Goal: Communication & Community: Answer question/provide support

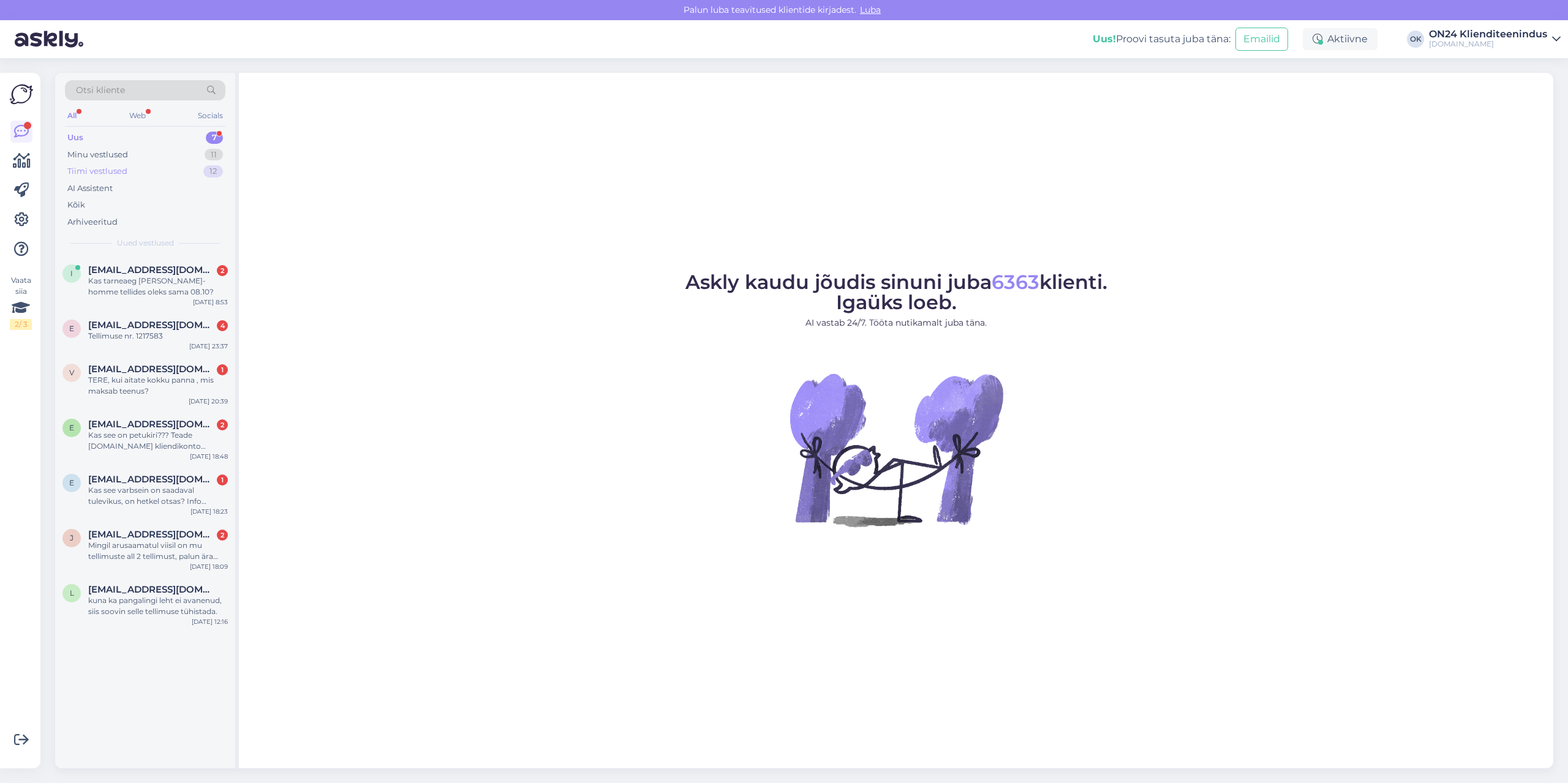
click at [105, 167] on div "Tiimi vestlused" at bounding box center [98, 171] width 60 height 12
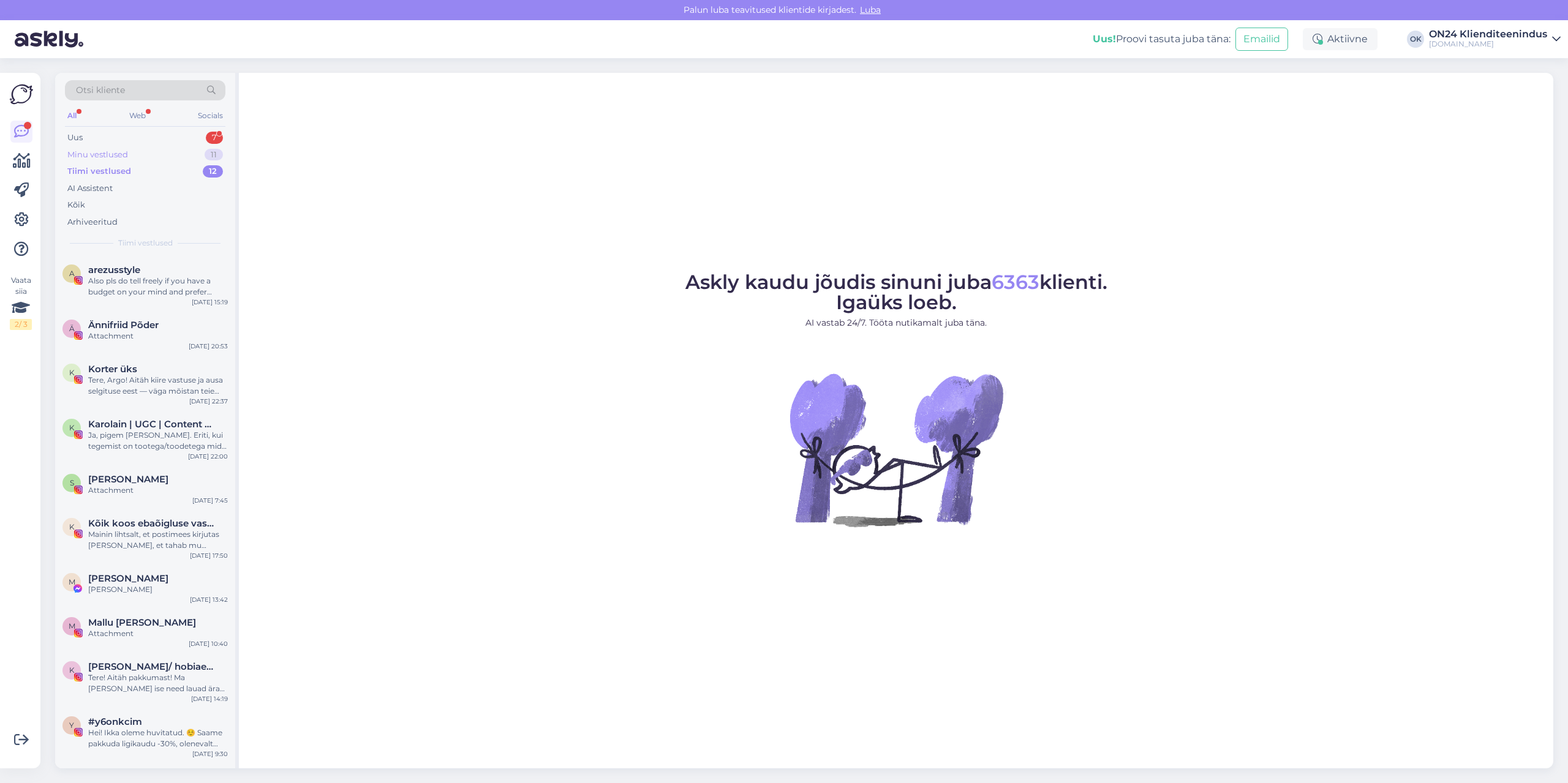
click at [105, 155] on div "Minu vestlused" at bounding box center [98, 154] width 60 height 12
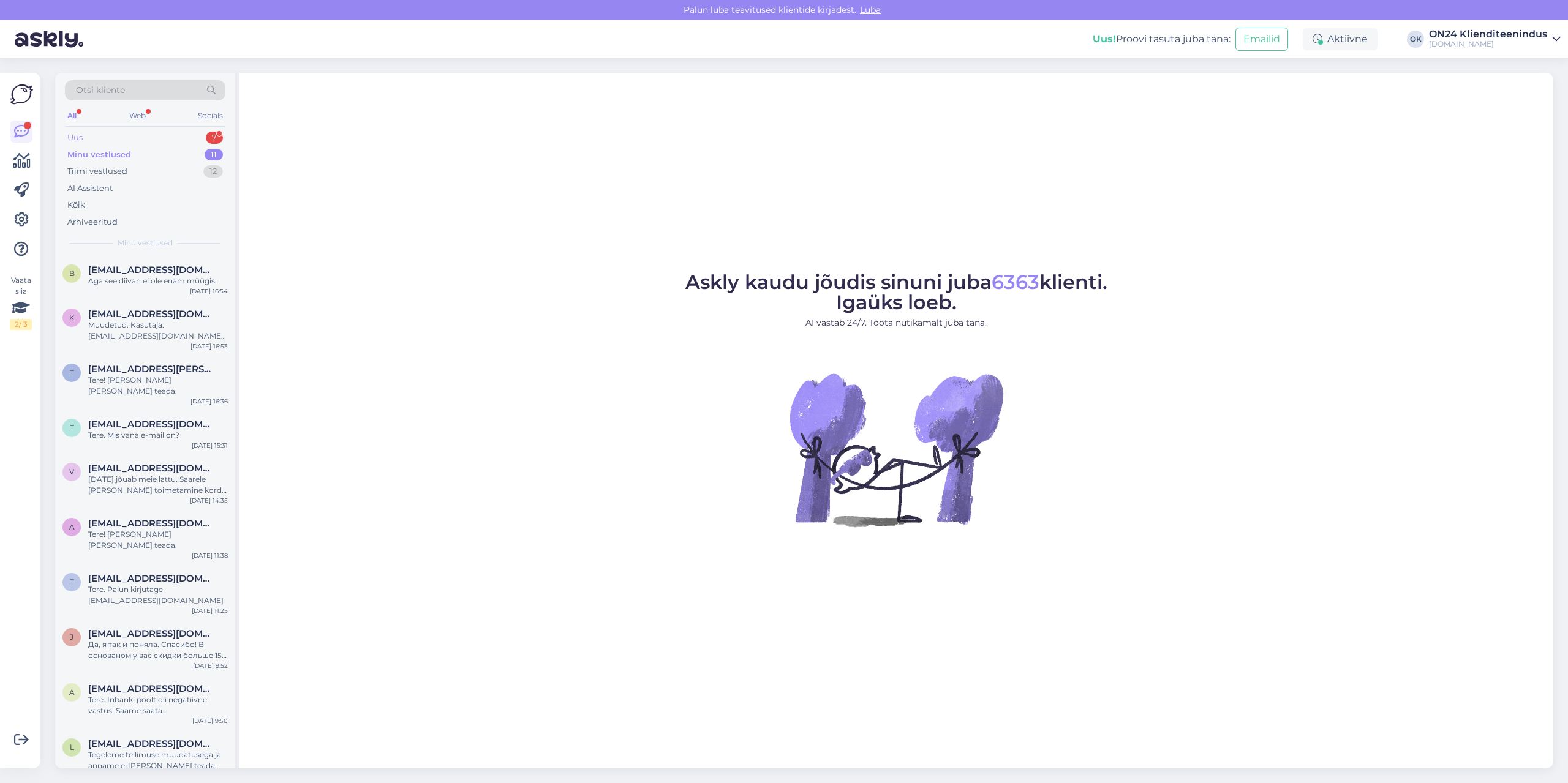
click at [107, 130] on div "Uus 7" at bounding box center [145, 137] width 161 height 17
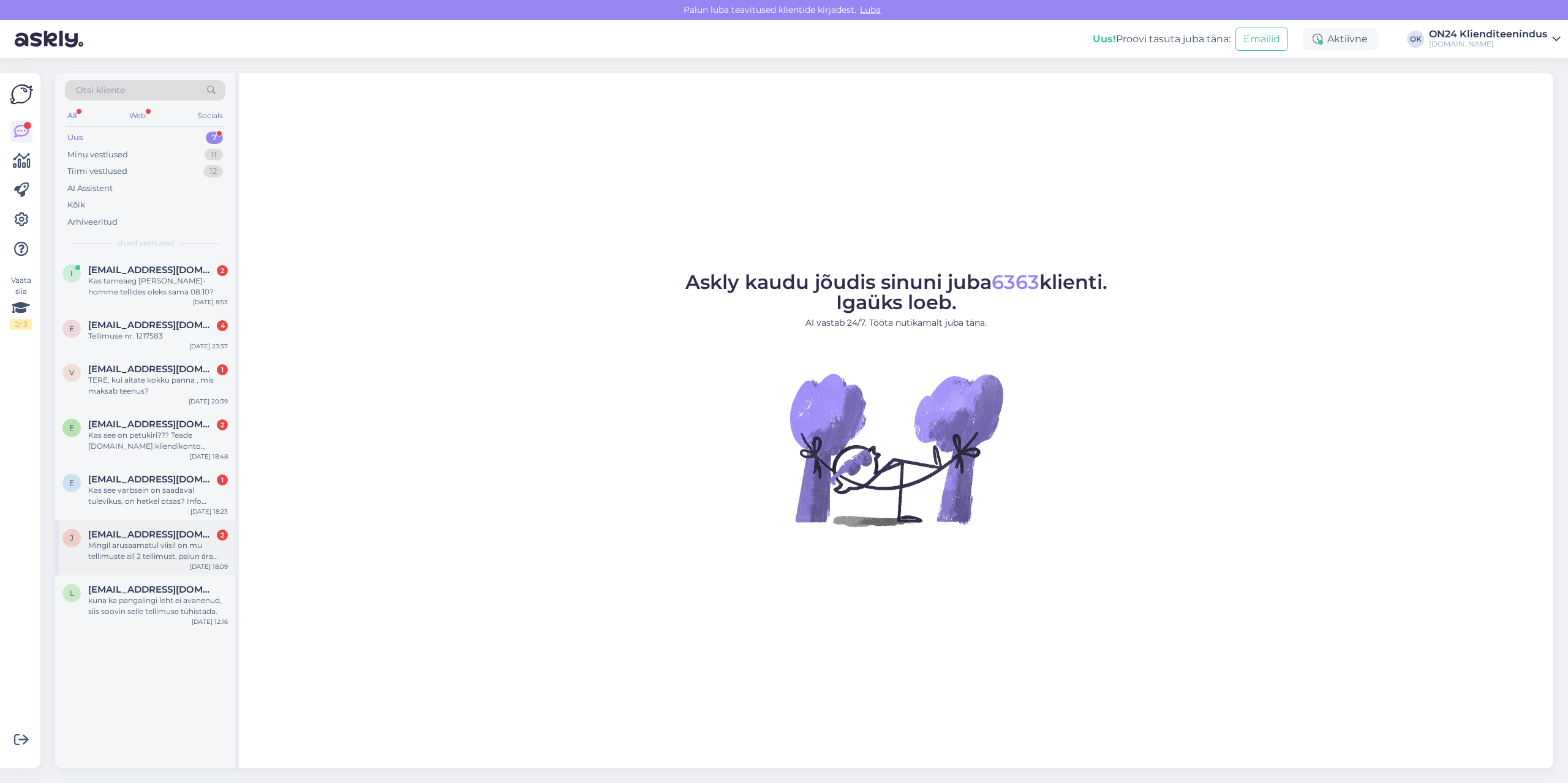
click at [157, 547] on div "Mingil arusaamatul viisil on mu tellimuste all 2 tellimust, palun ära annulleer…" at bounding box center [158, 551] width 139 height 22
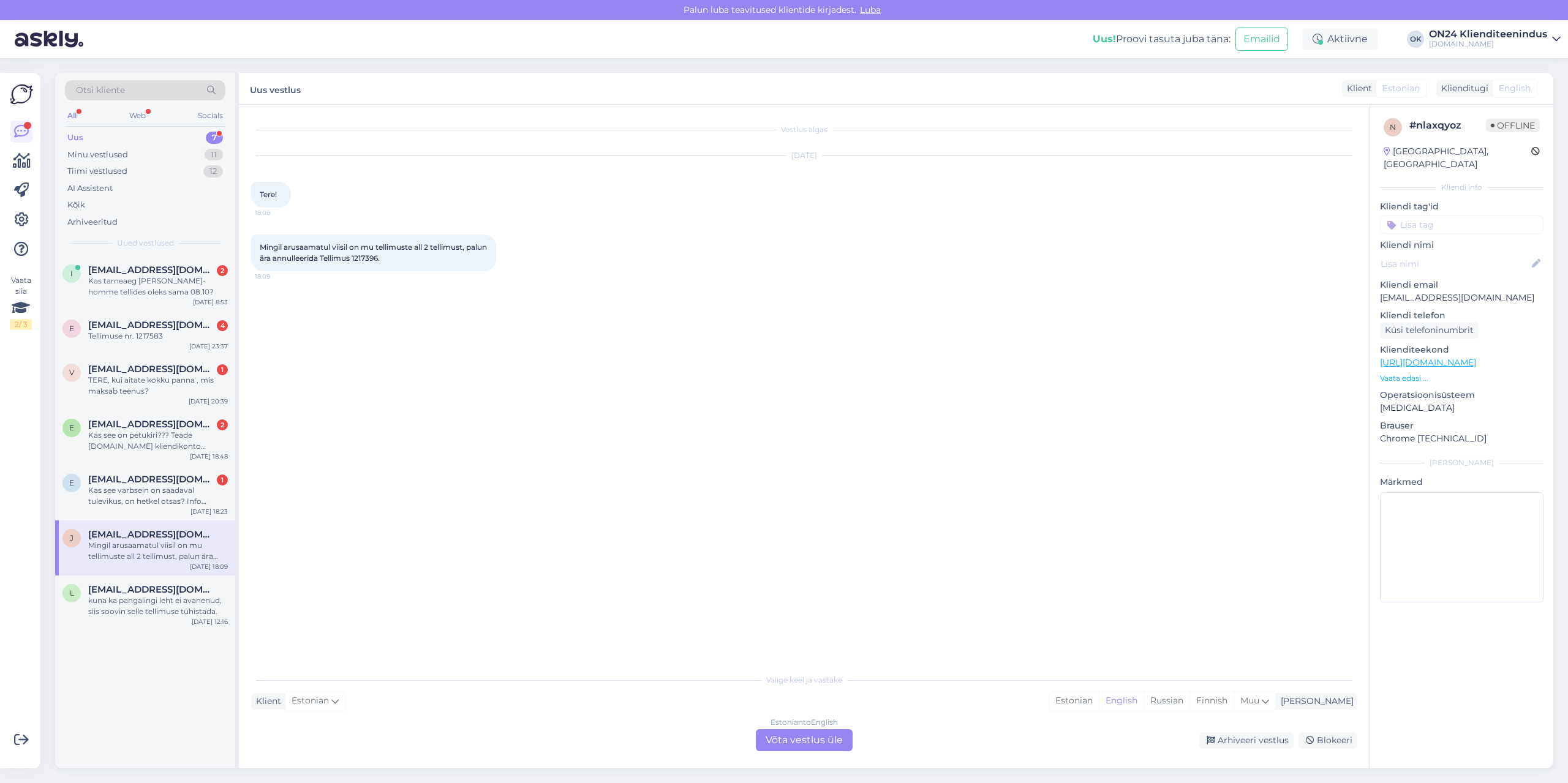
click at [396, 259] on span "Mingil arusaamatul viisil on mu tellimuste all 2 tellimust, palun ära annulleer…" at bounding box center [374, 252] width 229 height 20
copy span "1217396"
click at [139, 490] on div "Kas see varbsein on saadaval tulevikus, on hetkel otsas? Info puudub" at bounding box center [158, 495] width 139 height 22
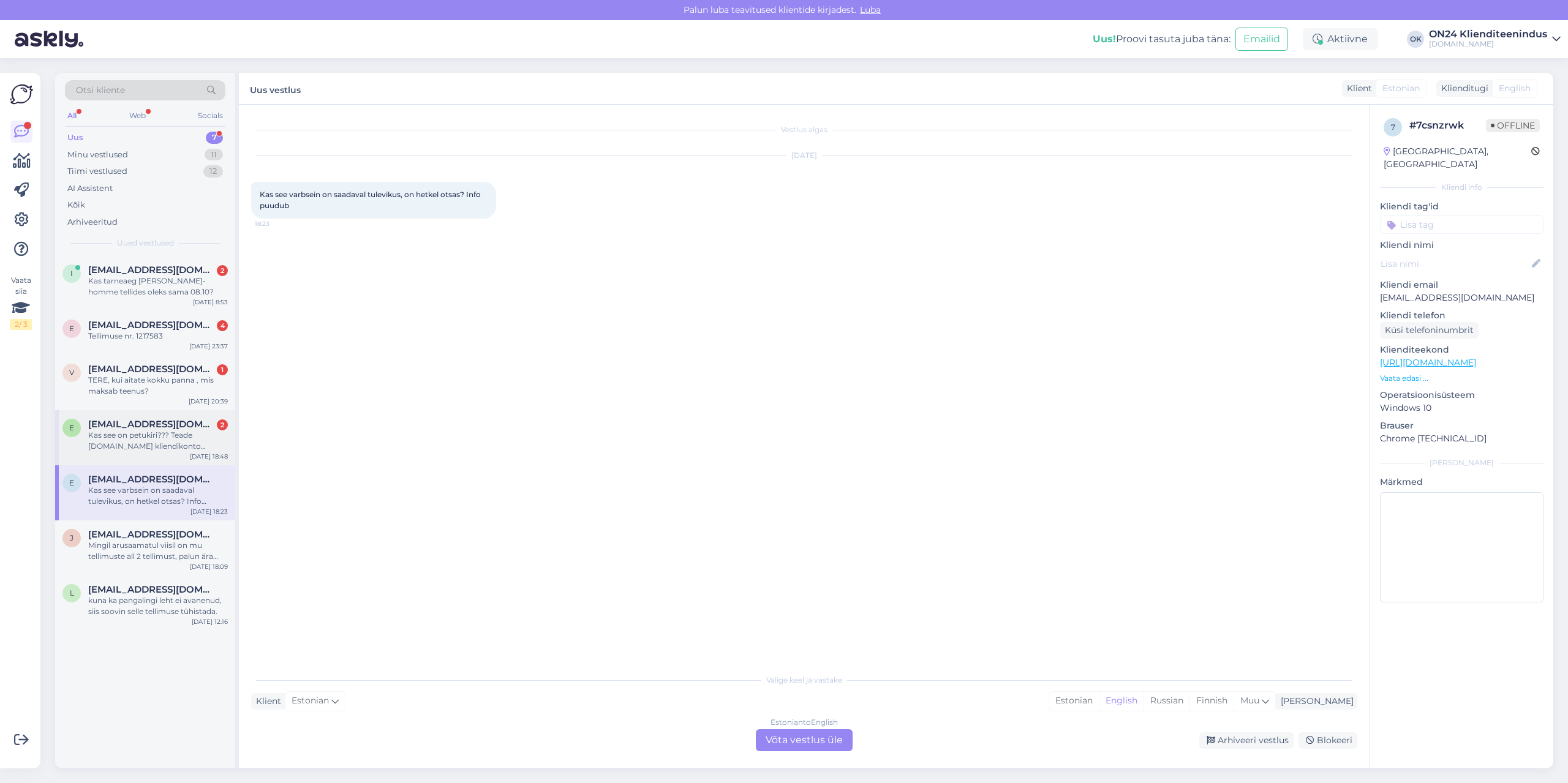
click at [148, 433] on div "Kas see on petukiri??? Teade [DOMAIN_NAME] kliendikonto tingimuste muudatustest…" at bounding box center [158, 440] width 139 height 22
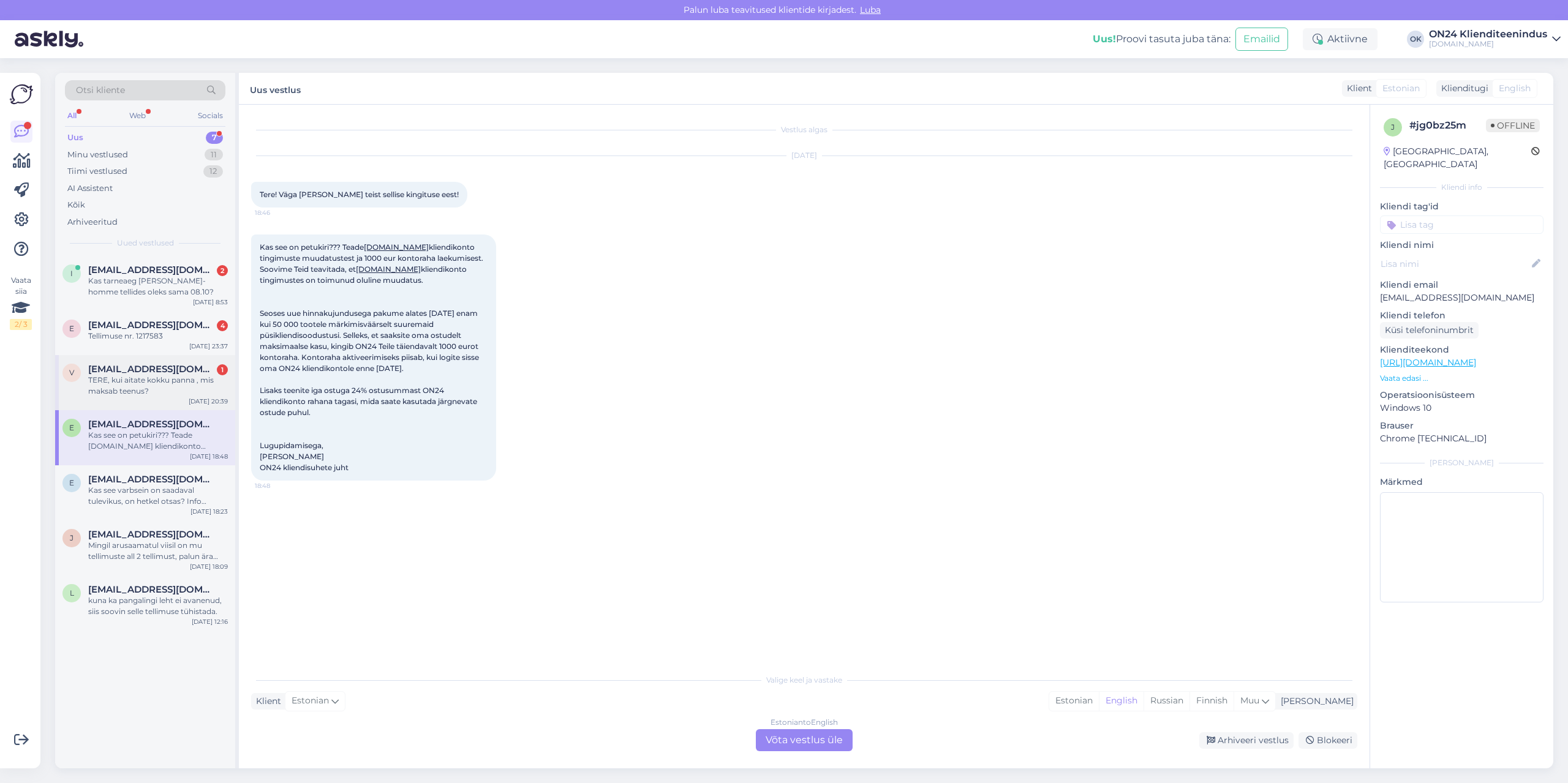
click at [157, 385] on div "TERE, kui aitate kokku panna , mis maksab teenus?" at bounding box center [158, 385] width 139 height 22
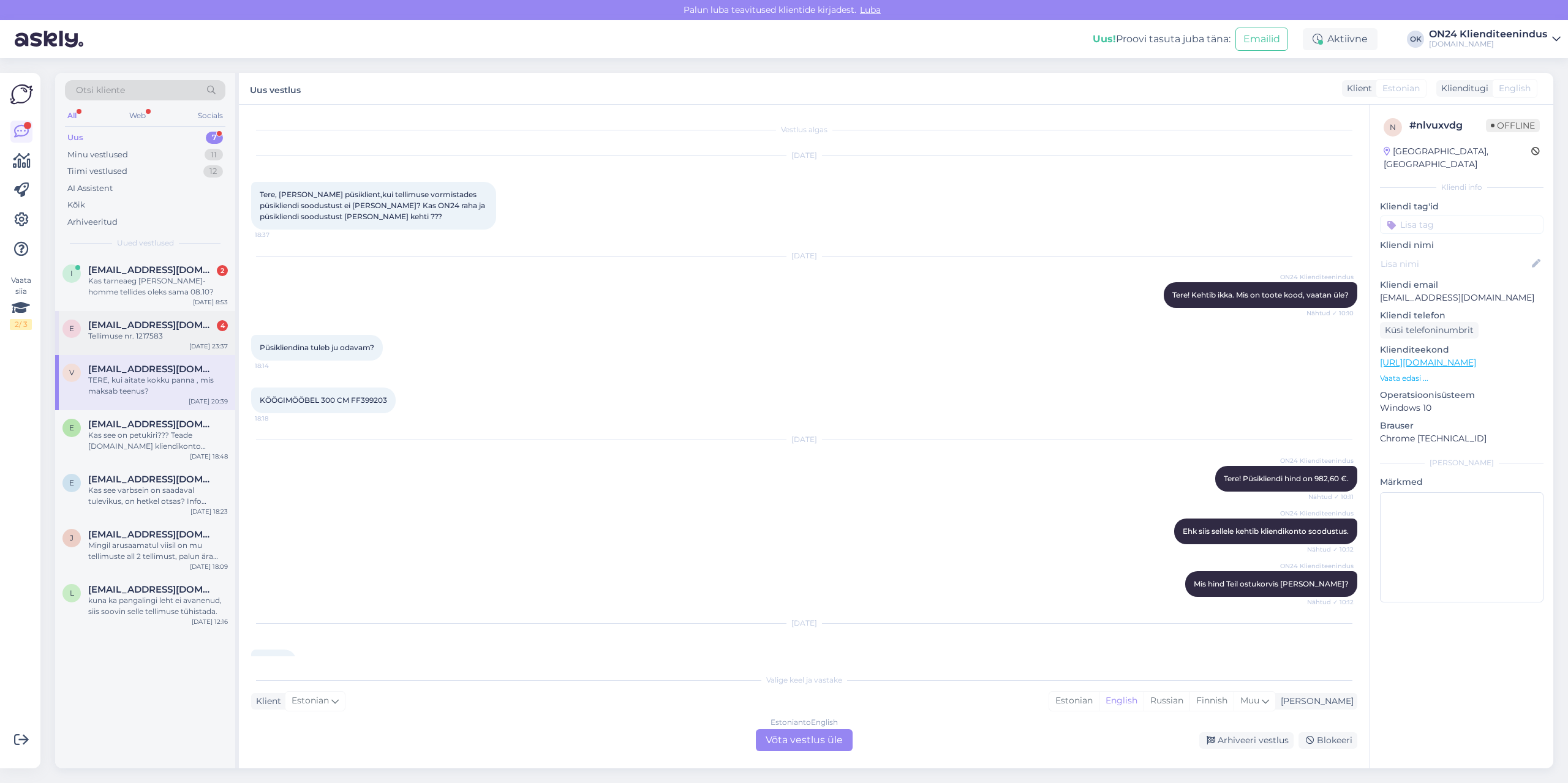
scroll to position [615, 0]
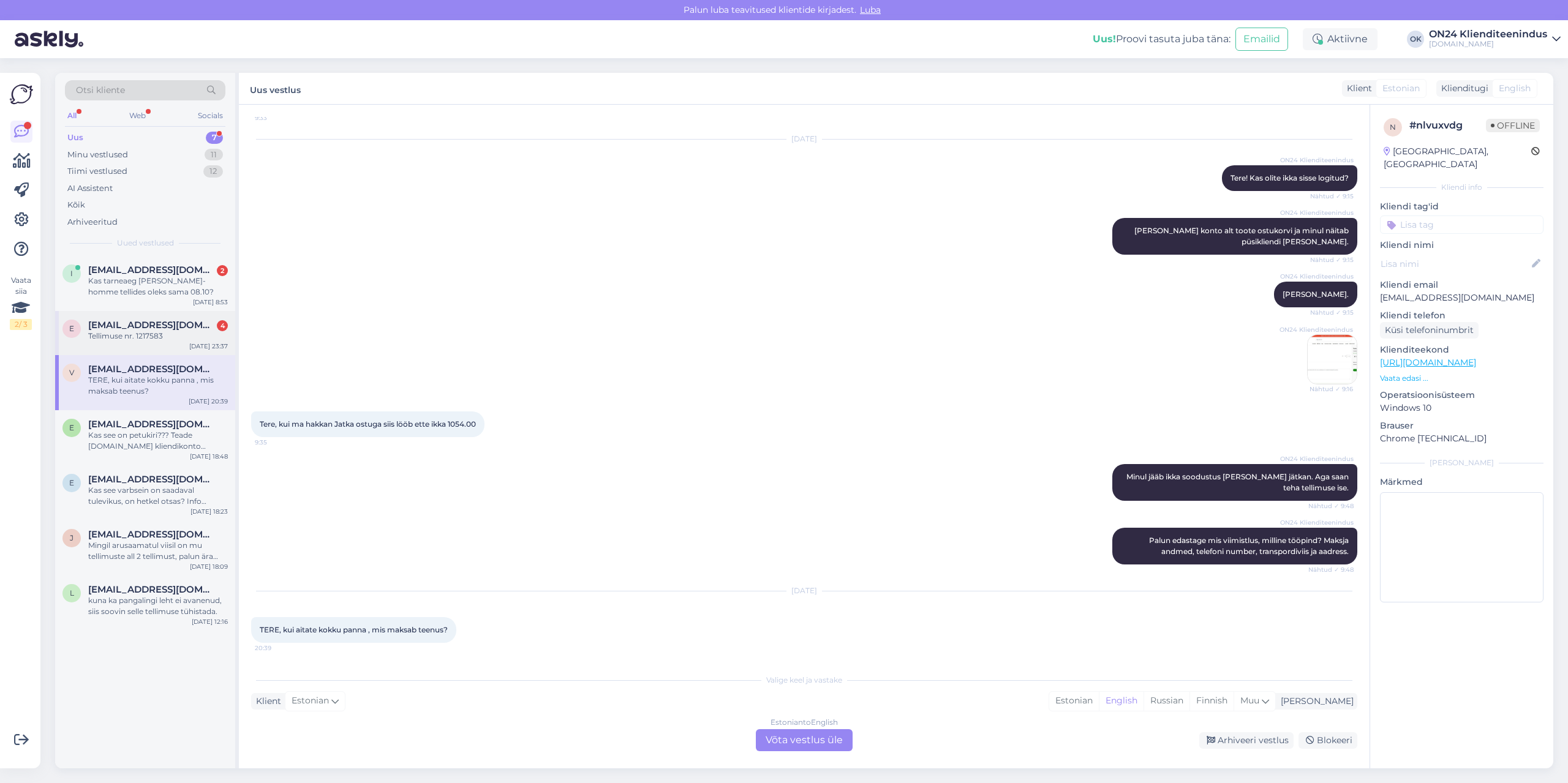
click at [155, 330] on span "[EMAIL_ADDRESS][DOMAIN_NAME]" at bounding box center [152, 326] width 127 height 11
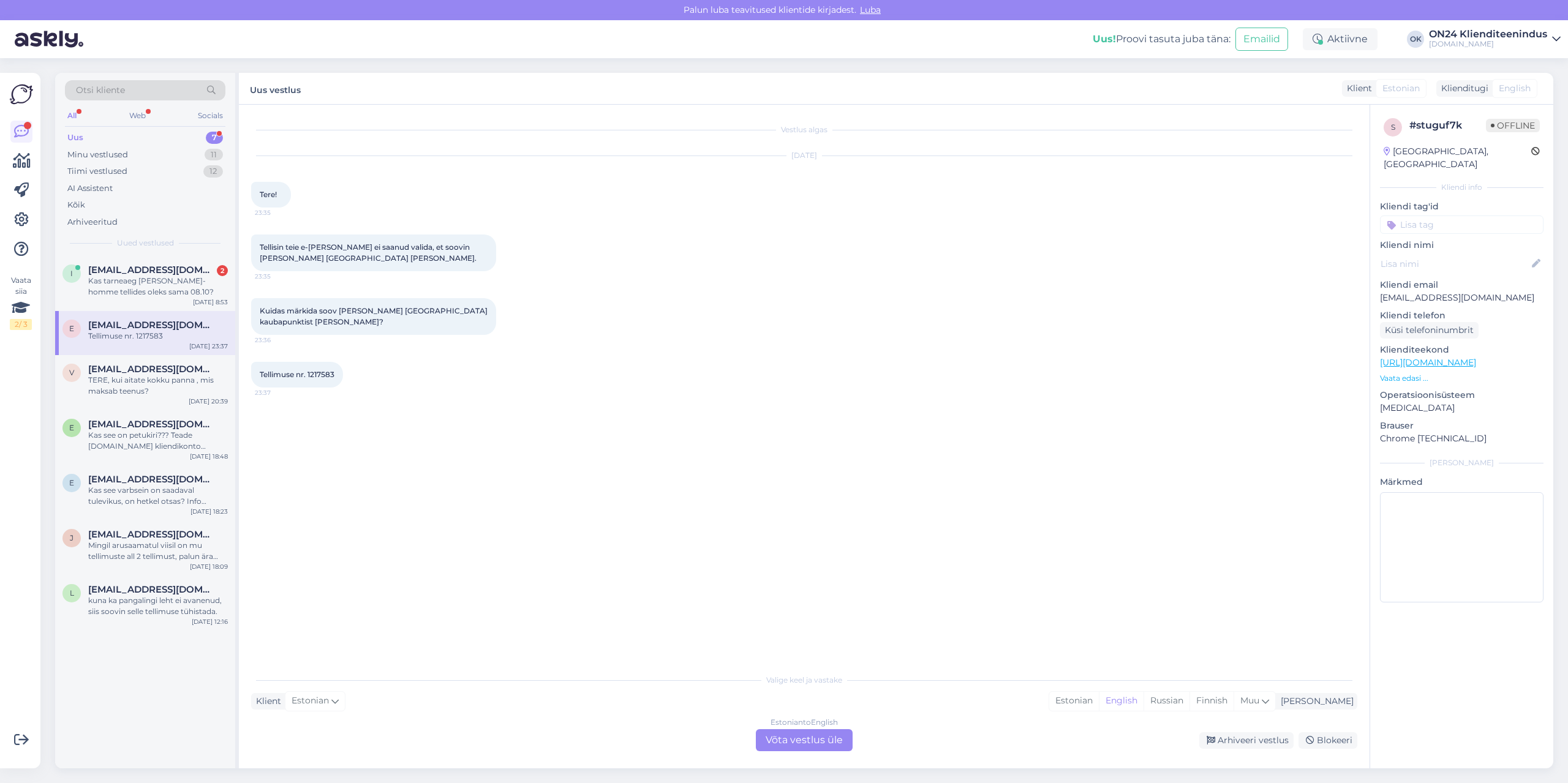
scroll to position [0, 0]
click at [157, 291] on div "Kas tarneaeg [PERSON_NAME]-homme tellides oleks sama 08.10?" at bounding box center [158, 286] width 139 height 22
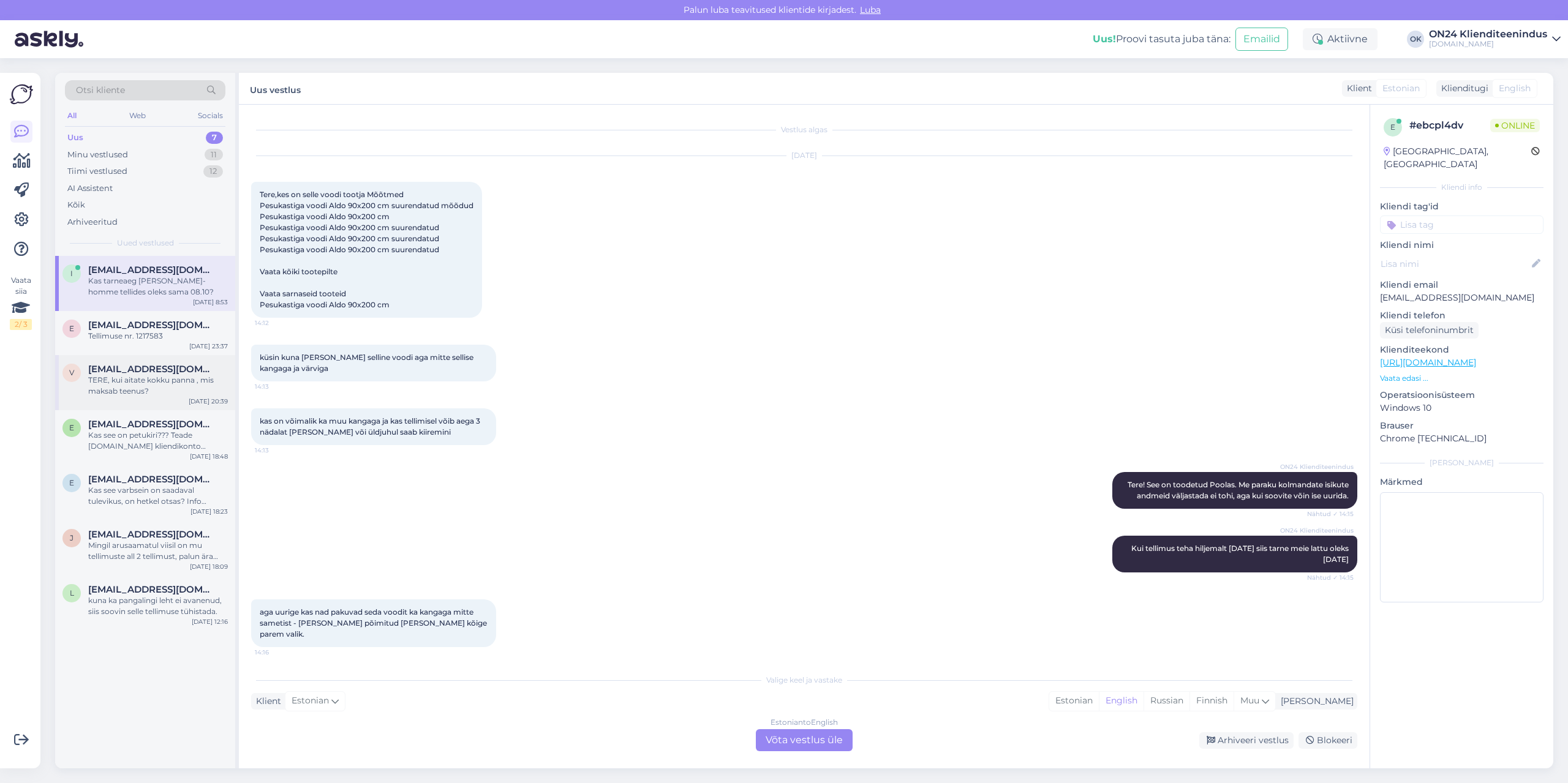
scroll to position [563, 0]
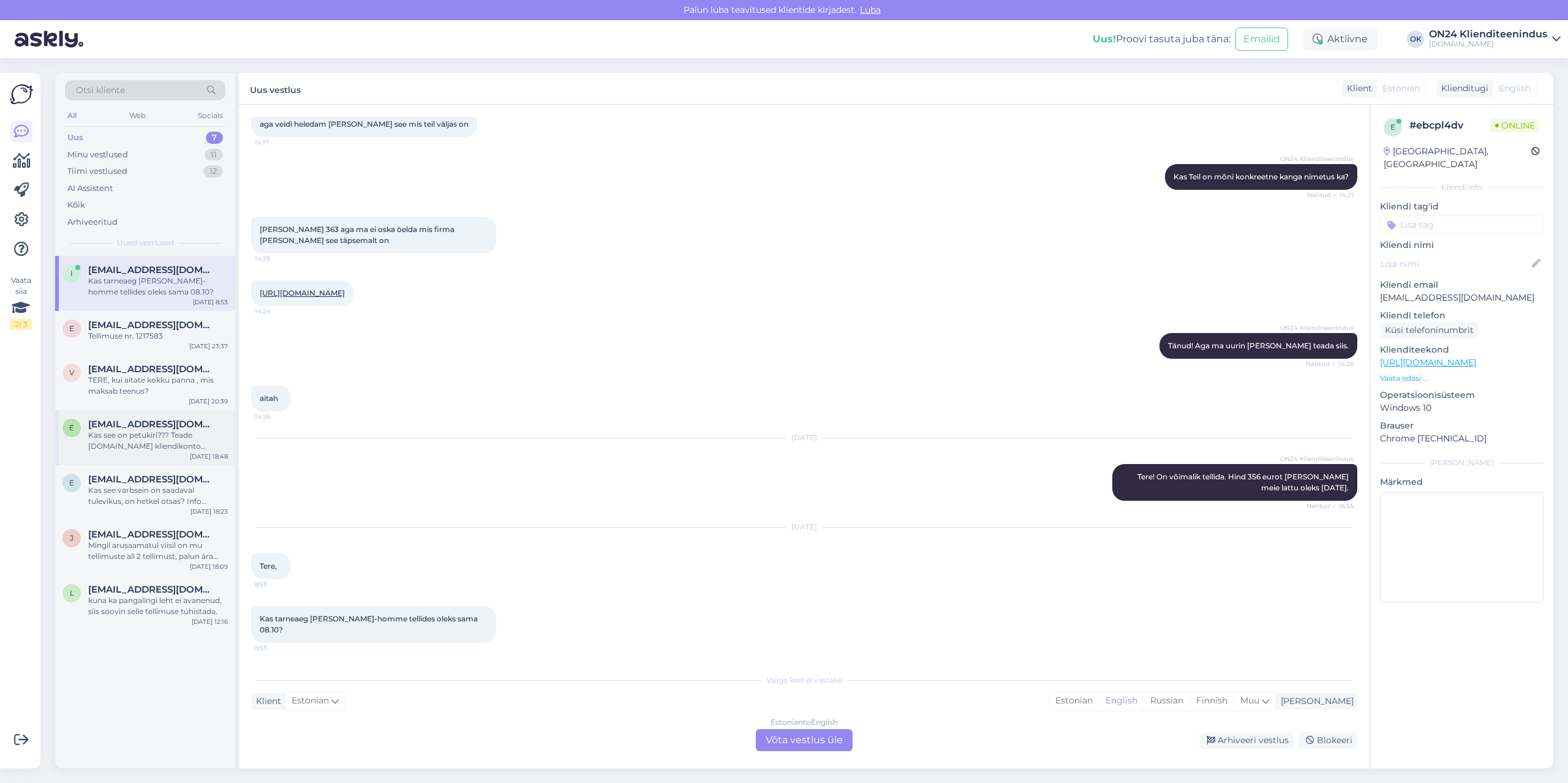
click at [166, 428] on span "[EMAIL_ADDRESS][DOMAIN_NAME]" at bounding box center [152, 424] width 127 height 11
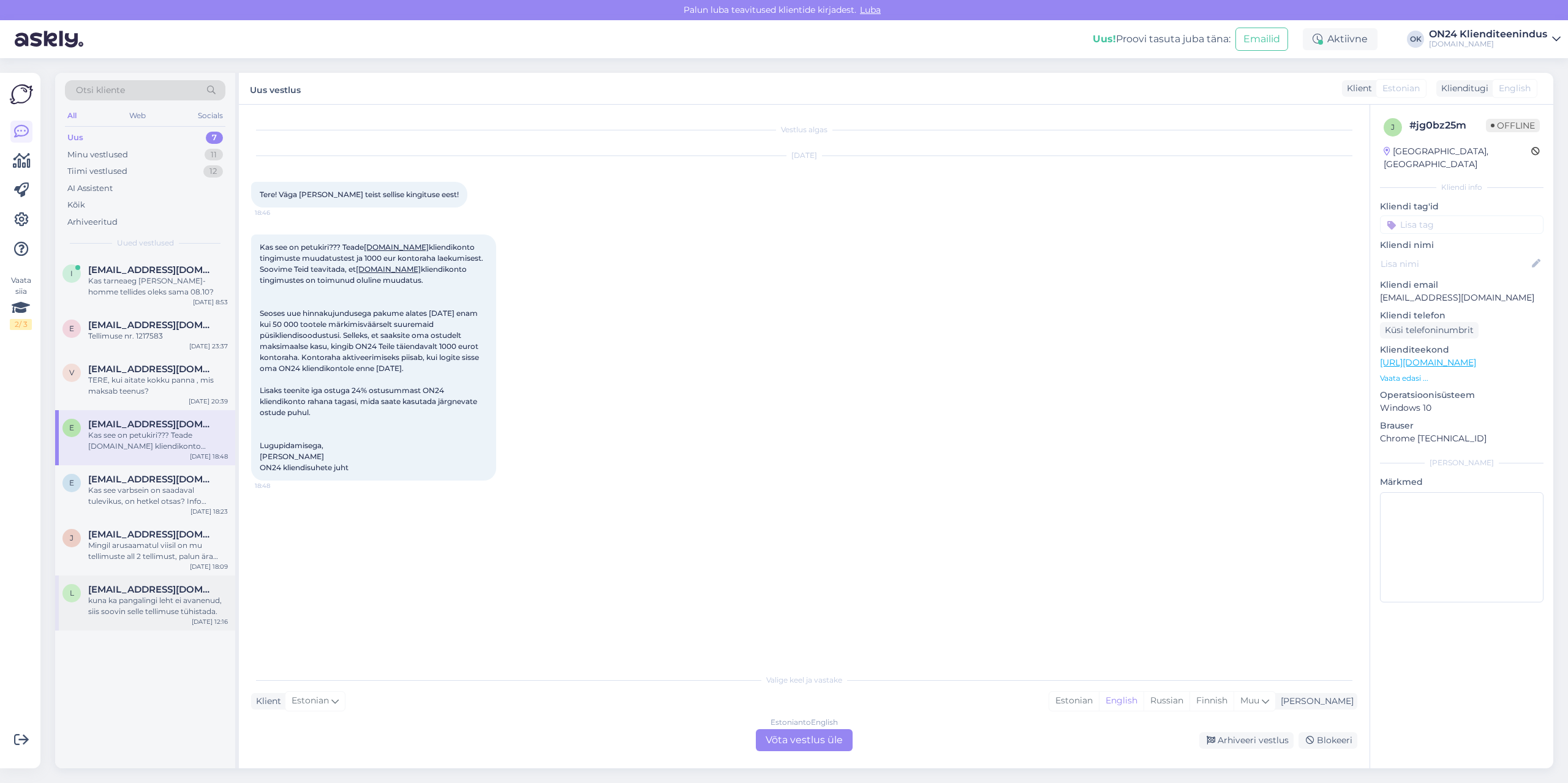
click at [166, 587] on span "[EMAIL_ADDRESS][DOMAIN_NAME]" at bounding box center [152, 590] width 127 height 11
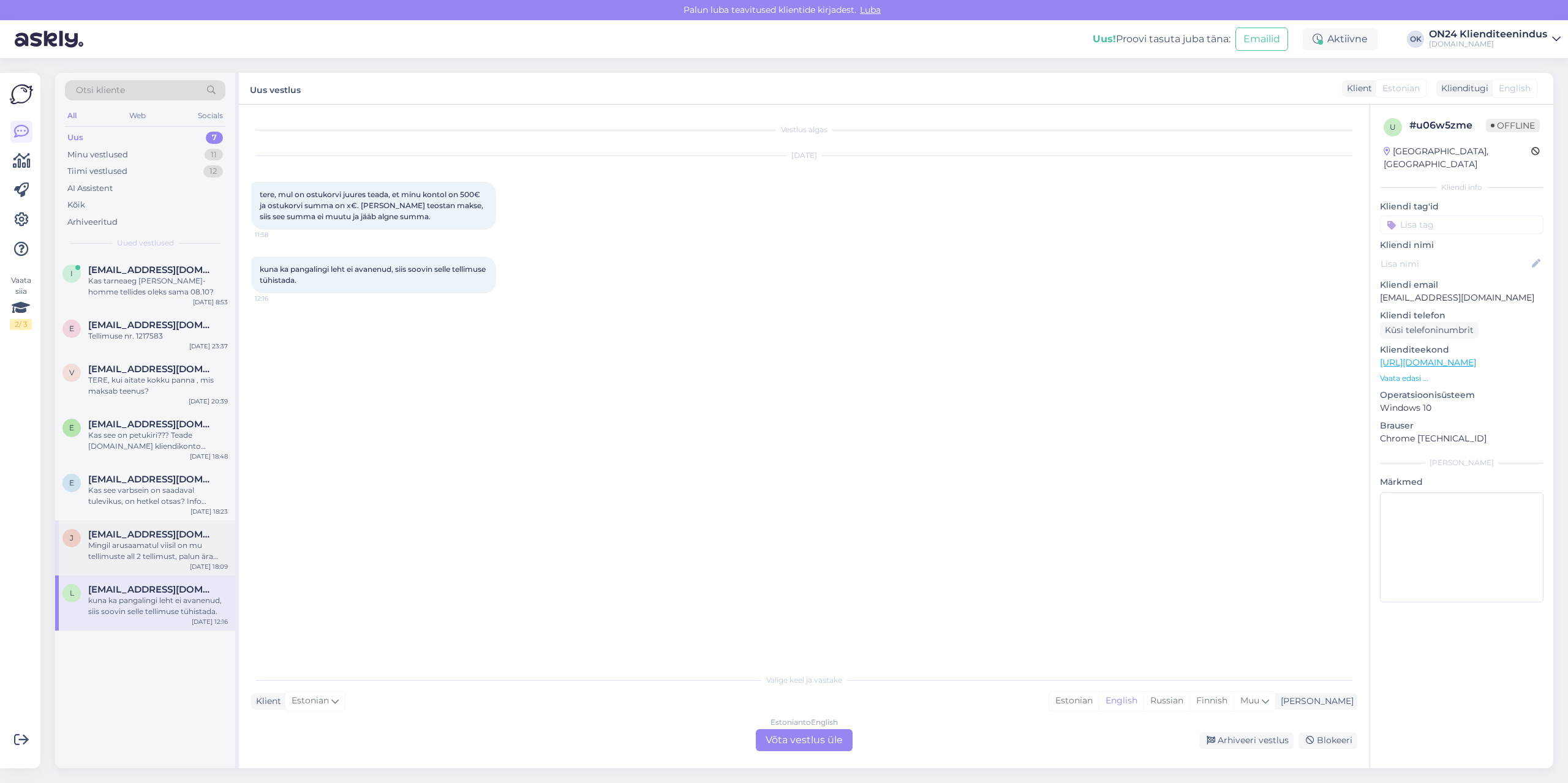
click at [156, 547] on div "Mingil arusaamatul viisil on mu tellimuste all 2 tellimust, palun ära annulleer…" at bounding box center [158, 551] width 139 height 22
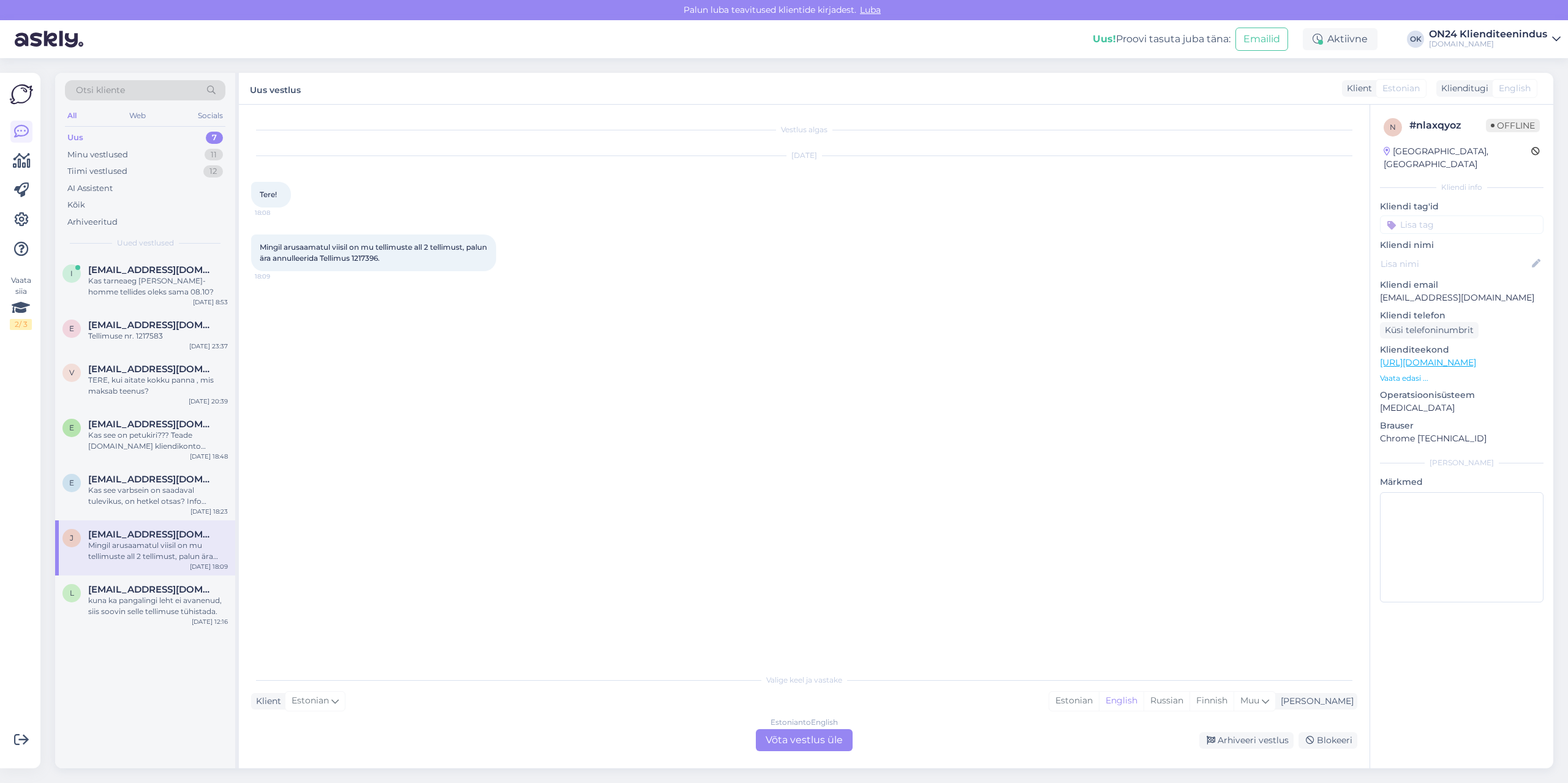
click at [398, 259] on span "Mingil arusaamatul viisil on mu tellimuste all 2 tellimust, palun ära annulleer…" at bounding box center [374, 252] width 229 height 20
copy span "1217396"
click at [1099, 699] on div "Estonian" at bounding box center [1074, 701] width 50 height 19
click at [819, 743] on div "Estonian to Estonian Võta vestlus üle" at bounding box center [804, 740] width 97 height 22
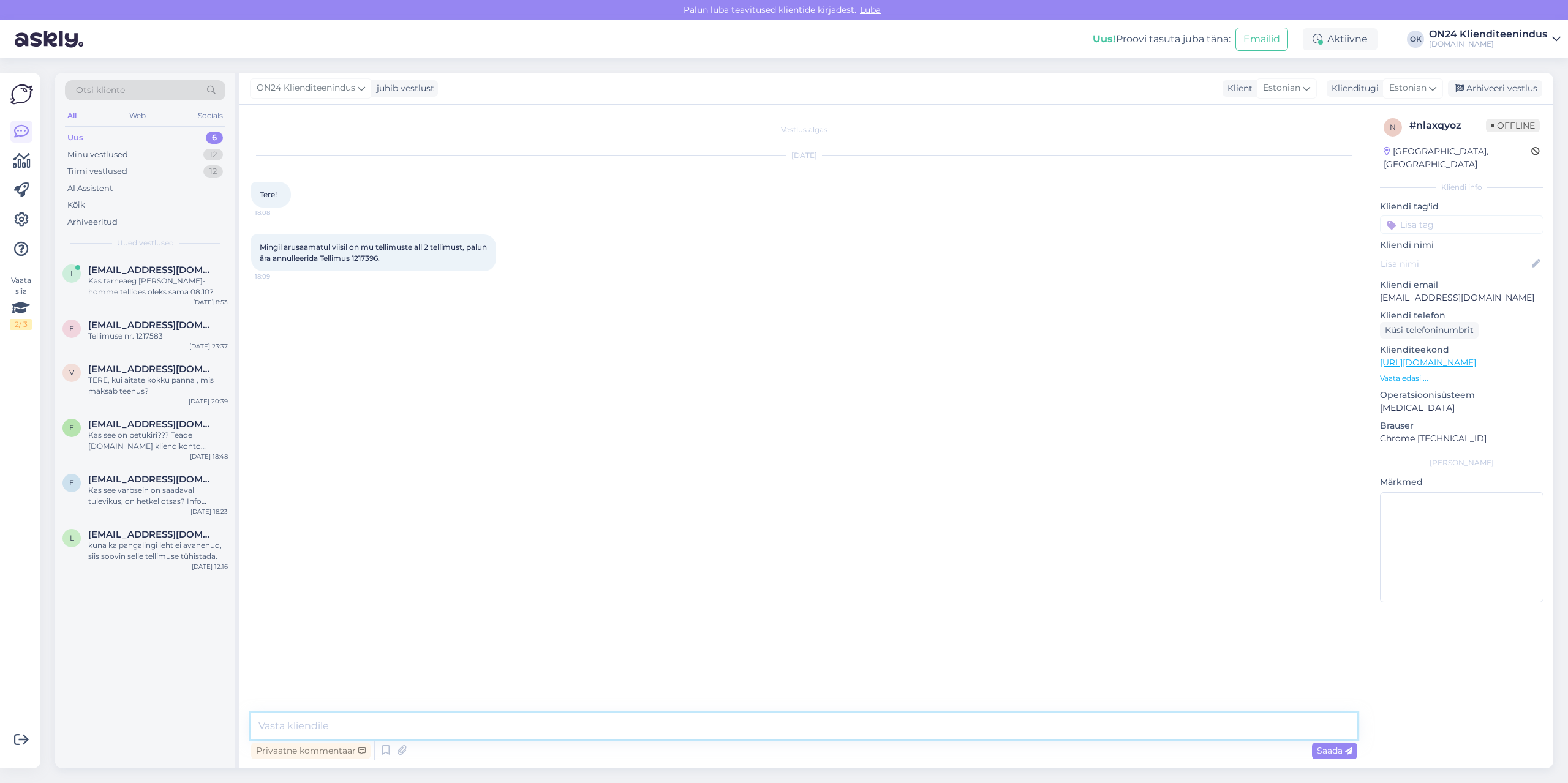
click at [797, 738] on textarea at bounding box center [804, 726] width 1106 height 25
type textarea "Tere. Tellimus tühistatud."
click at [1518, 87] on div "Arhiveeri vestlus" at bounding box center [1496, 88] width 94 height 17
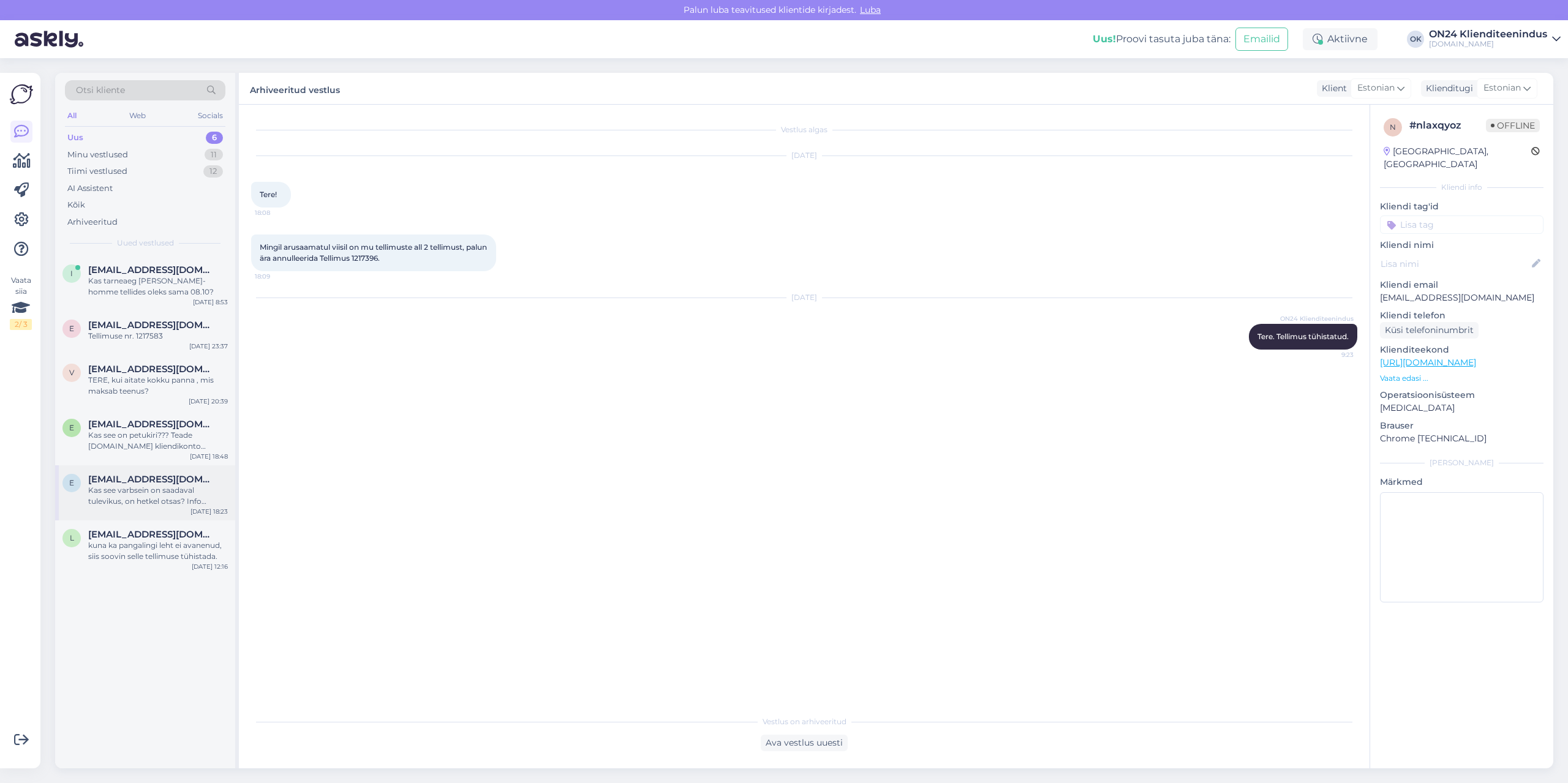
click at [139, 511] on div "e [EMAIL_ADDRESS][DOMAIN_NAME] Kas see varbsein on saadaval tulevikus, on hetke…" at bounding box center [145, 493] width 180 height 56
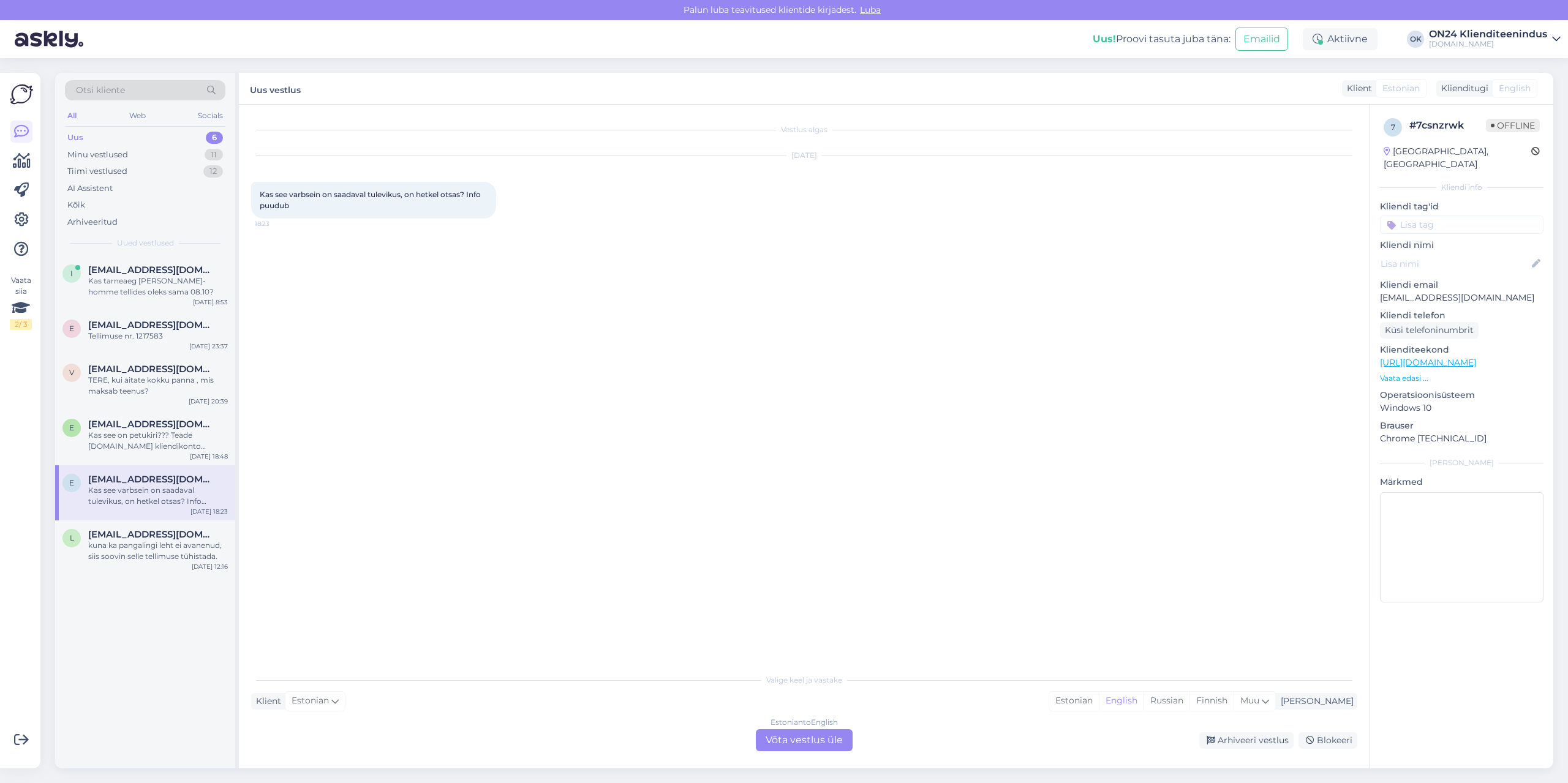
click at [1413, 373] on p "Vaata edasi ..." at bounding box center [1462, 378] width 164 height 11
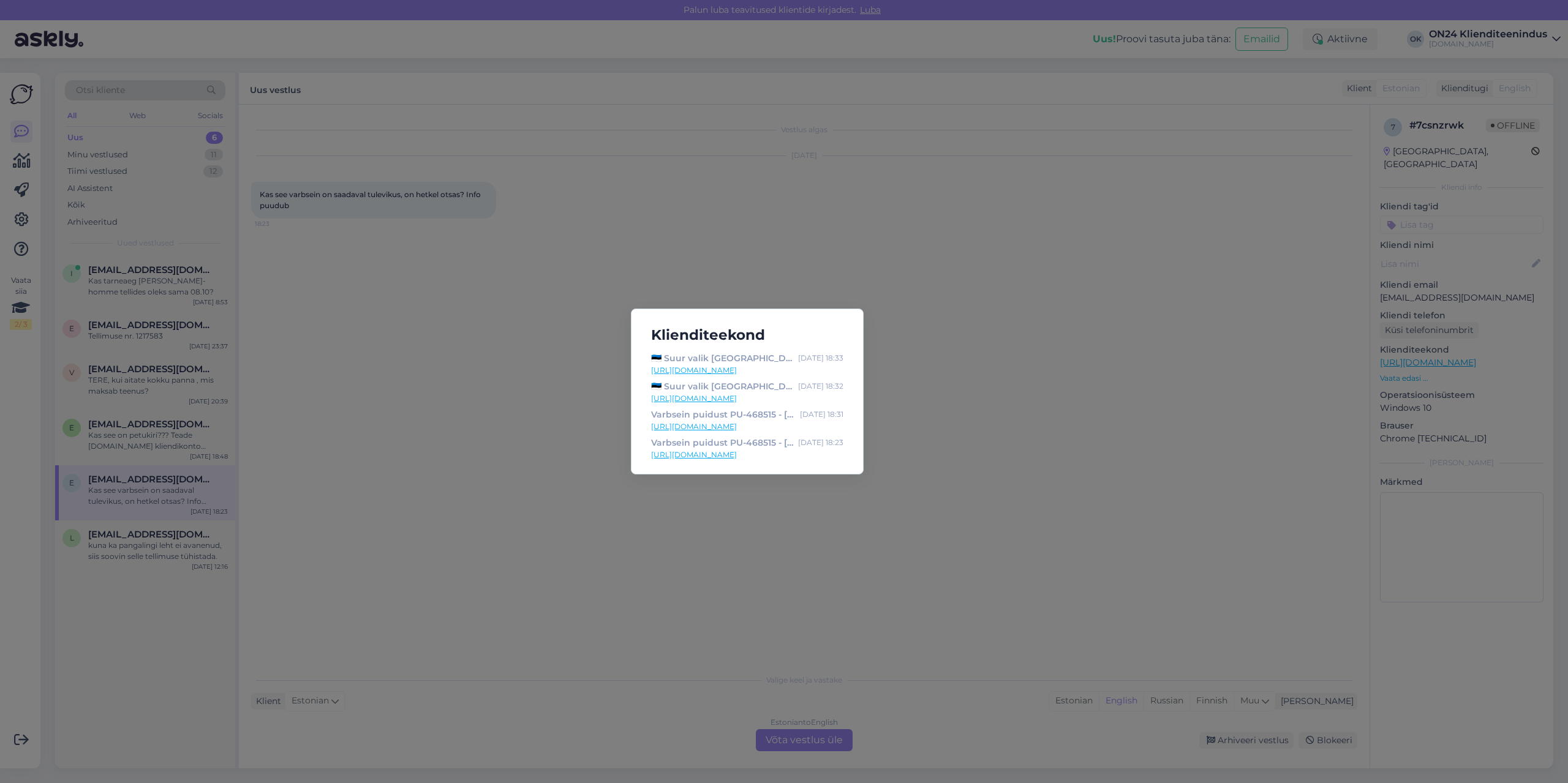
click at [726, 429] on link "[URL][DOMAIN_NAME]" at bounding box center [747, 427] width 192 height 11
click at [723, 455] on link "[URL][DOMAIN_NAME]" at bounding box center [747, 455] width 192 height 11
click at [545, 417] on div "Klienditeekond 🇪🇪 Suur valik [GEOGRAPHIC_DATA] toodetud tooteid. - [DOMAIN_NAME…" at bounding box center [784, 392] width 1568 height 783
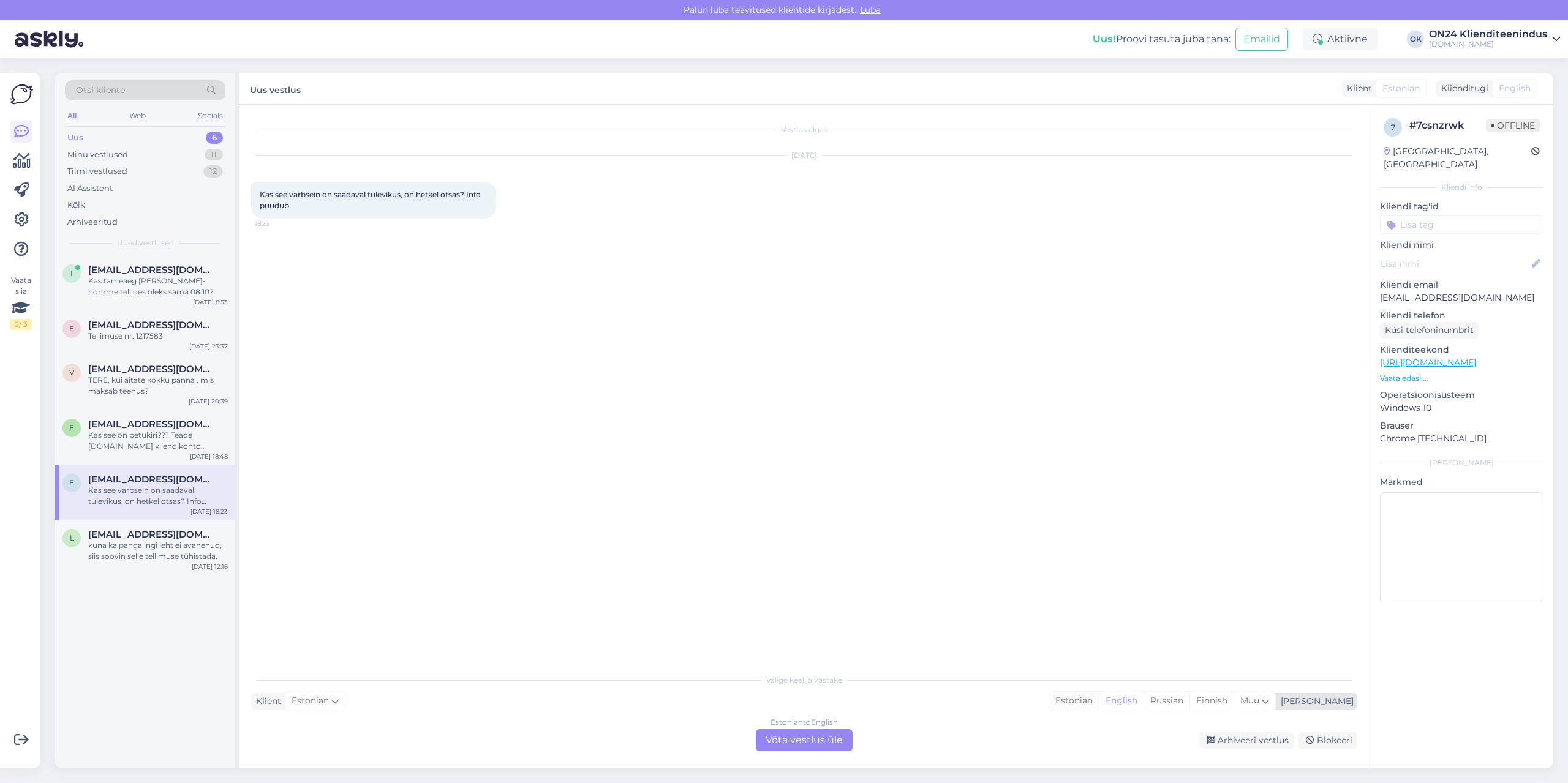
click at [1099, 706] on div "Estonian" at bounding box center [1074, 701] width 50 height 19
click at [834, 740] on div "Estonian to Estonian Võta vestlus üle" at bounding box center [804, 740] width 97 height 22
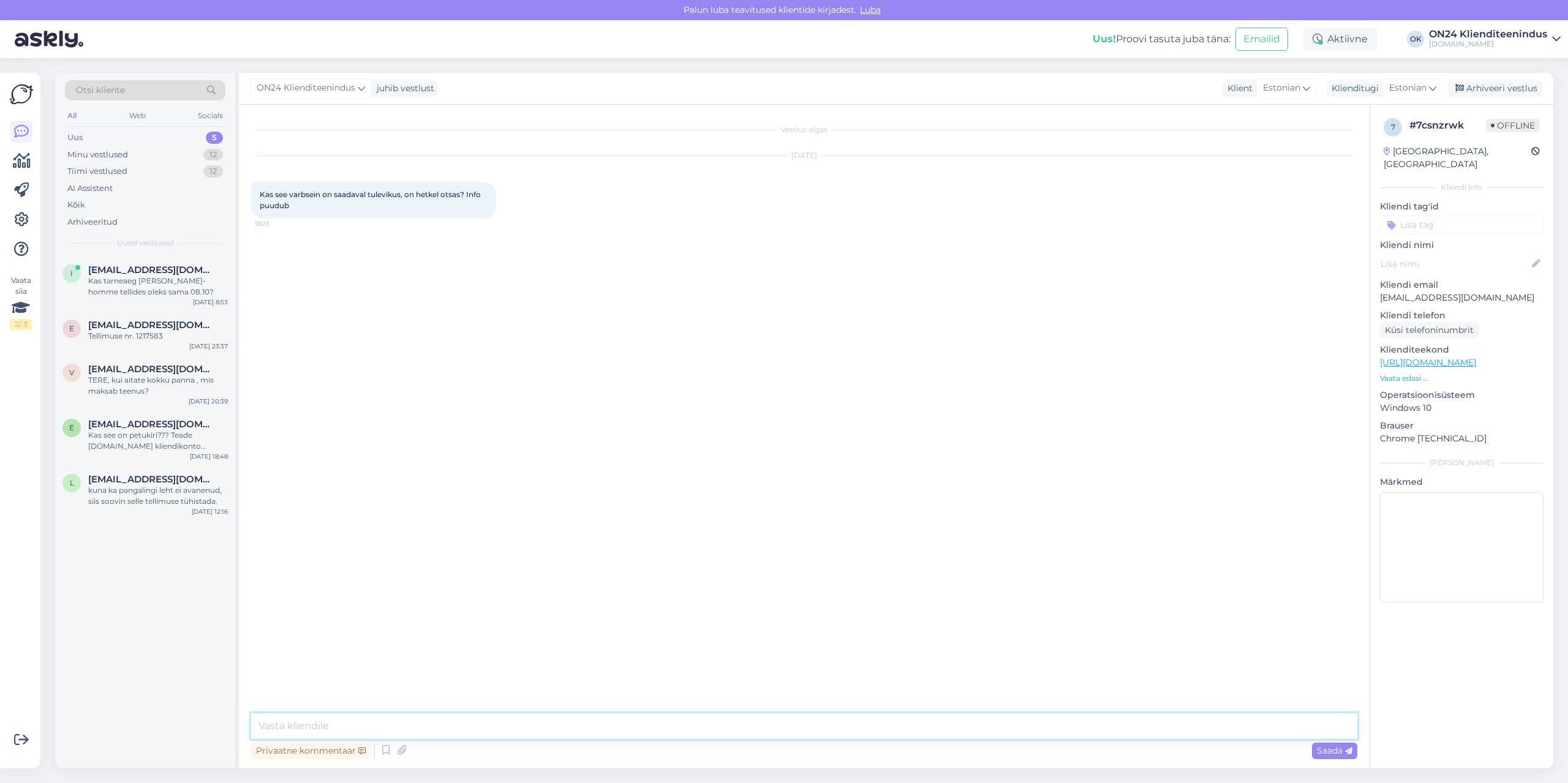
click at [703, 726] on textarea at bounding box center [804, 726] width 1106 height 25
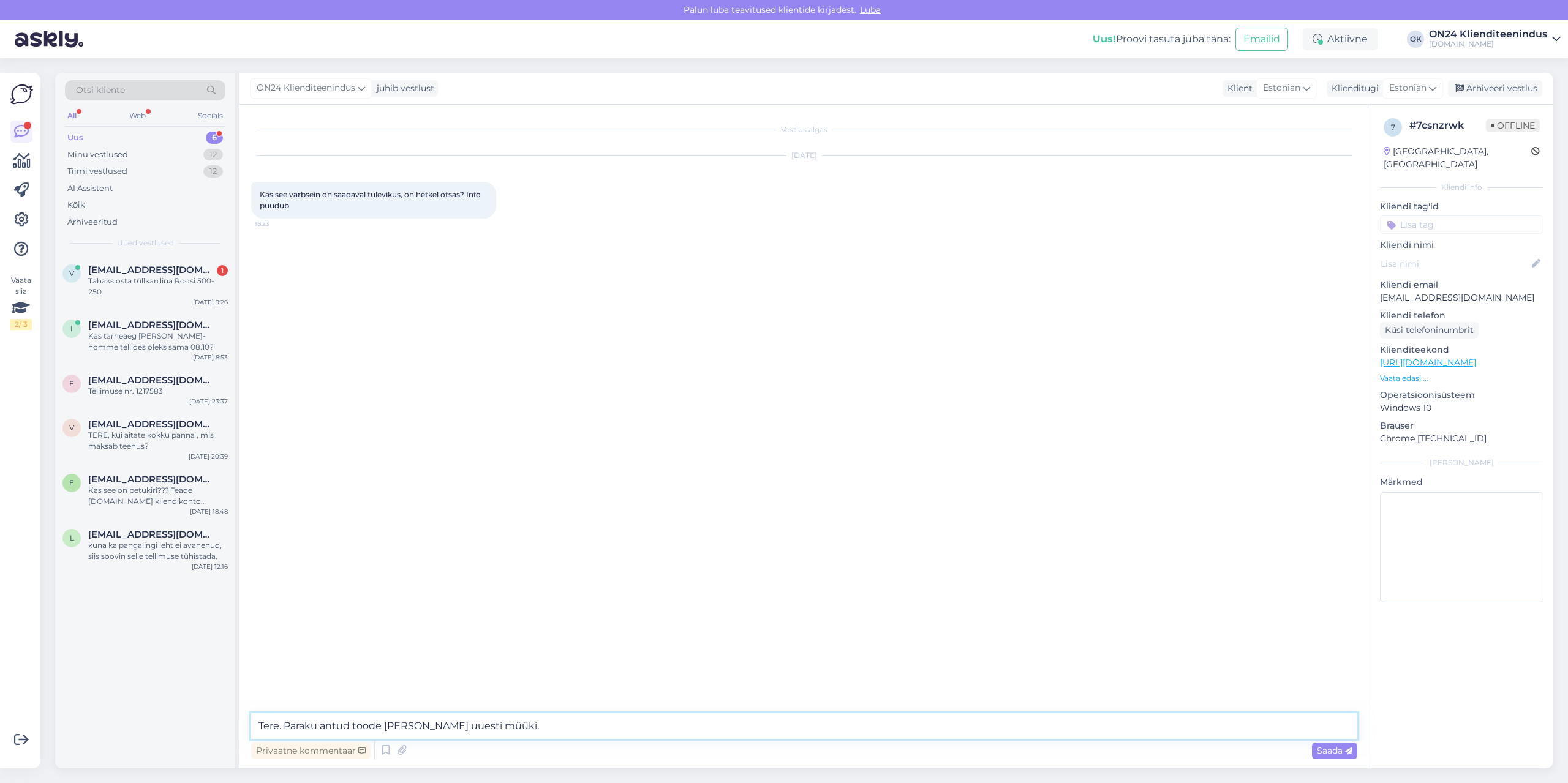
type textarea "Tere. Paraku antud toode [PERSON_NAME] uuesti müüki."
click at [1512, 89] on div "Arhiveeri vestlus" at bounding box center [1496, 88] width 94 height 17
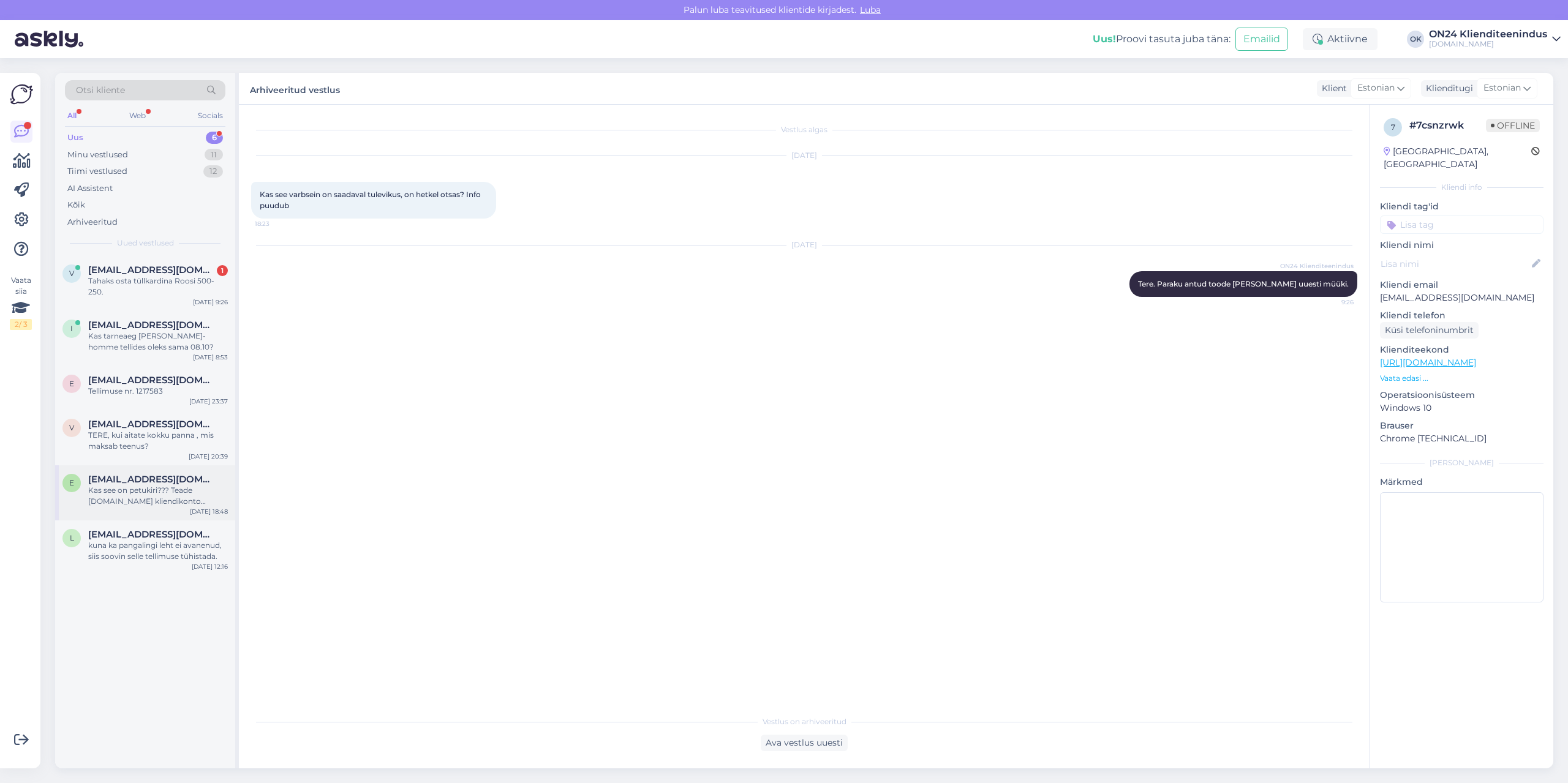
click at [171, 490] on div "Kas see on petukiri??? Teade [DOMAIN_NAME] kliendikonto tingimuste muudatustest…" at bounding box center [158, 495] width 139 height 22
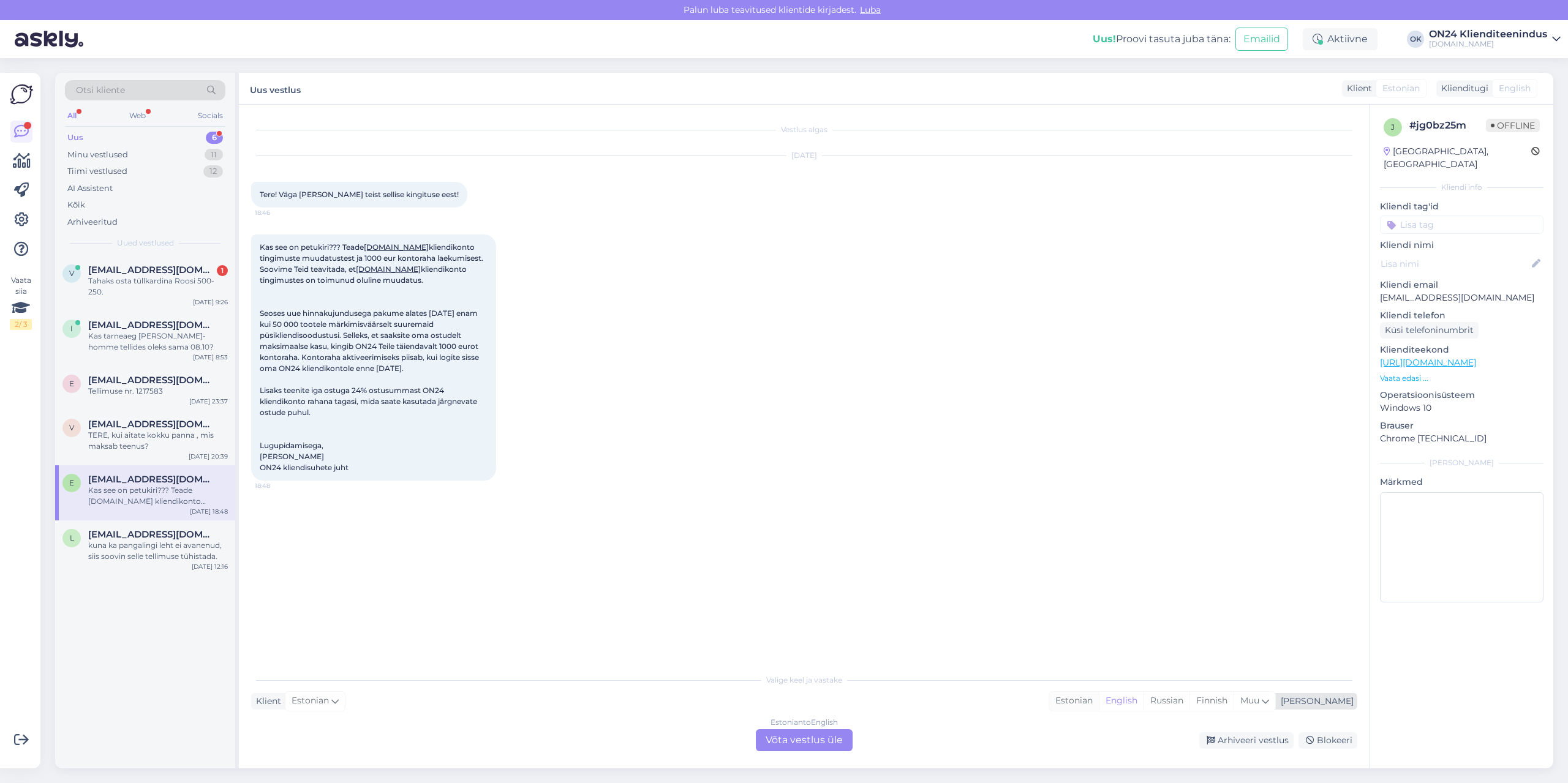
click at [1099, 701] on div "Estonian" at bounding box center [1074, 701] width 50 height 19
click at [838, 743] on div "Estonian to Estonian Võta vestlus üle" at bounding box center [804, 740] width 97 height 22
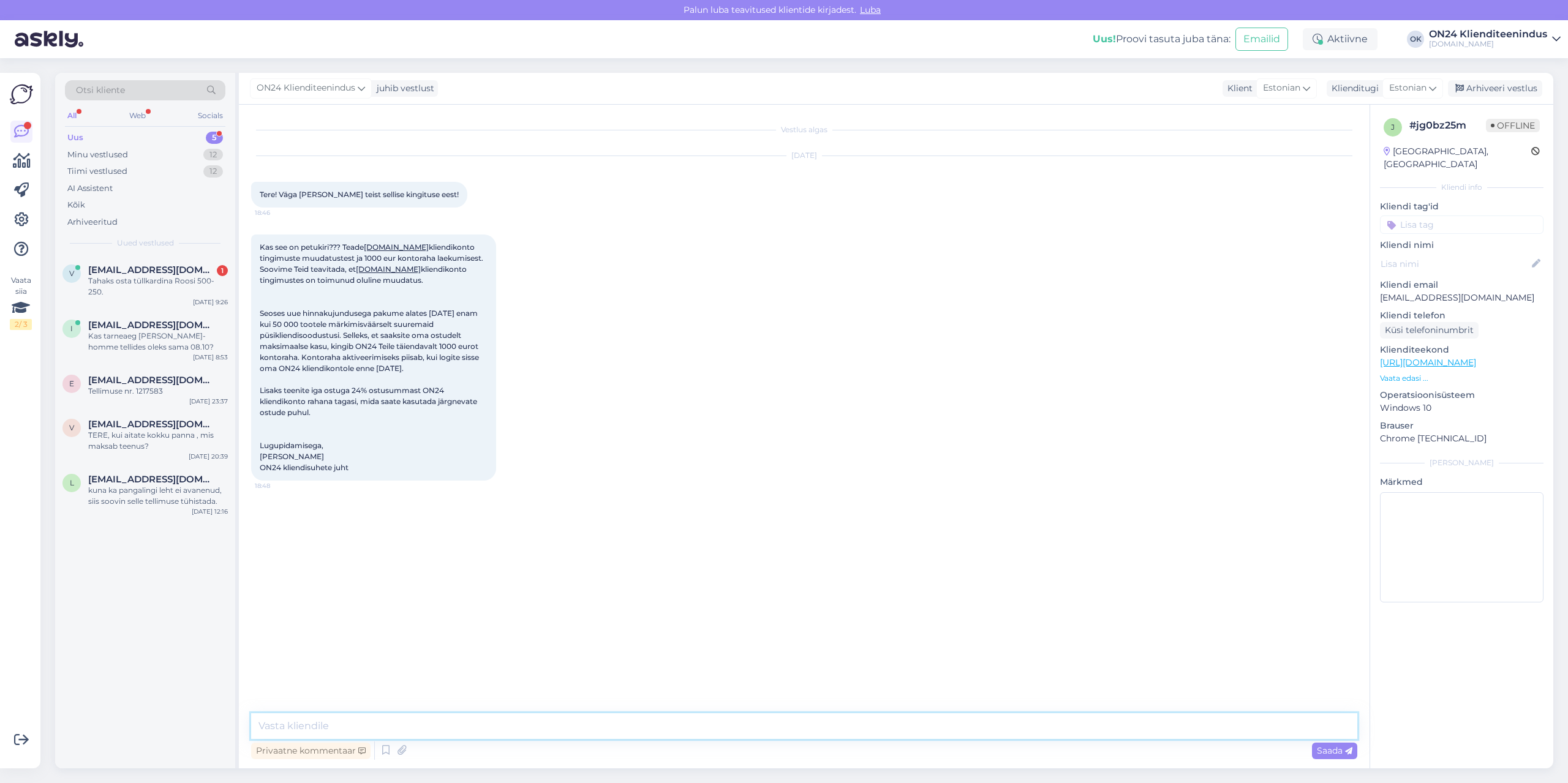
click at [794, 726] on textarea at bounding box center [804, 726] width 1106 height 25
type textarea "Tere. Kinkisime kõikidele oma püsiklientidele 1000 eurot ON24 raha, et saada ma…"
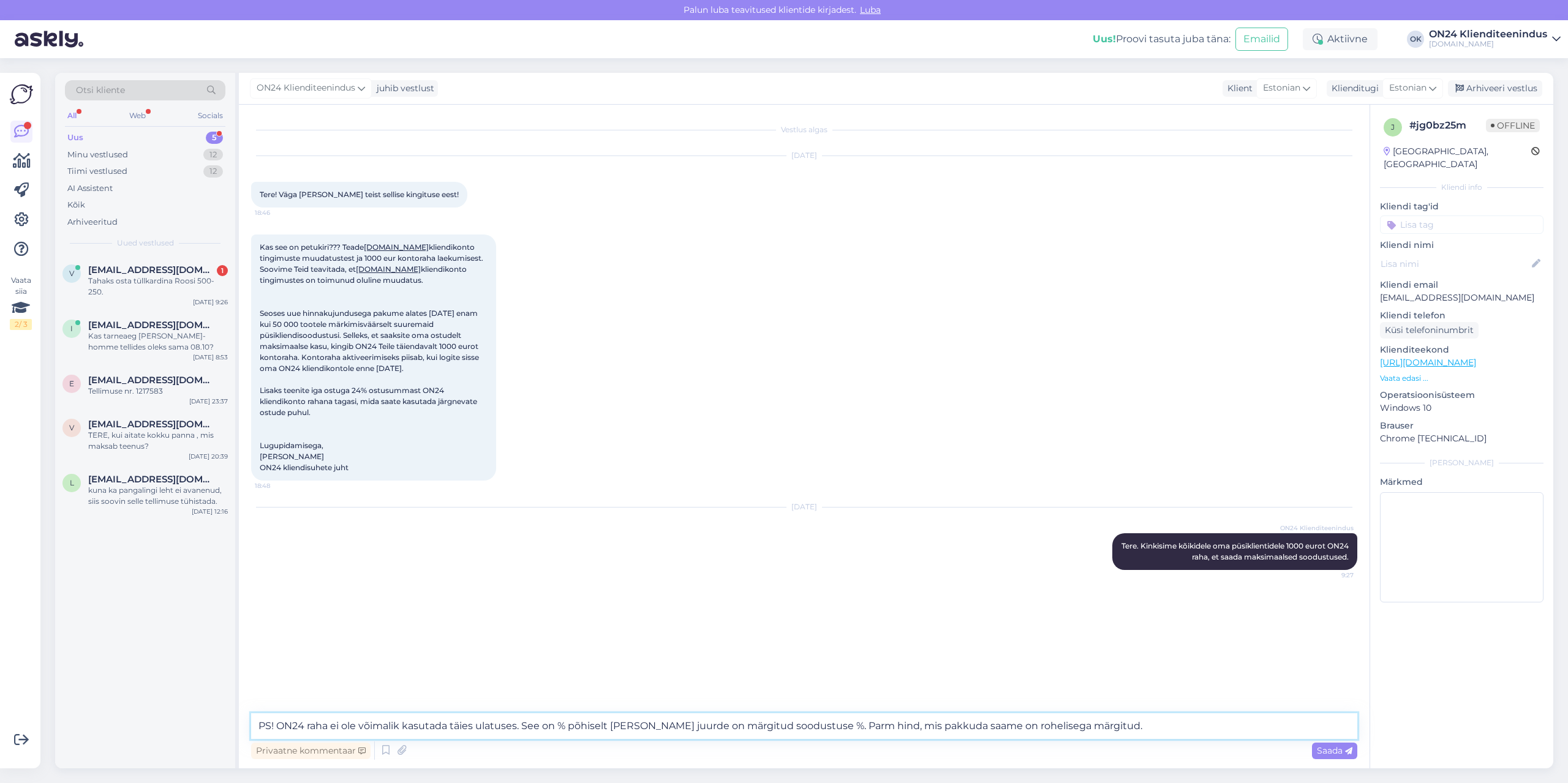
type textarea "PS! ON24 raha ei ole võimalik kasutada täies ulatuses. See on % põhiselt [PERSO…"
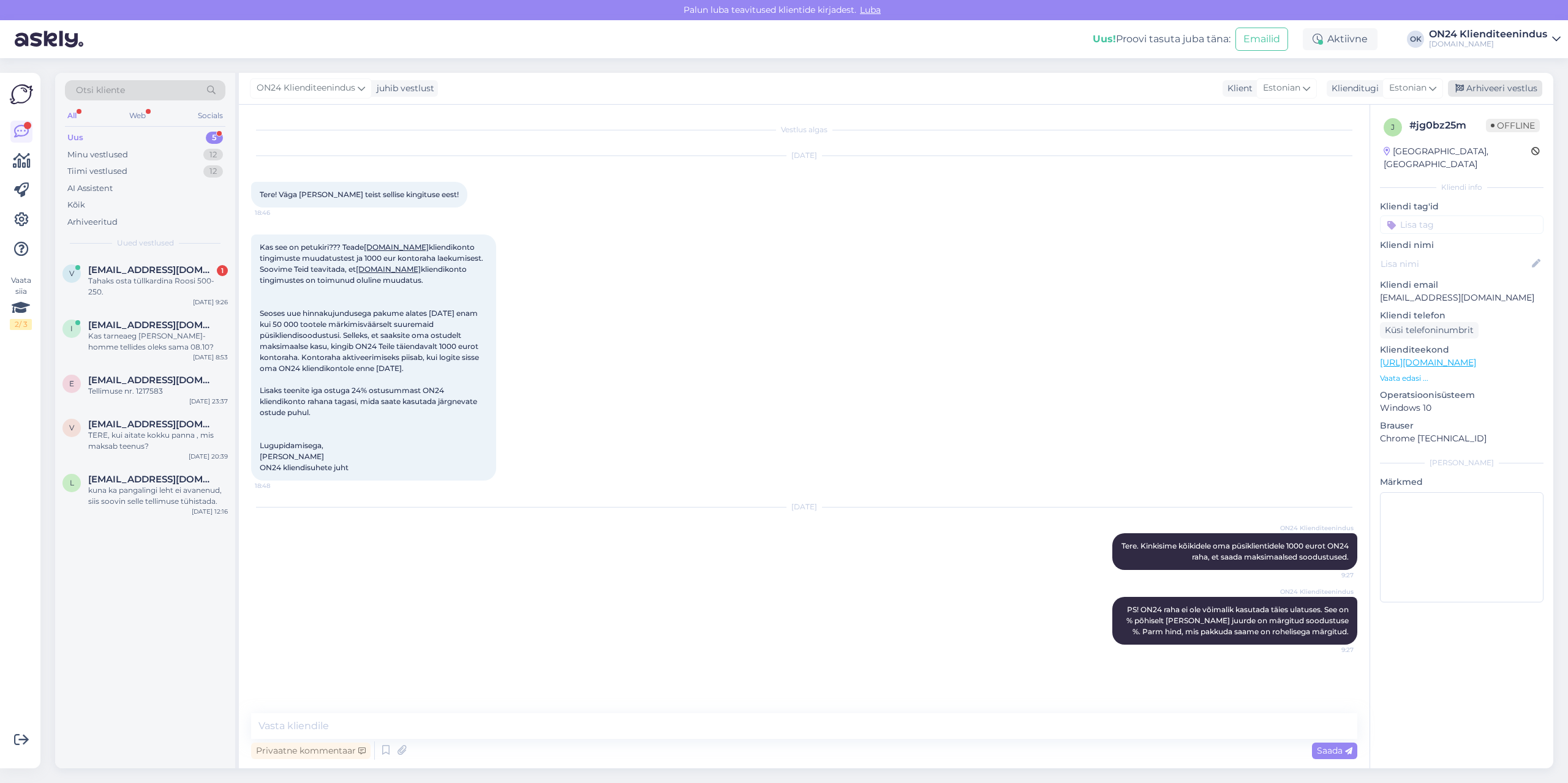
click at [1501, 84] on div "Arhiveeri vestlus" at bounding box center [1496, 88] width 94 height 17
click at [145, 425] on span "[EMAIL_ADDRESS][DOMAIN_NAME]" at bounding box center [152, 424] width 127 height 11
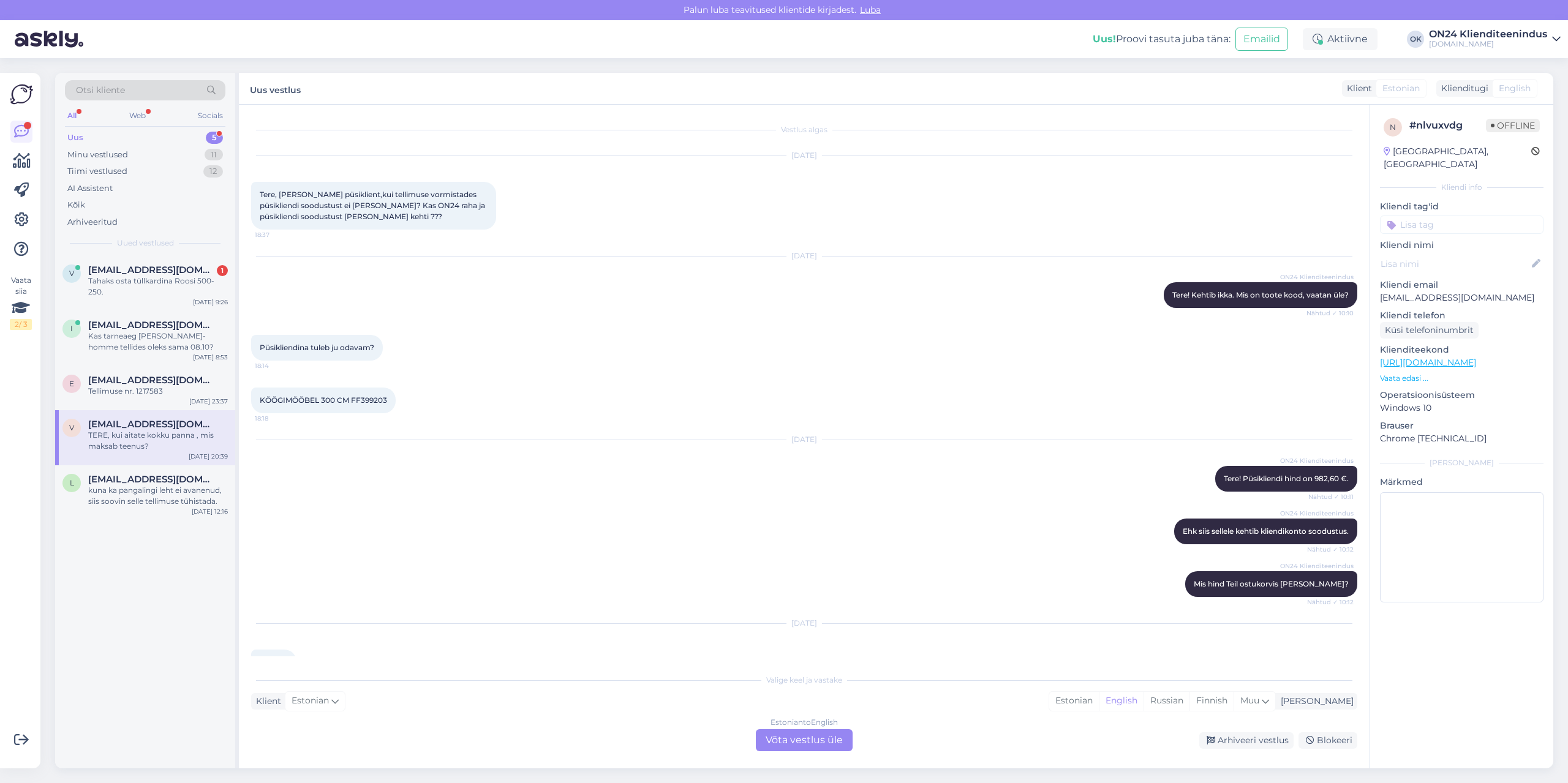
scroll to position [615, 0]
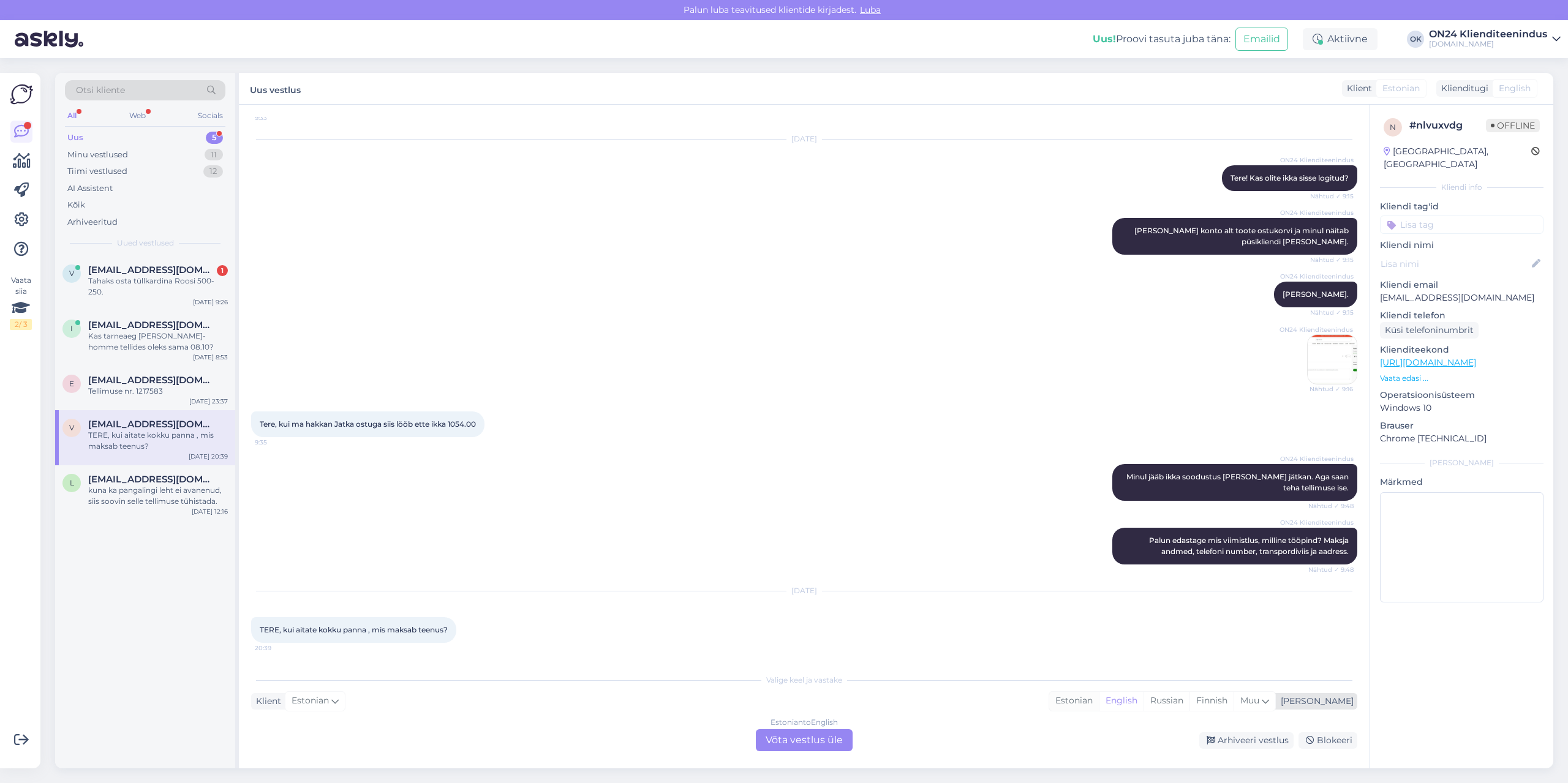
click at [1099, 698] on div "Estonian" at bounding box center [1074, 701] width 50 height 19
click at [793, 742] on div "Estonian to Estonian Võta vestlus üle" at bounding box center [804, 740] width 97 height 22
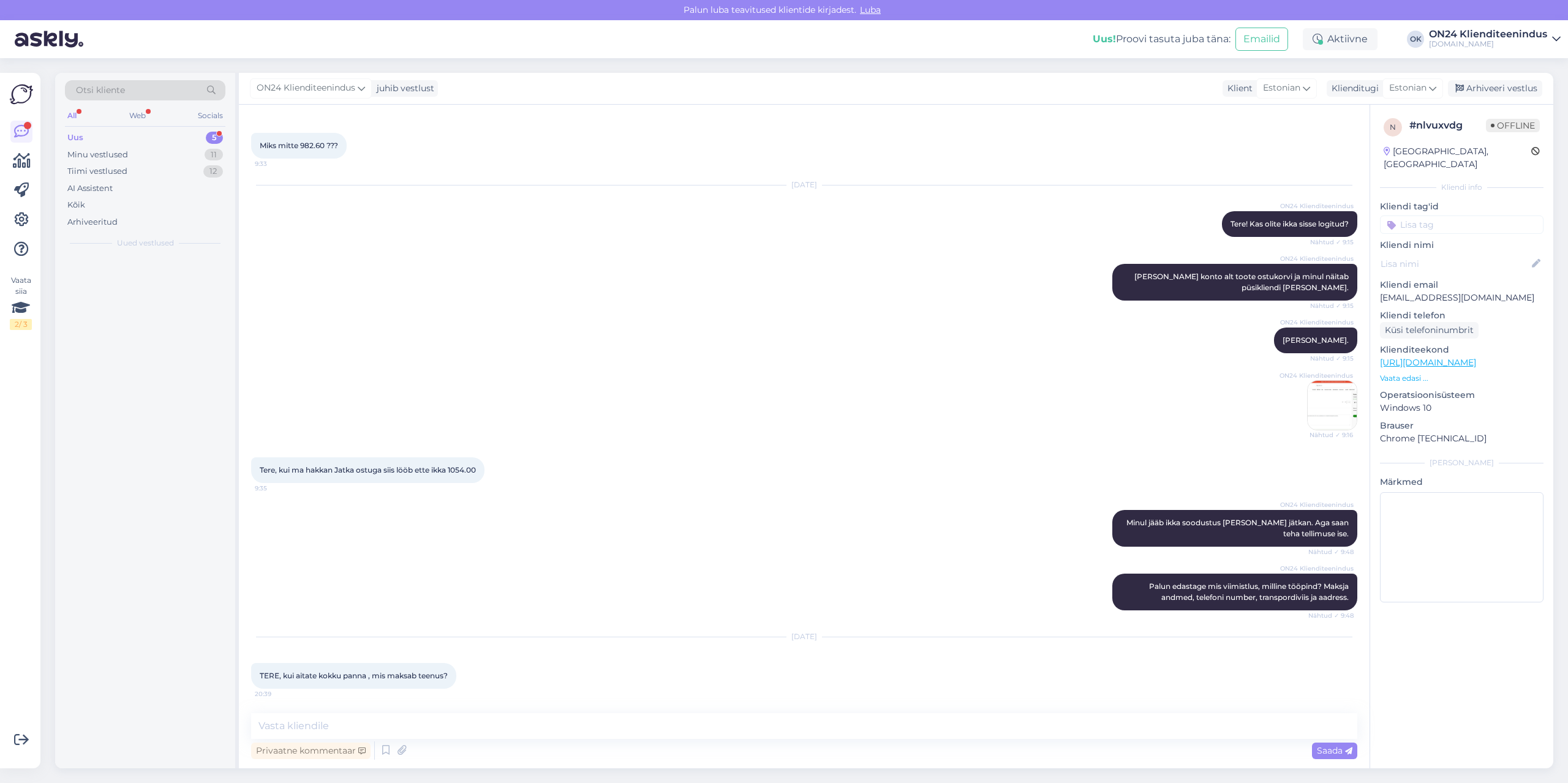
scroll to position [569, 0]
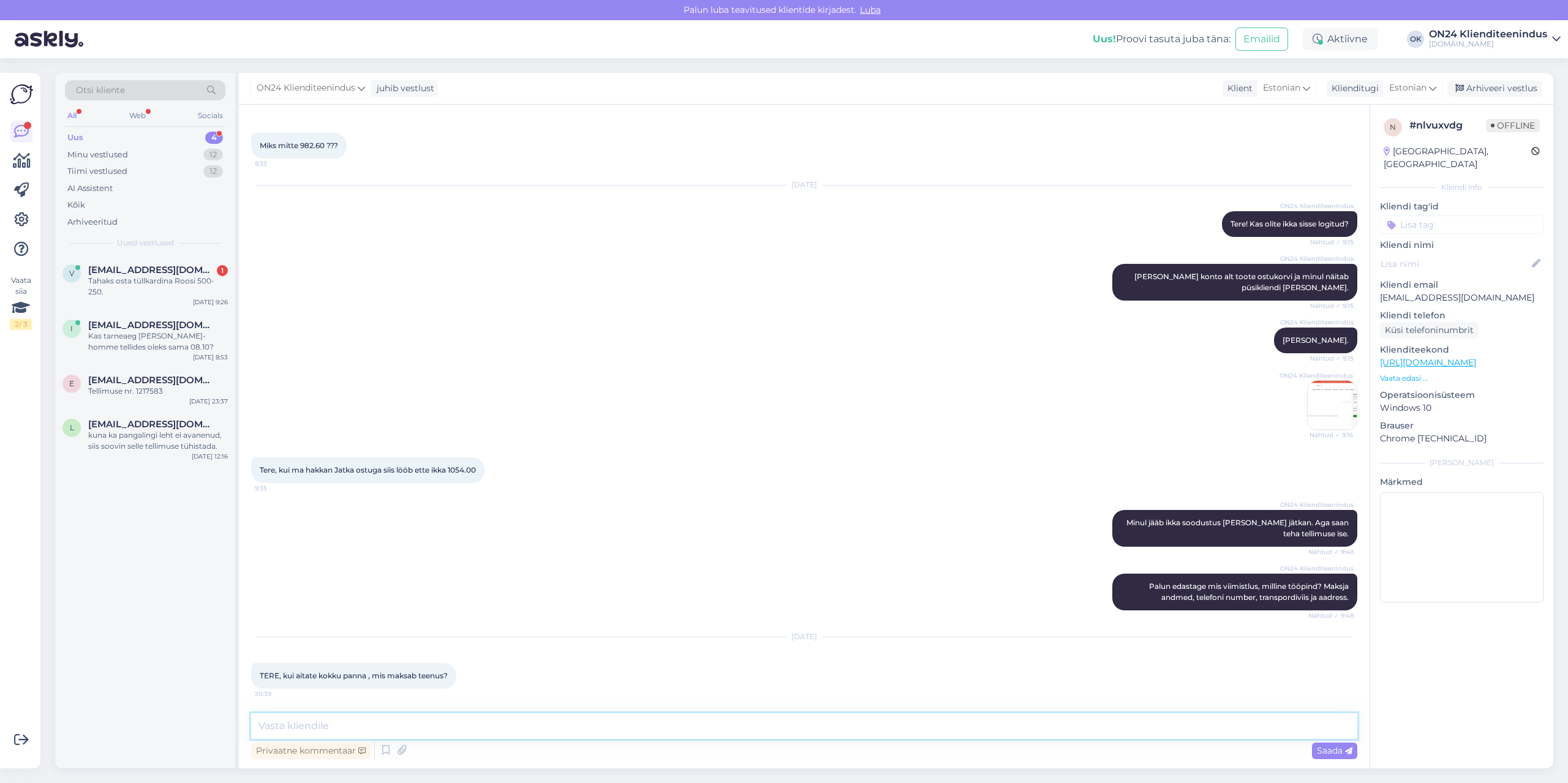
click at [729, 729] on textarea at bounding box center [804, 726] width 1106 height 25
type textarea "Tere. Oleneb tootest ja asukohast."
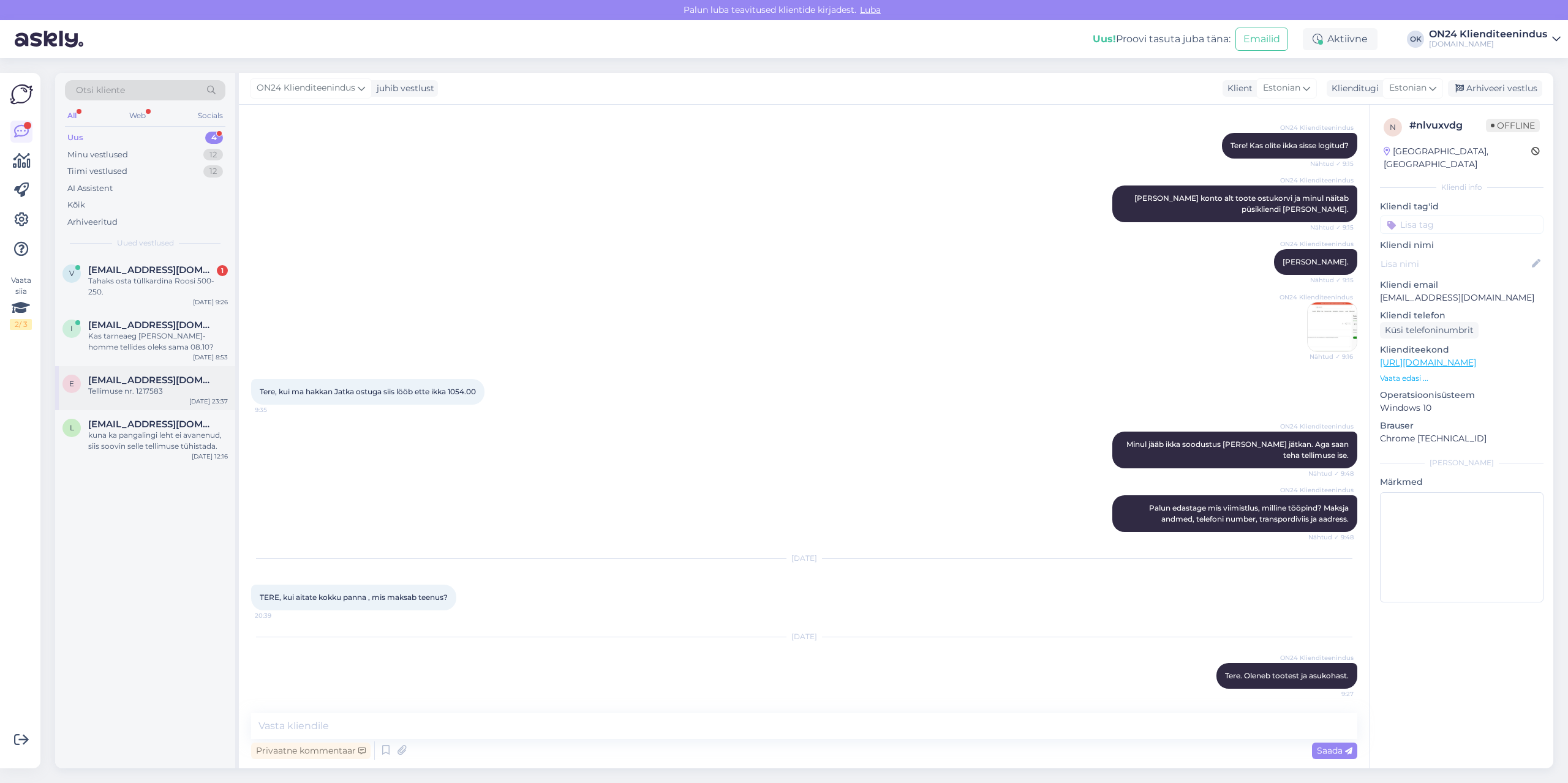
click at [115, 387] on div "Tellimuse nr. 1217583" at bounding box center [158, 392] width 139 height 11
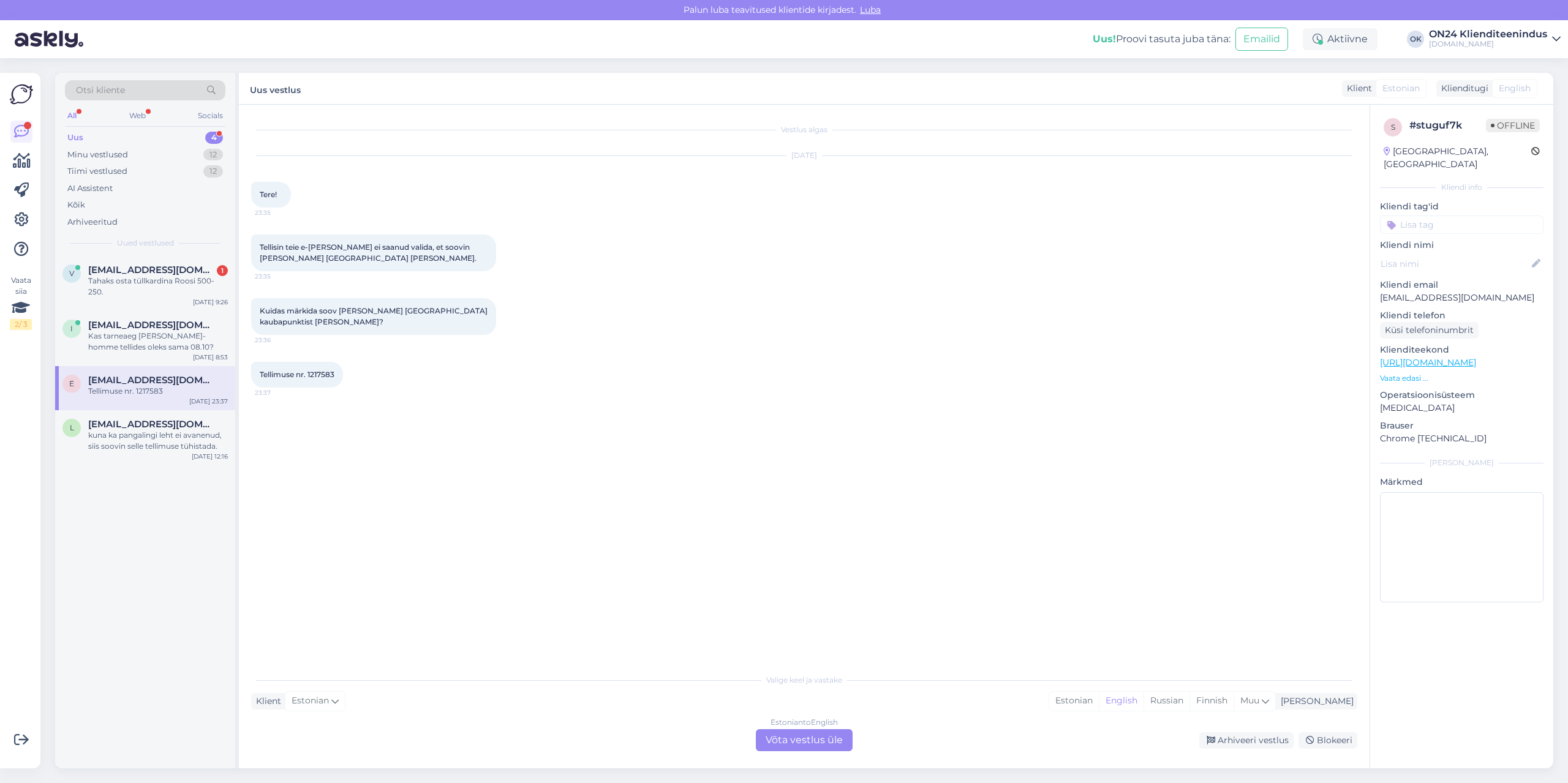
scroll to position [0, 0]
click at [321, 370] on span "Tellimuse nr. 1217583" at bounding box center [296, 375] width 74 height 9
copy div "1217583 23:37"
drag, startPoint x: 1135, startPoint y: 700, endPoint x: 1128, endPoint y: 695, distance: 8.6
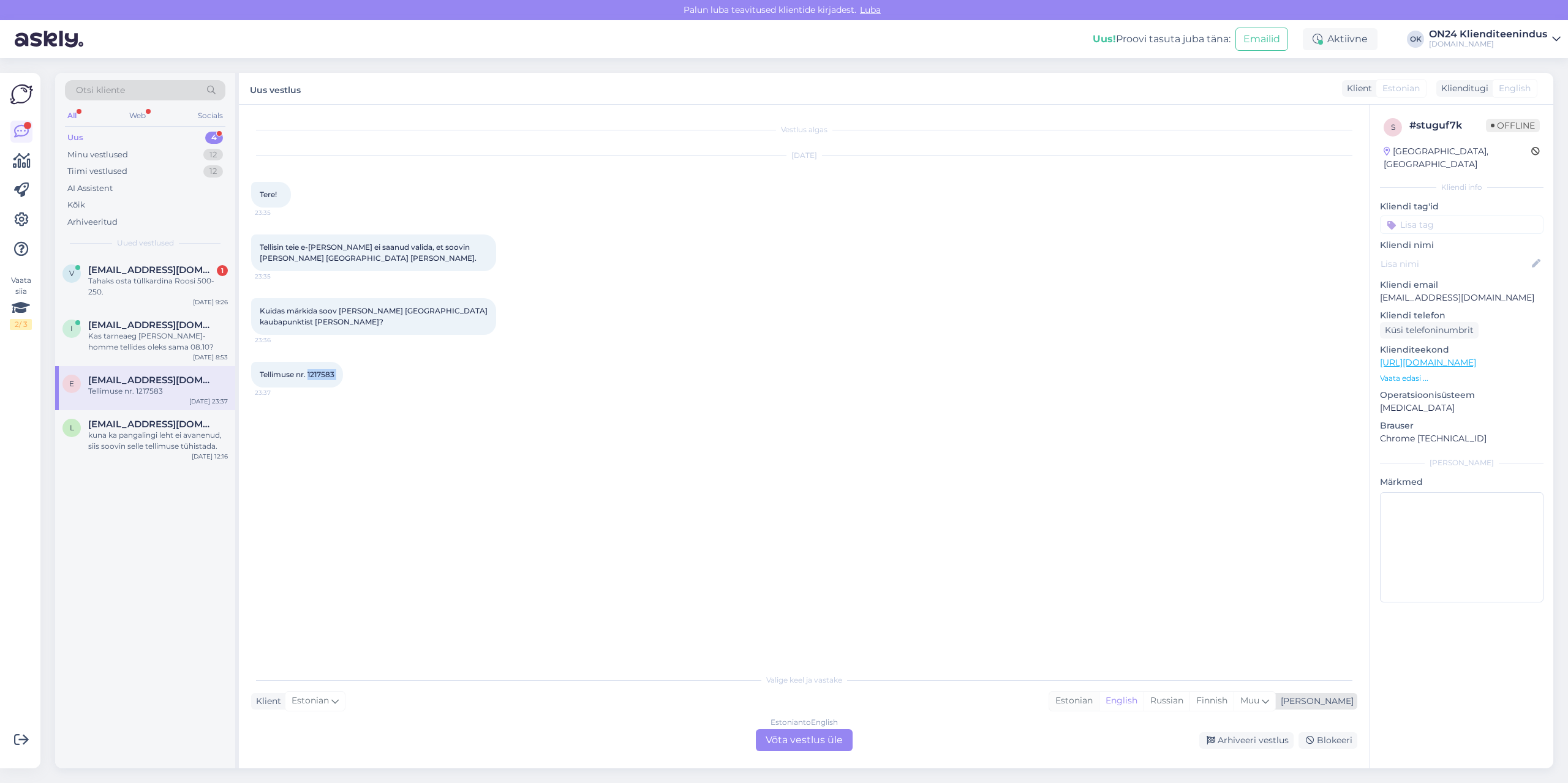
click at [1099, 700] on div "Estonian" at bounding box center [1074, 701] width 50 height 19
click at [835, 736] on div "Estonian to Estonian Võta vestlus üle" at bounding box center [804, 740] width 97 height 22
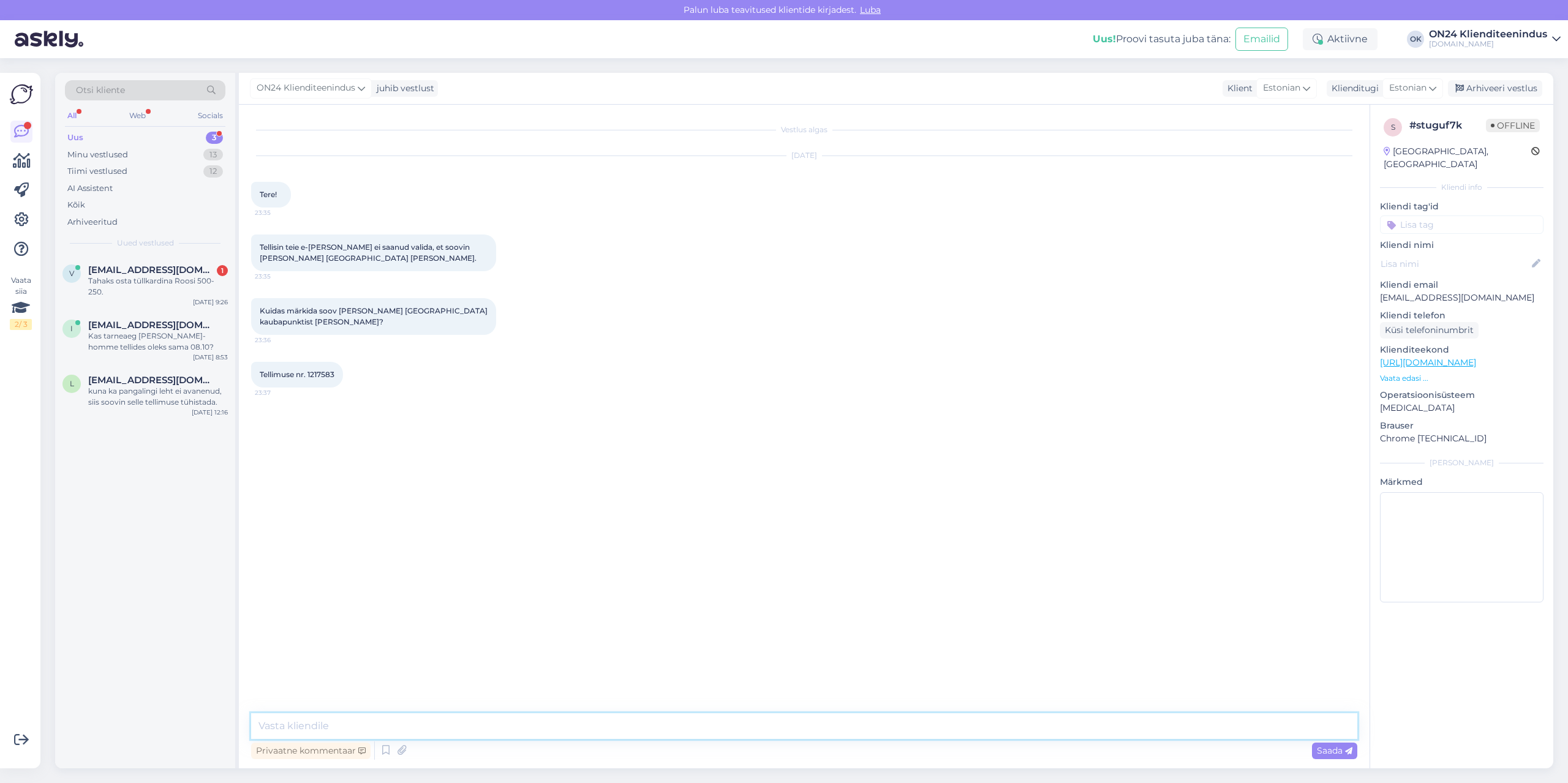
click at [829, 730] on textarea at bounding box center [804, 726] width 1106 height 25
type textarea "Tere. Muudatus tehtud."
click at [168, 336] on div "Kas tarneaeg [PERSON_NAME]-homme tellides oleks sama 08.10?" at bounding box center [158, 341] width 139 height 22
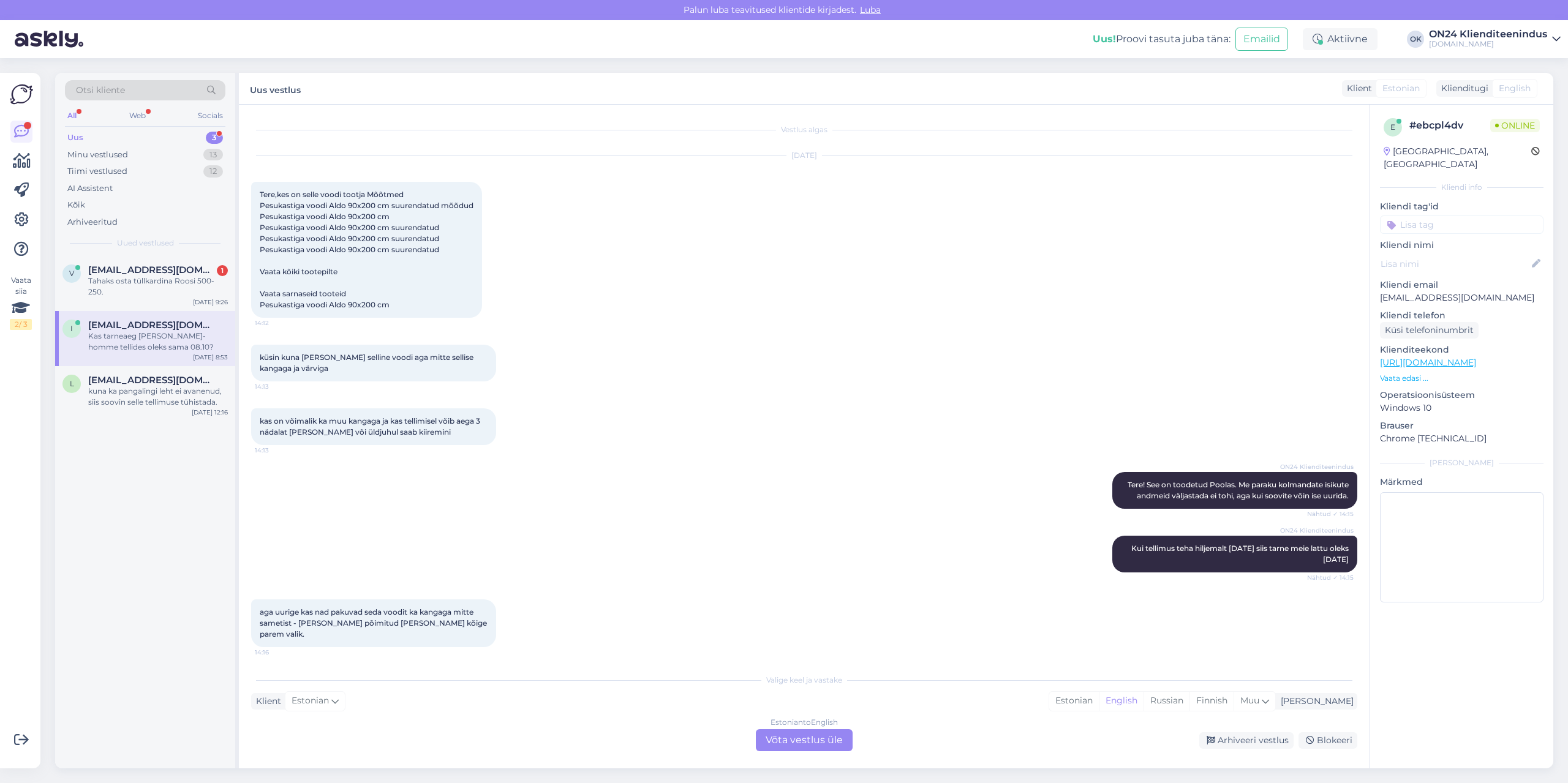
scroll to position [563, 0]
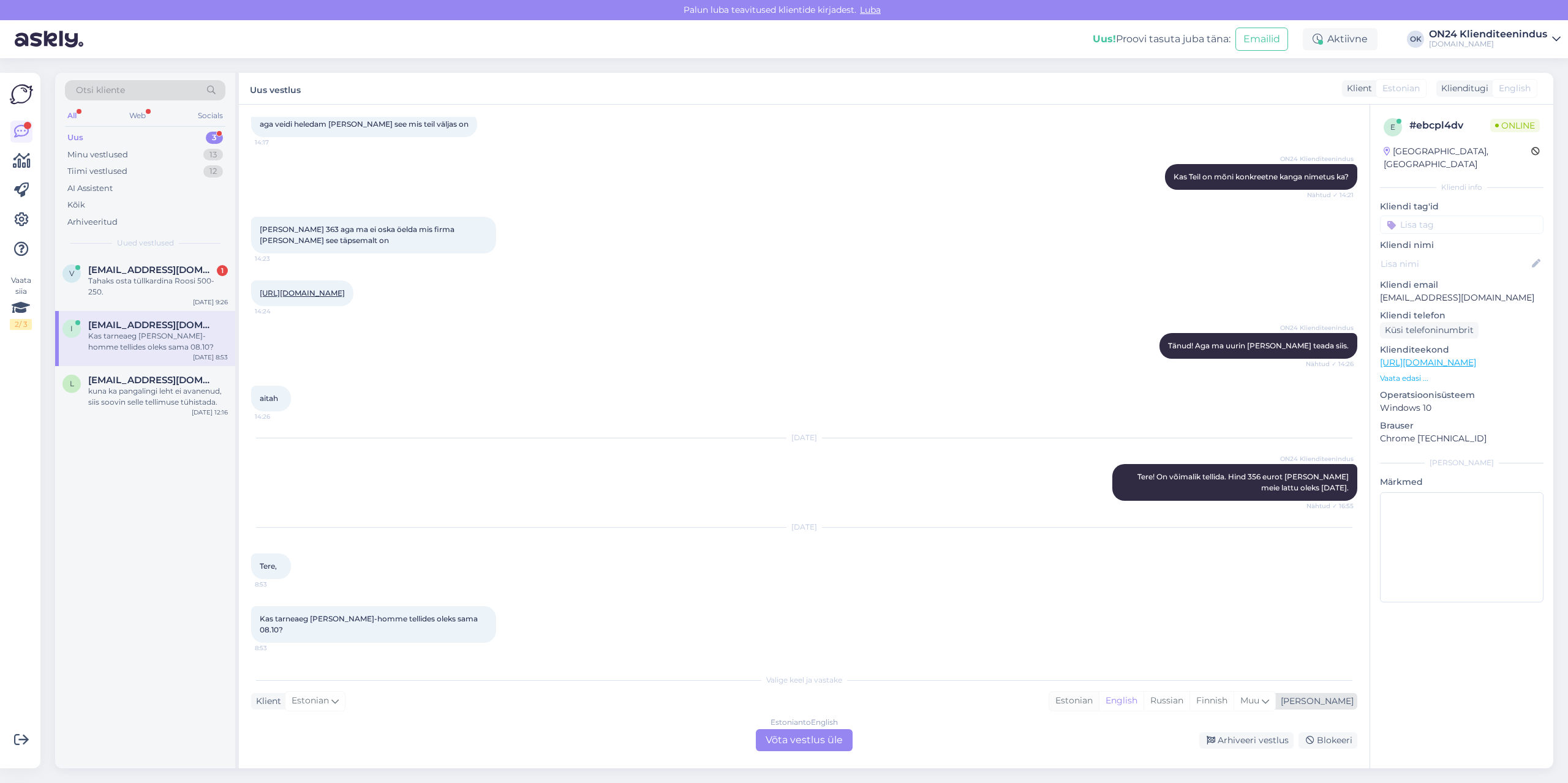
click at [1099, 704] on div "Estonian" at bounding box center [1074, 701] width 50 height 19
click at [788, 736] on div "Estonian to Estonian Võta vestlus üle" at bounding box center [804, 740] width 97 height 22
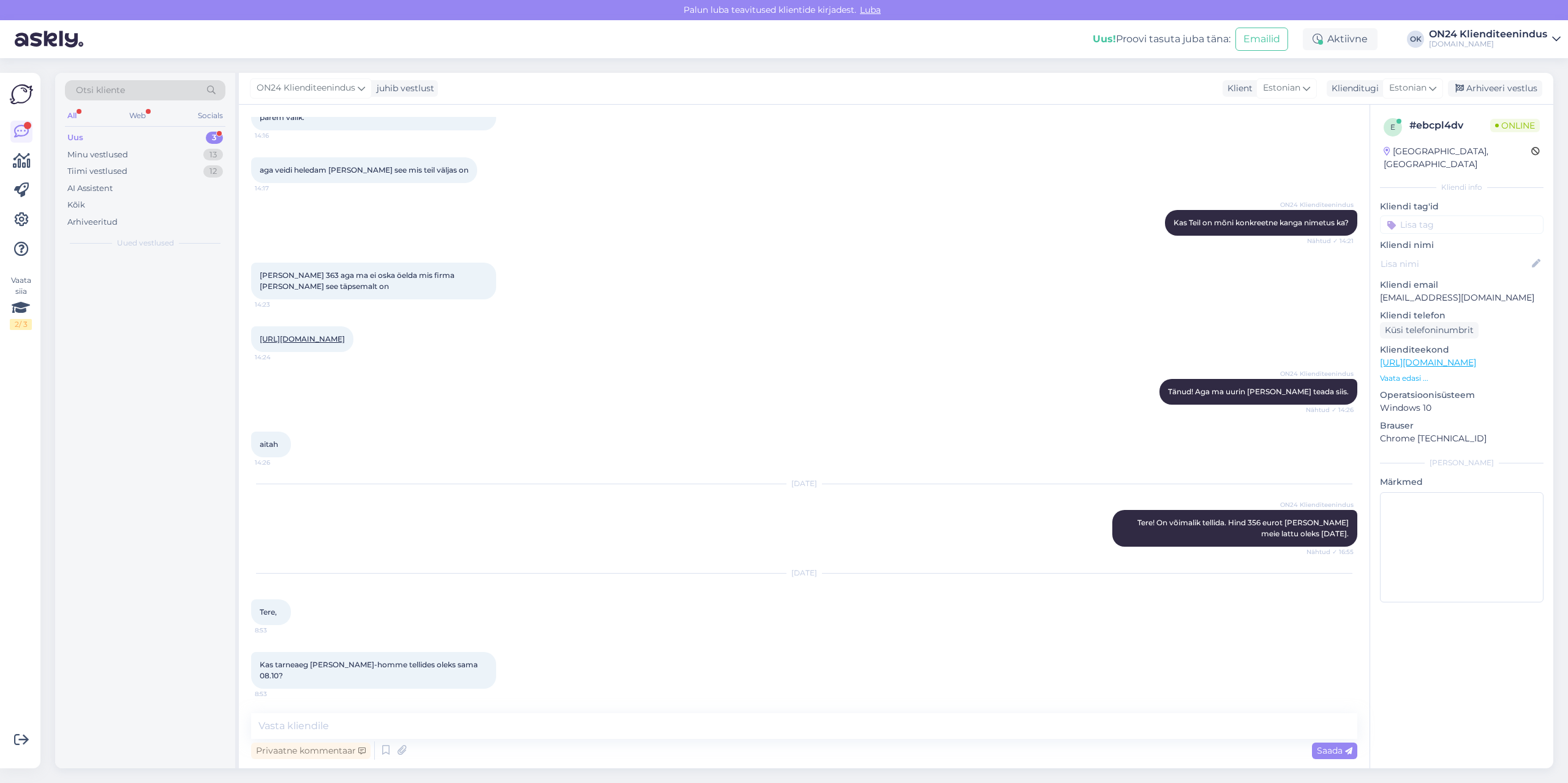
scroll to position [517, 0]
click at [788, 736] on textarea at bounding box center [804, 726] width 1106 height 25
type textarea "Tee. [GEOGRAPHIC_DATA]."
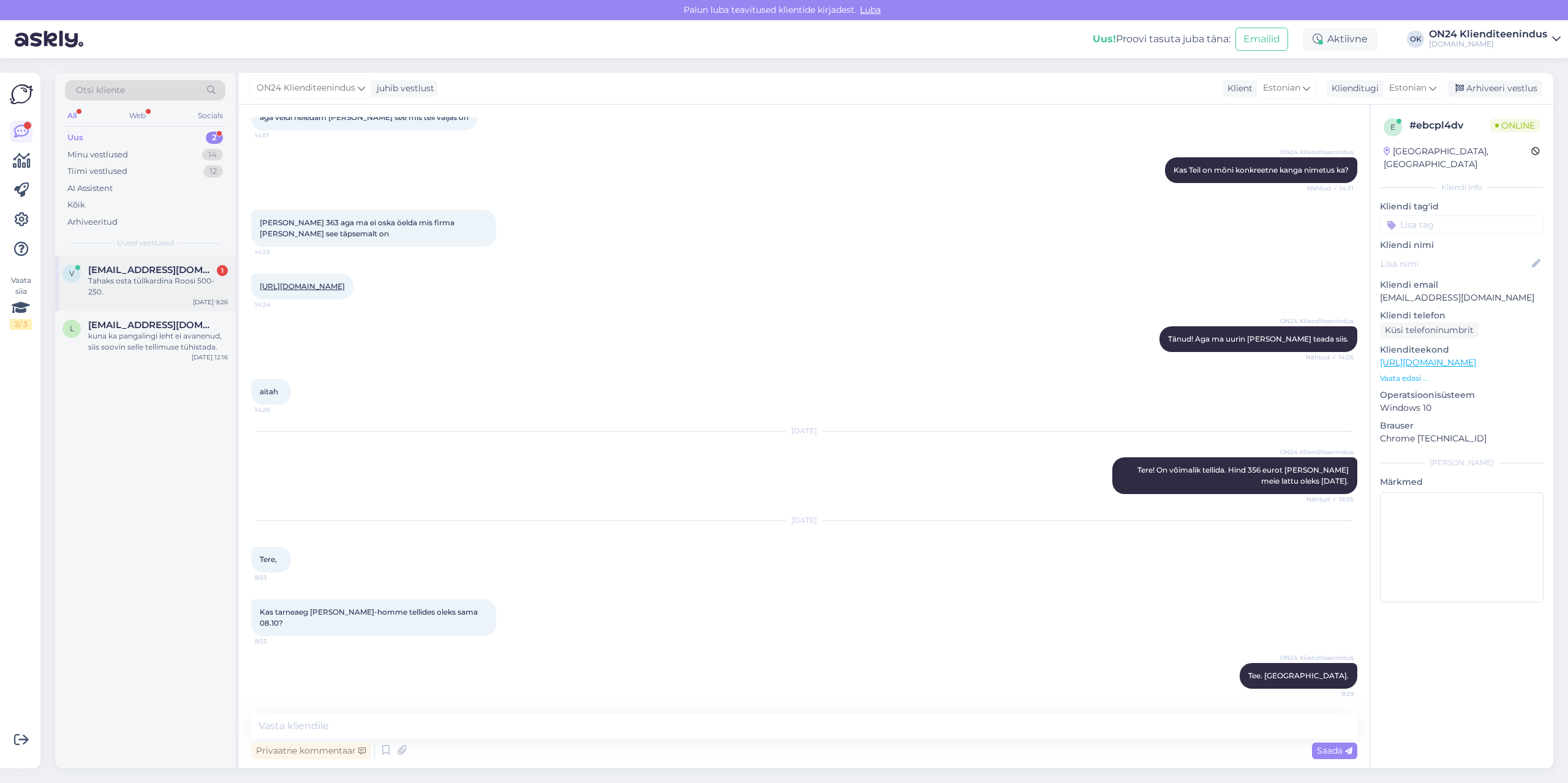
click at [154, 293] on div "Tahaks osta tüllkardina Roosi 500-250." at bounding box center [158, 286] width 139 height 22
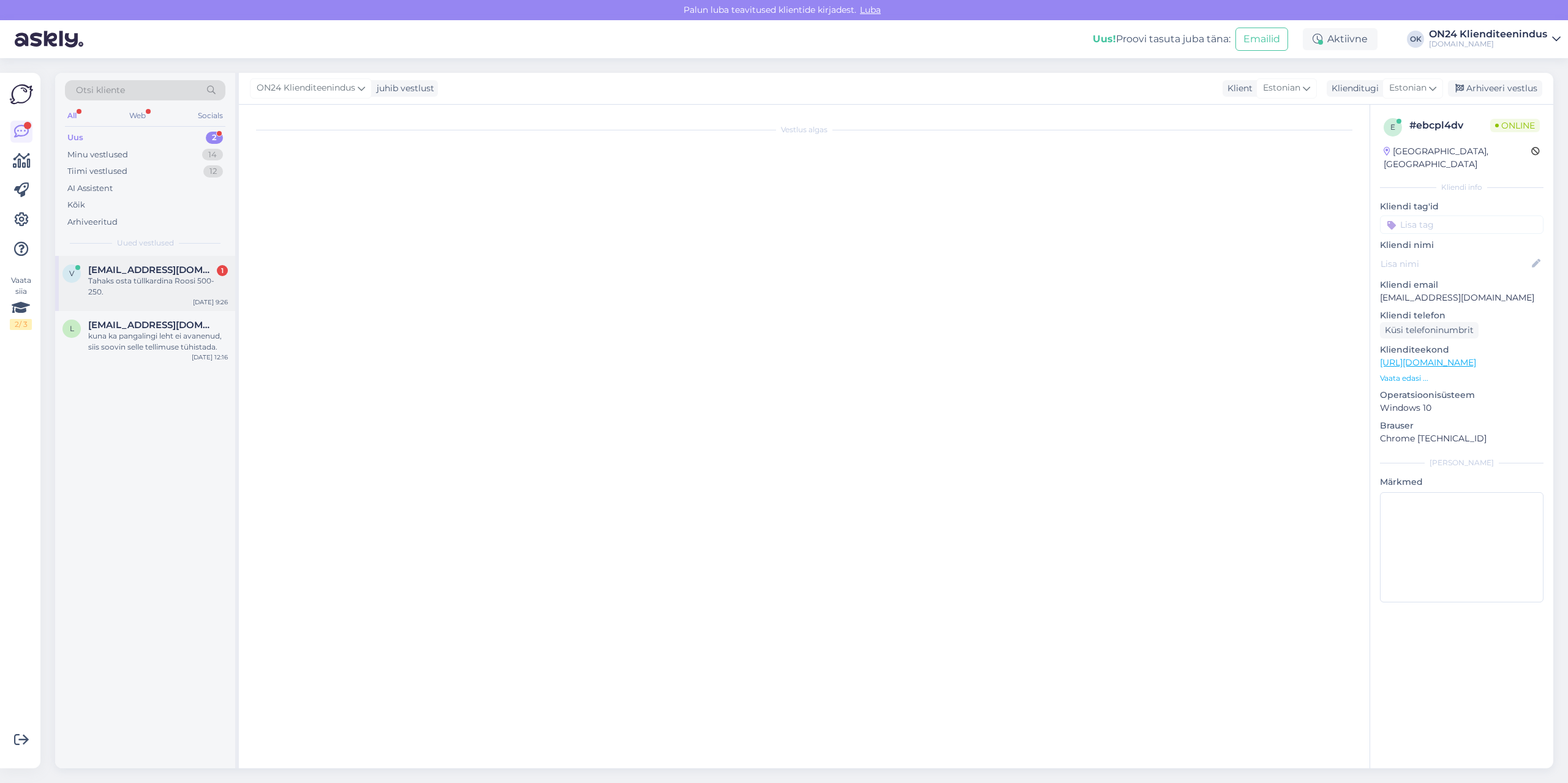
scroll to position [0, 0]
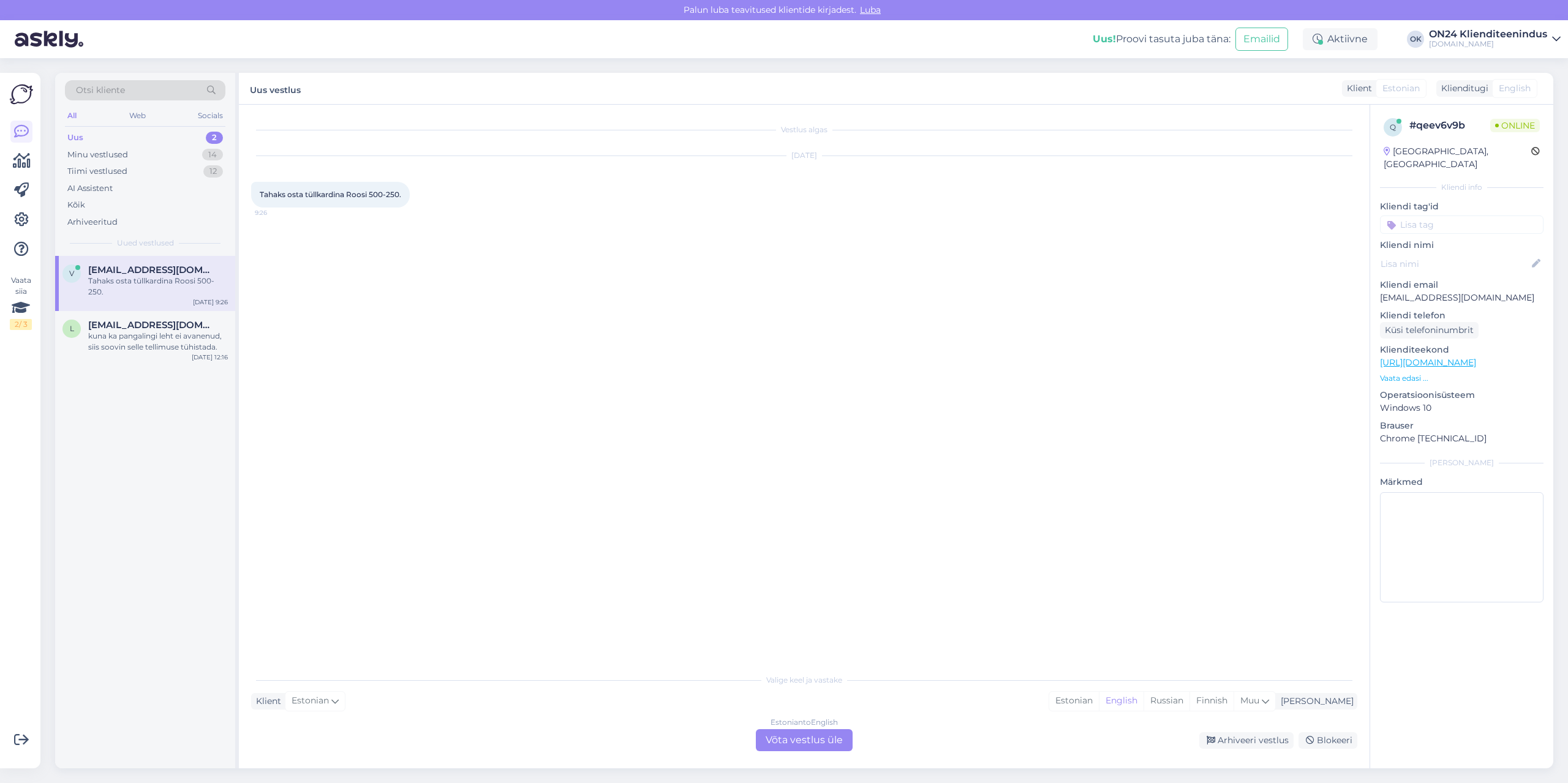
click at [1401, 373] on p "Vaata edasi ..." at bounding box center [1462, 378] width 164 height 11
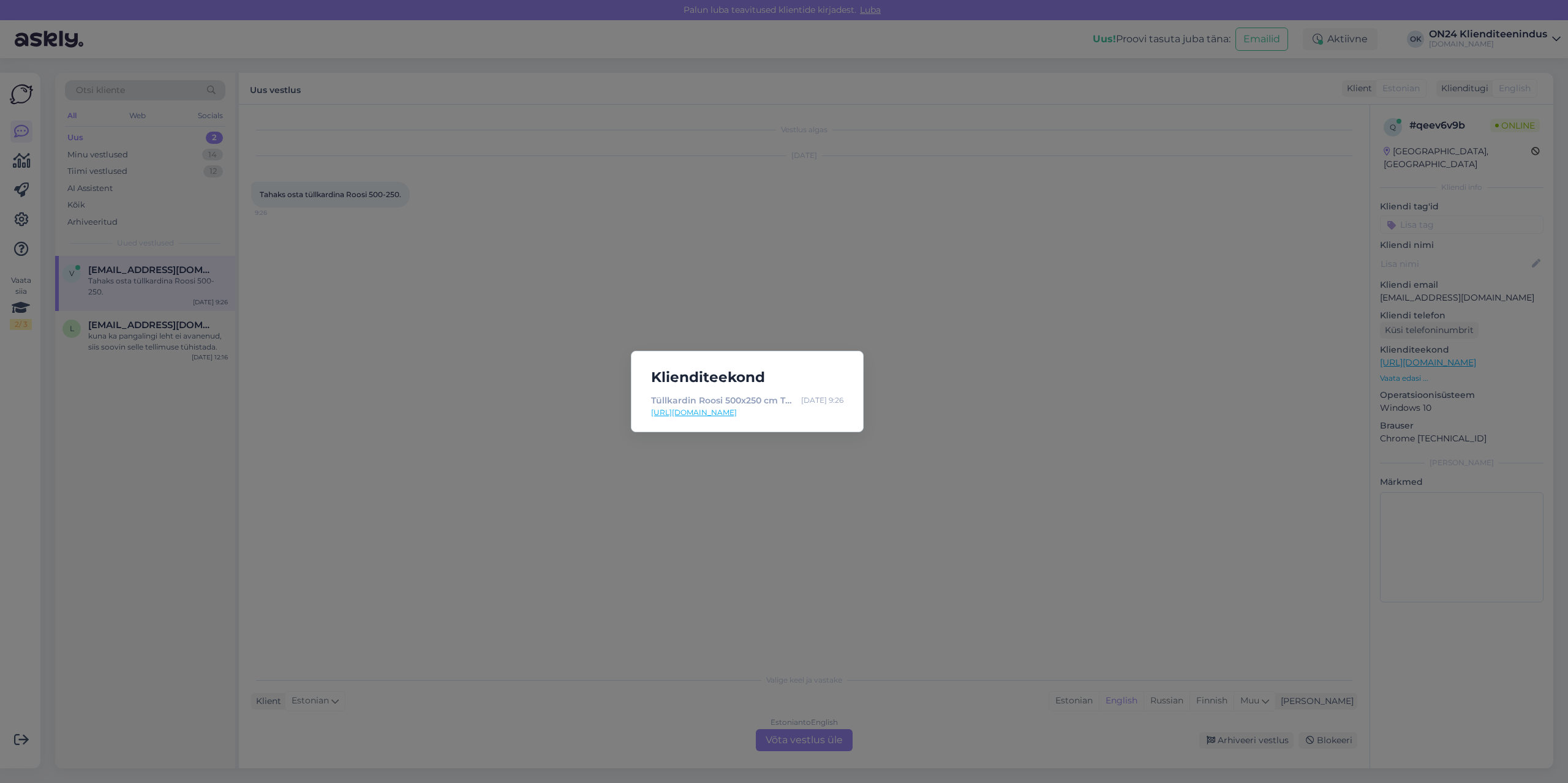
click at [773, 403] on div "Tüllkardin Roosi 500x250 cm TG-480959 - [DOMAIN_NAME] Sisustuskaubamaja" at bounding box center [724, 400] width 145 height 13
click at [771, 409] on link "[URL][DOMAIN_NAME]" at bounding box center [747, 413] width 192 height 11
click at [920, 543] on div "Klienditeekond Tüllkardin Roosi 500x250 cm TG-480959 - [DOMAIN_NAME] Sisustuska…" at bounding box center [784, 392] width 1568 height 783
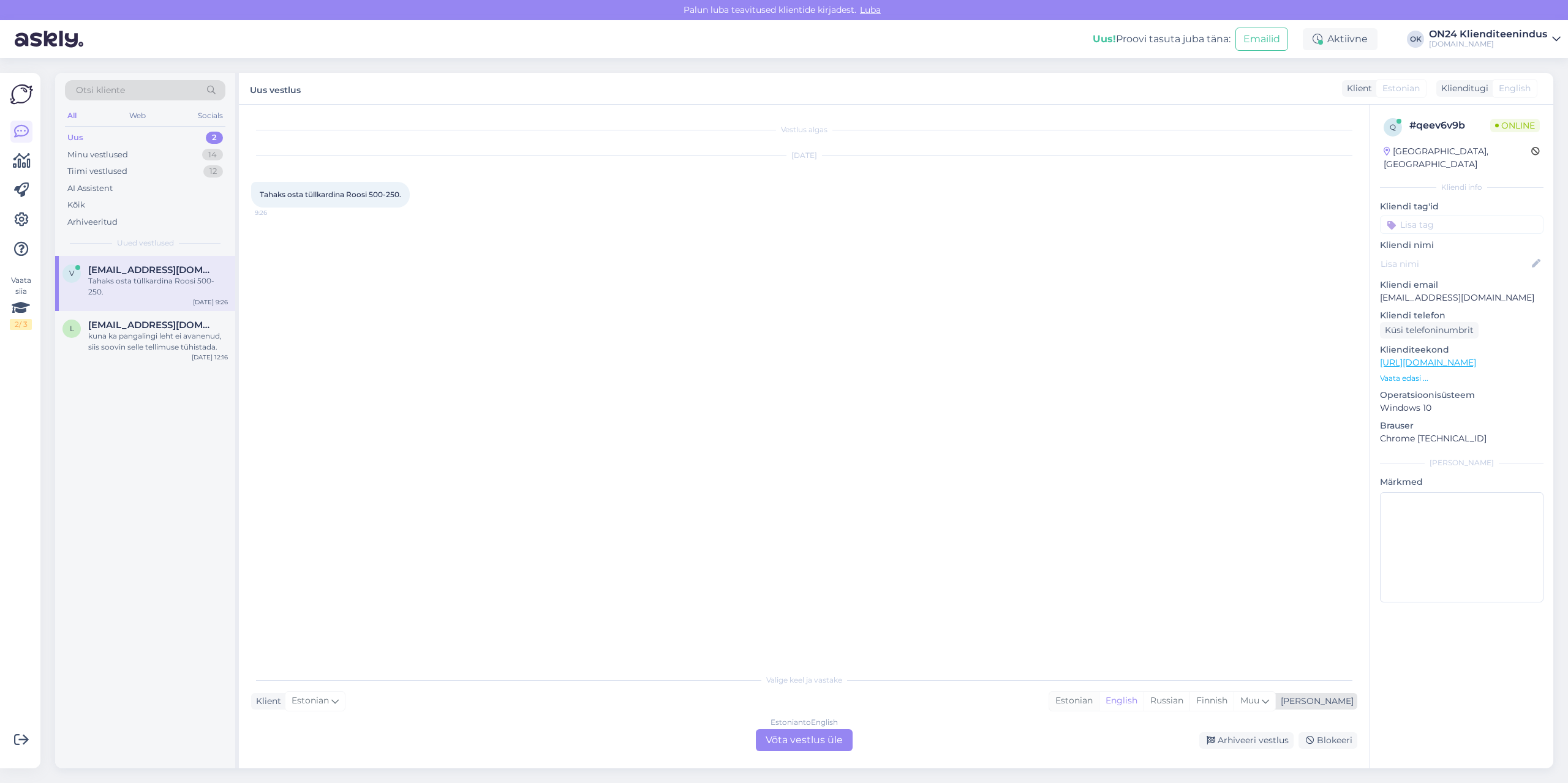
click at [1099, 698] on div "Estonian" at bounding box center [1074, 701] width 50 height 19
click at [813, 740] on div "Estonian to Estonian Võta vestlus üle" at bounding box center [804, 740] width 97 height 22
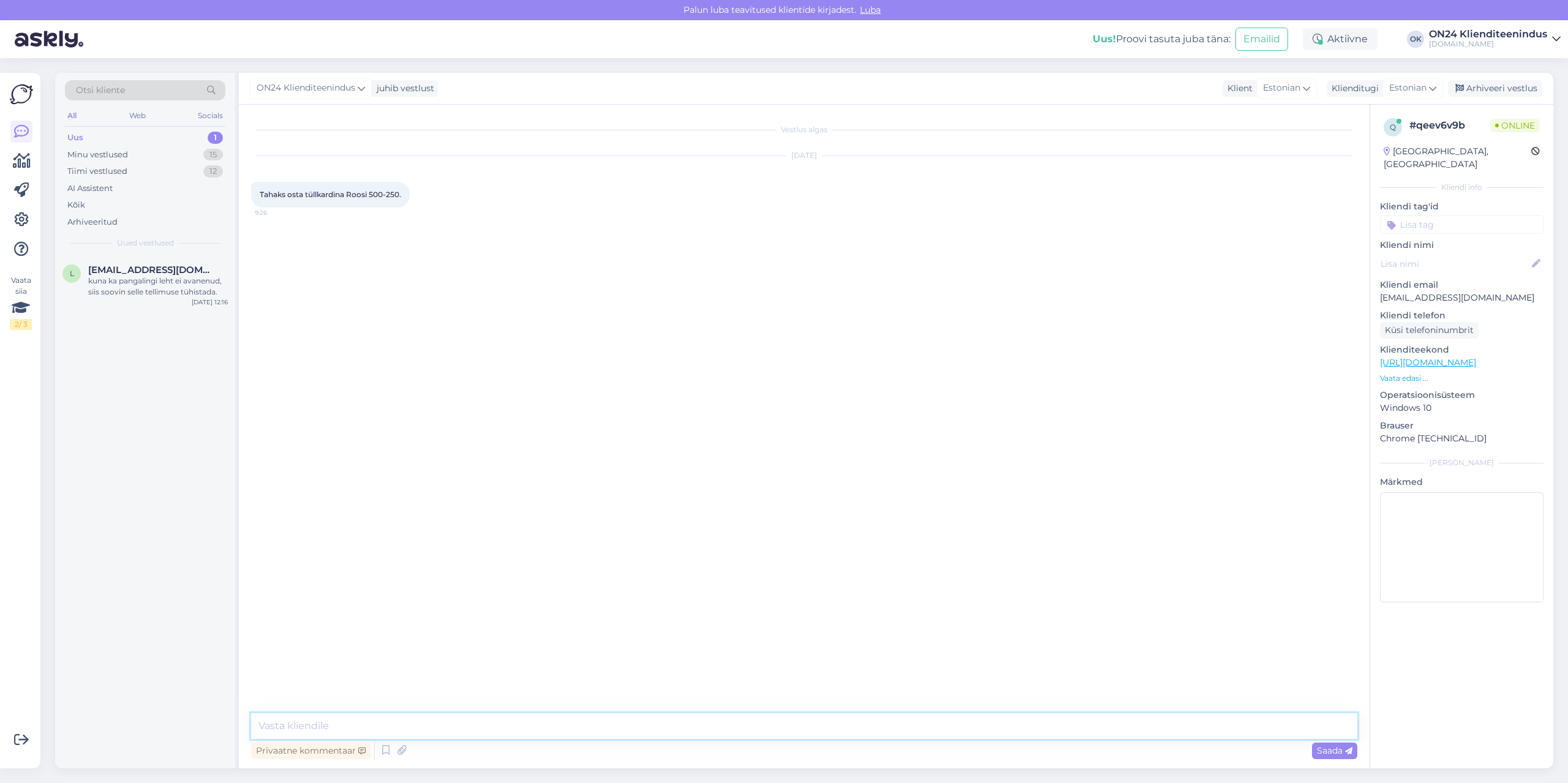
click at [808, 729] on textarea at bounding box center [804, 726] width 1106 height 25
type textarea "Tere. Kas soovite, et teeksime Teie eest tellimuse valmis?"
click at [176, 284] on div "kuna ka pangalingi leht ei avanenud, siis soovin selle tellimuse tühistada." at bounding box center [158, 286] width 139 height 22
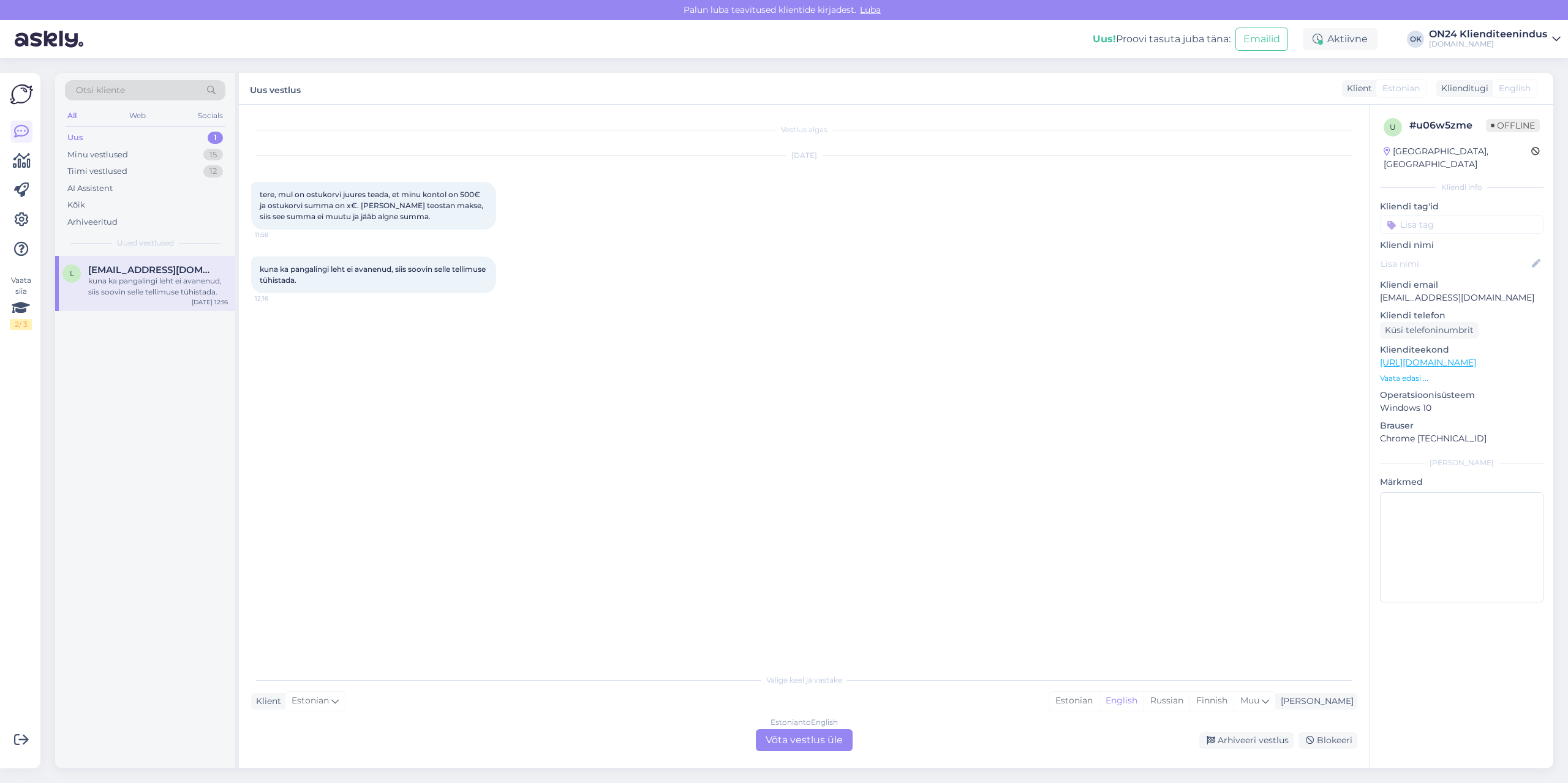
click at [1404, 292] on p "[EMAIL_ADDRESS][DOMAIN_NAME]" at bounding box center [1462, 298] width 164 height 13
copy p "[EMAIL_ADDRESS][DOMAIN_NAME]"
click at [1099, 703] on div "Estonian" at bounding box center [1074, 701] width 50 height 19
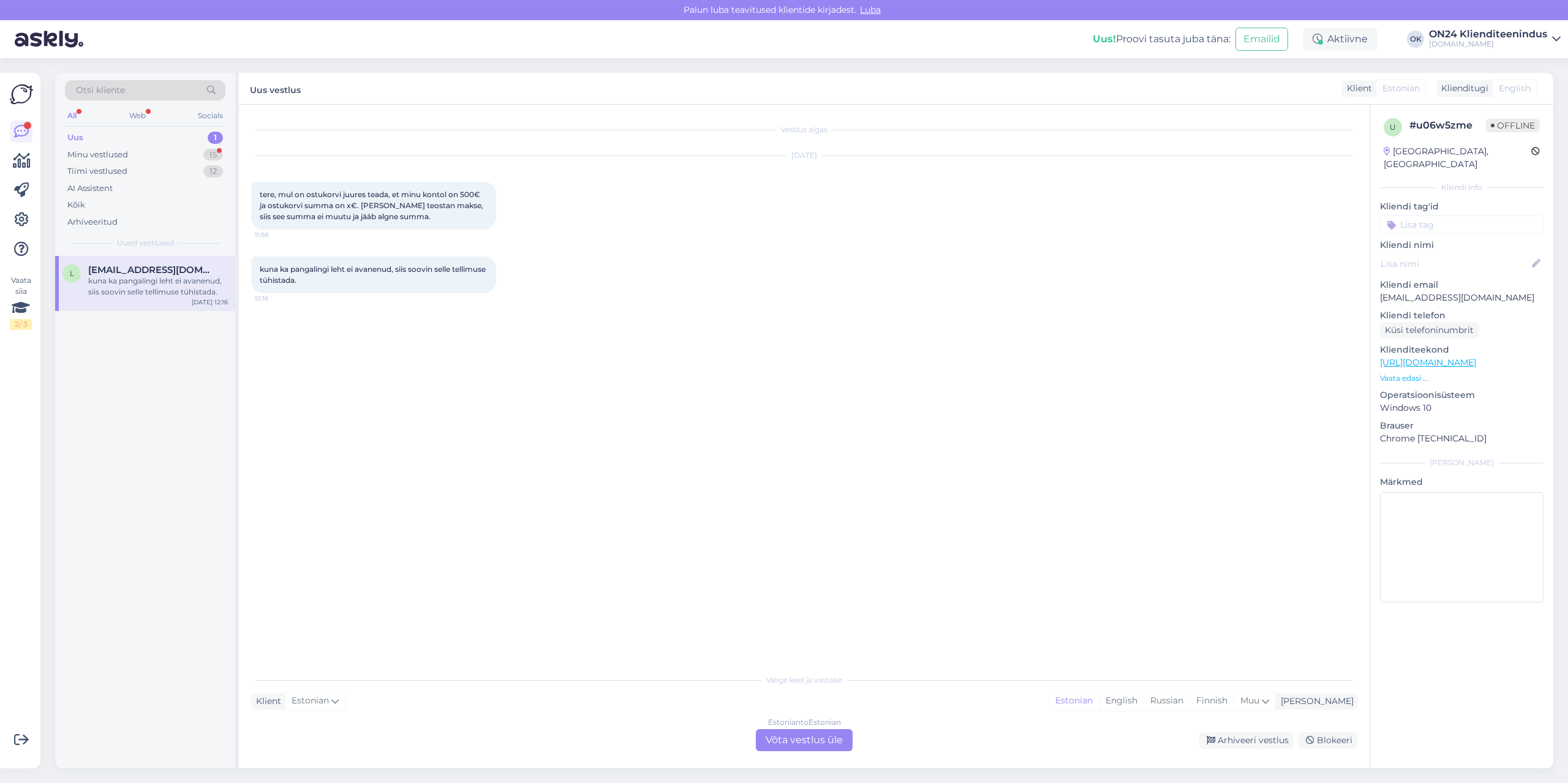
click at [795, 737] on div "Estonian to Estonian Võta vestlus üle" at bounding box center [804, 740] width 97 height 22
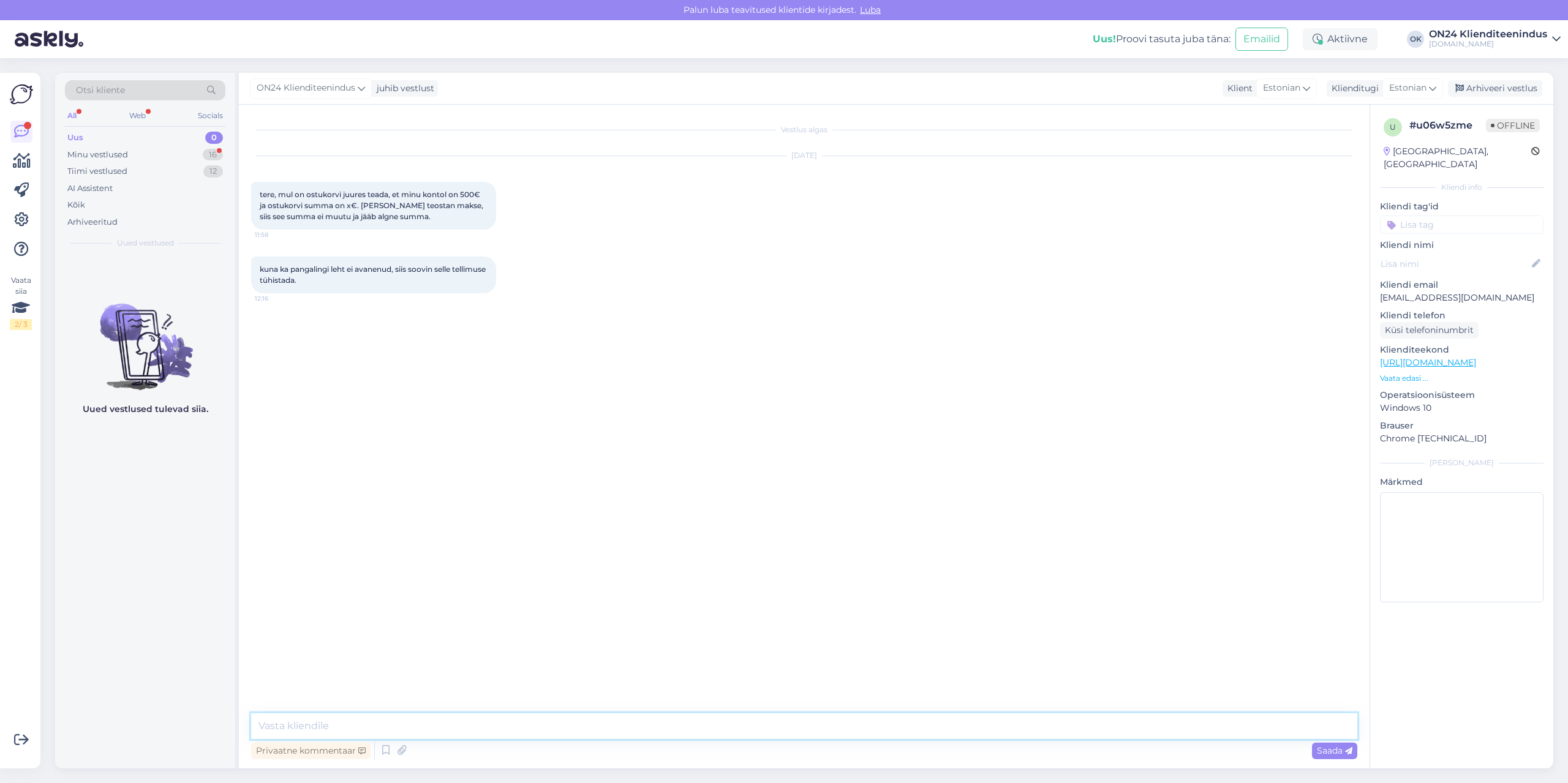
click at [792, 727] on textarea at bounding box center [804, 726] width 1106 height 25
type textarea "Tere. Kui soovite saan Teile uuesti saata makse lingi või tühistame ikkagi tell…"
click at [117, 153] on div "Minu vestlused" at bounding box center [98, 154] width 60 height 12
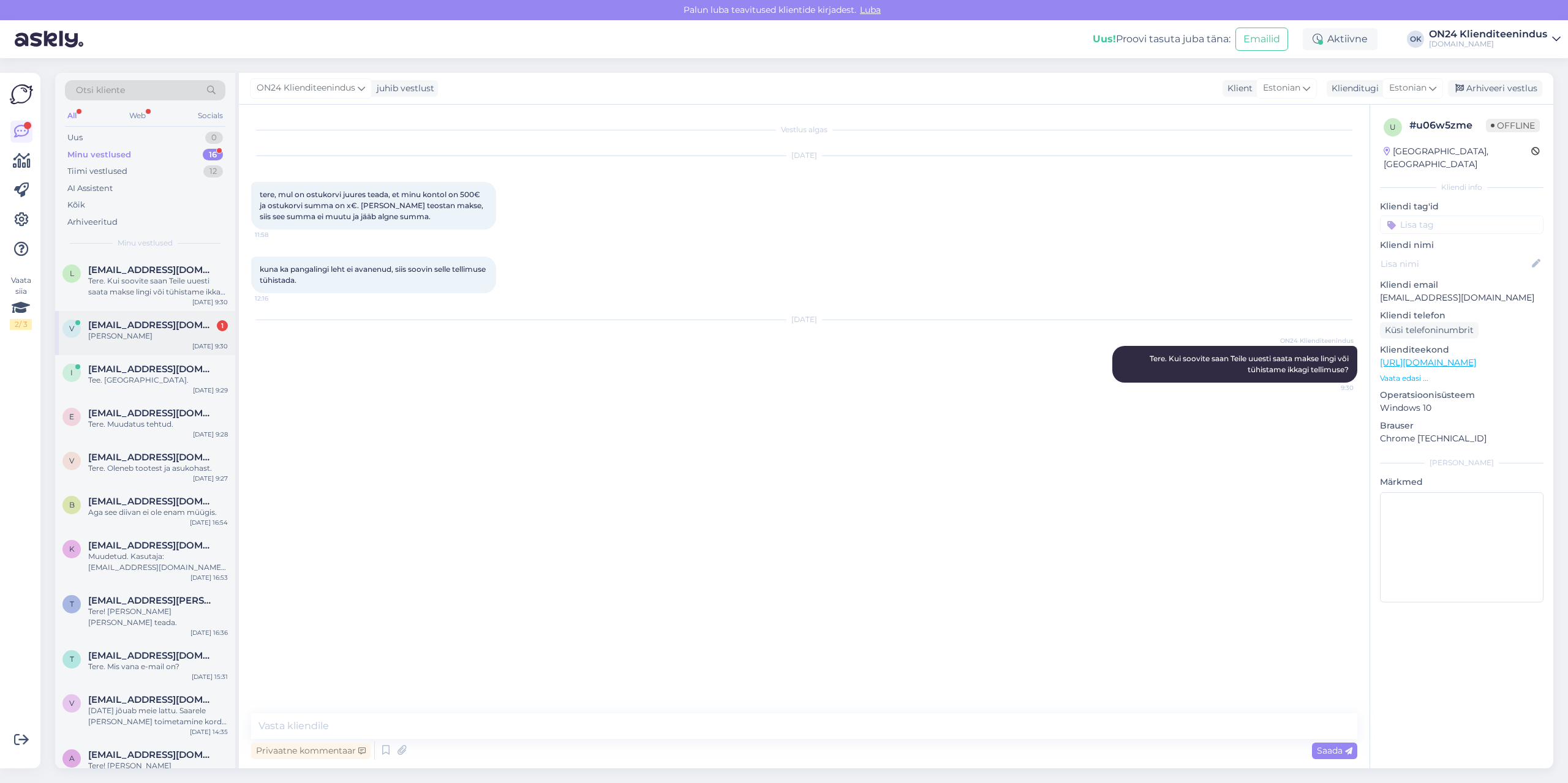
click at [163, 319] on div "v [EMAIL_ADDRESS][DOMAIN_NAME] 1 palun aidake [DATE] 9:30" at bounding box center [145, 333] width 180 height 44
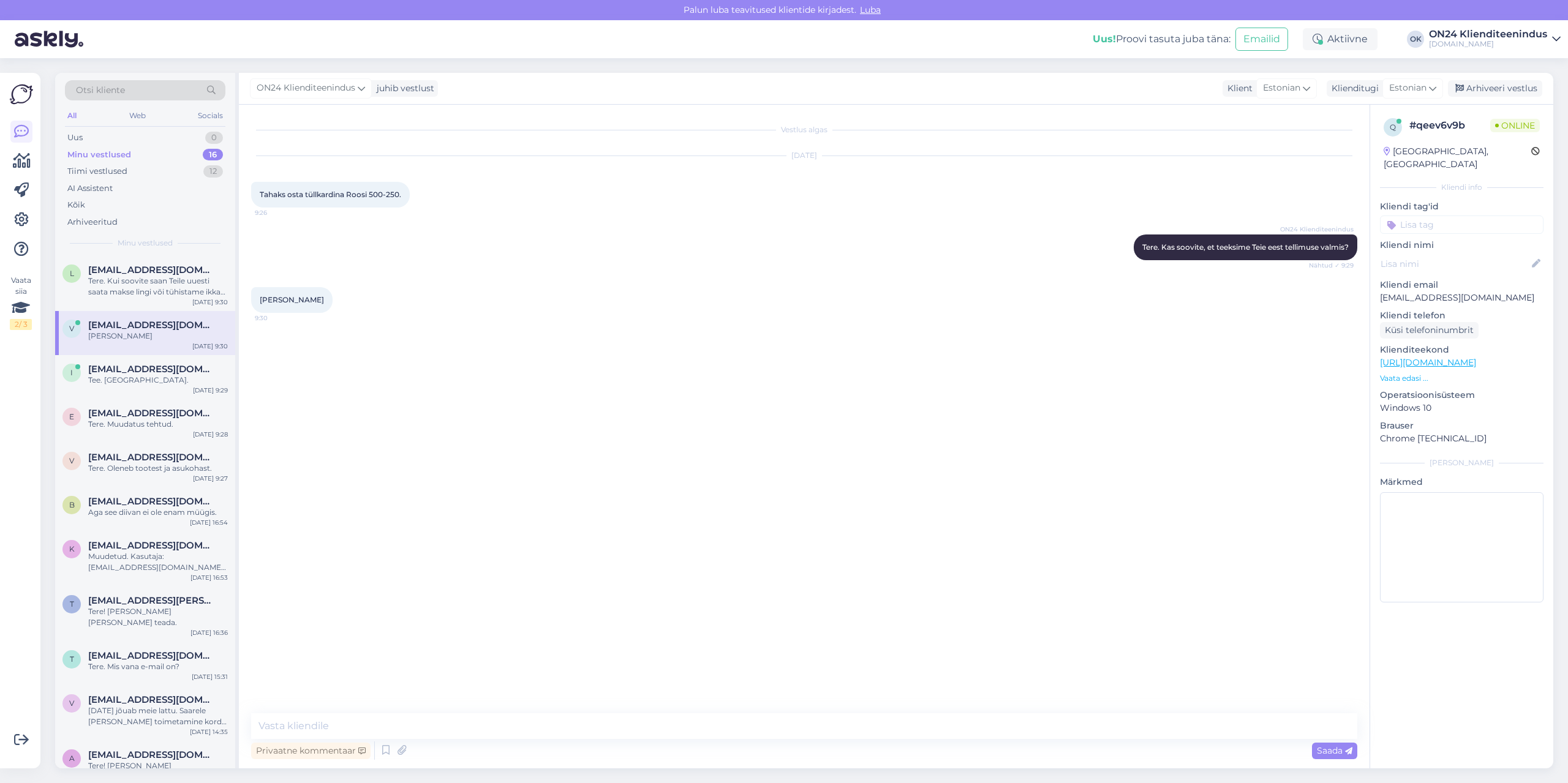
click at [1413, 373] on p "Vaata edasi ..." at bounding box center [1462, 378] width 164 height 11
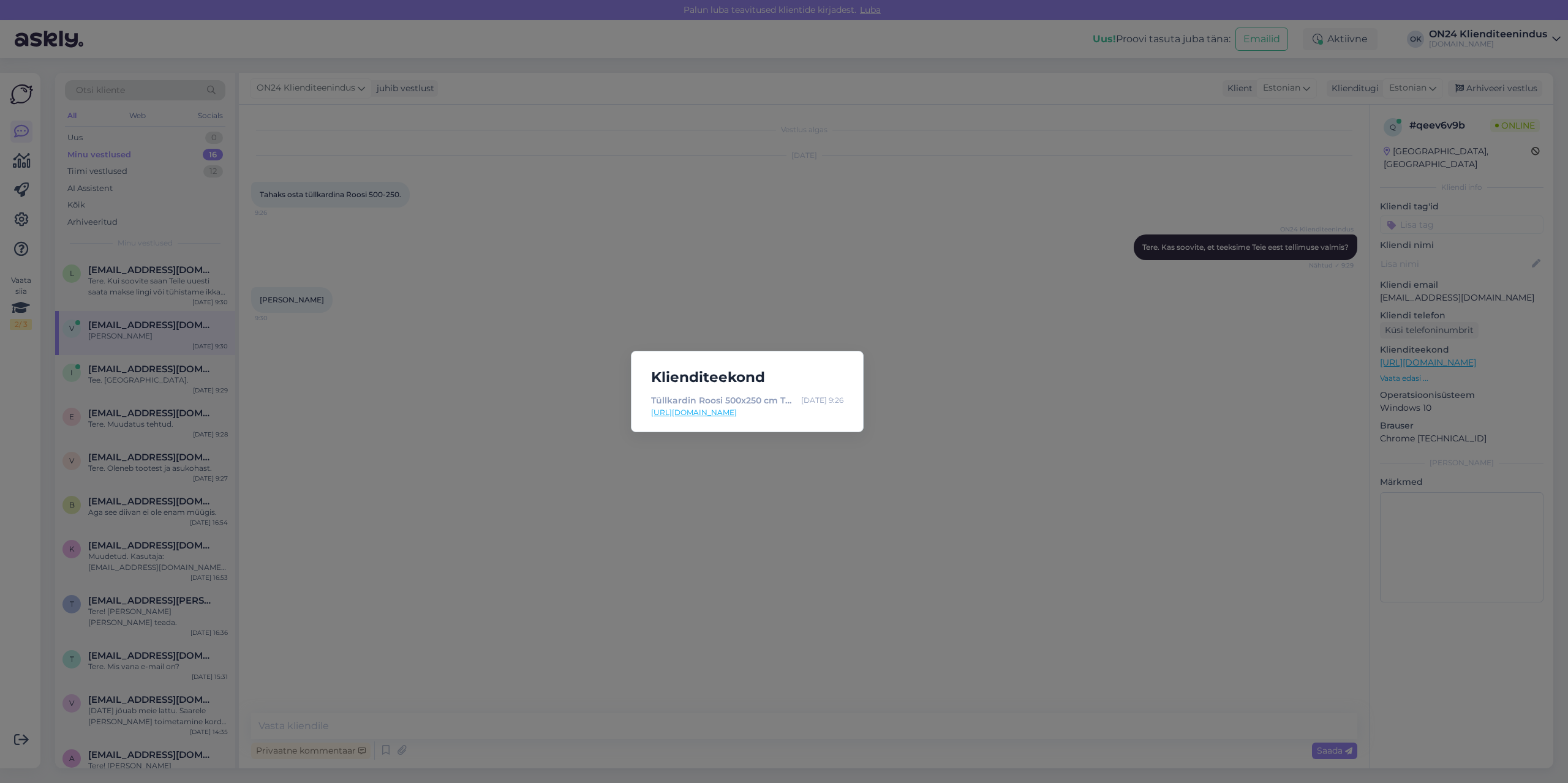
click at [792, 414] on link "[URL][DOMAIN_NAME]" at bounding box center [747, 413] width 192 height 11
click at [1108, 331] on div "Klienditeekond Tüllkardin Roosi 500x250 cm TG-480959 - [DOMAIN_NAME] Sisustuska…" at bounding box center [784, 392] width 1568 height 783
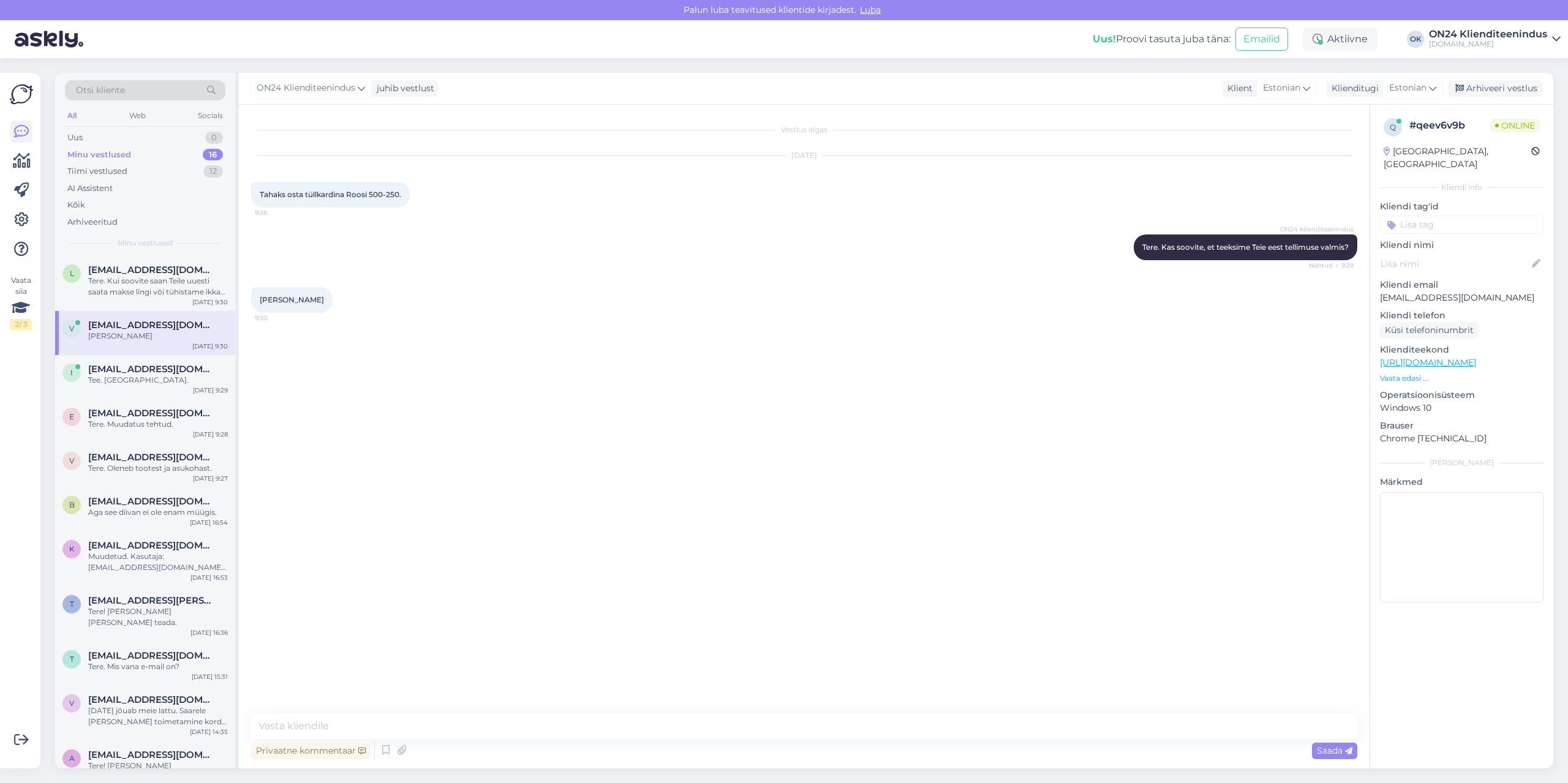
click at [1389, 292] on p "[EMAIL_ADDRESS][DOMAIN_NAME]" at bounding box center [1462, 298] width 164 height 13
click at [1401, 292] on p "[EMAIL_ADDRESS][DOMAIN_NAME]" at bounding box center [1462, 298] width 164 height 13
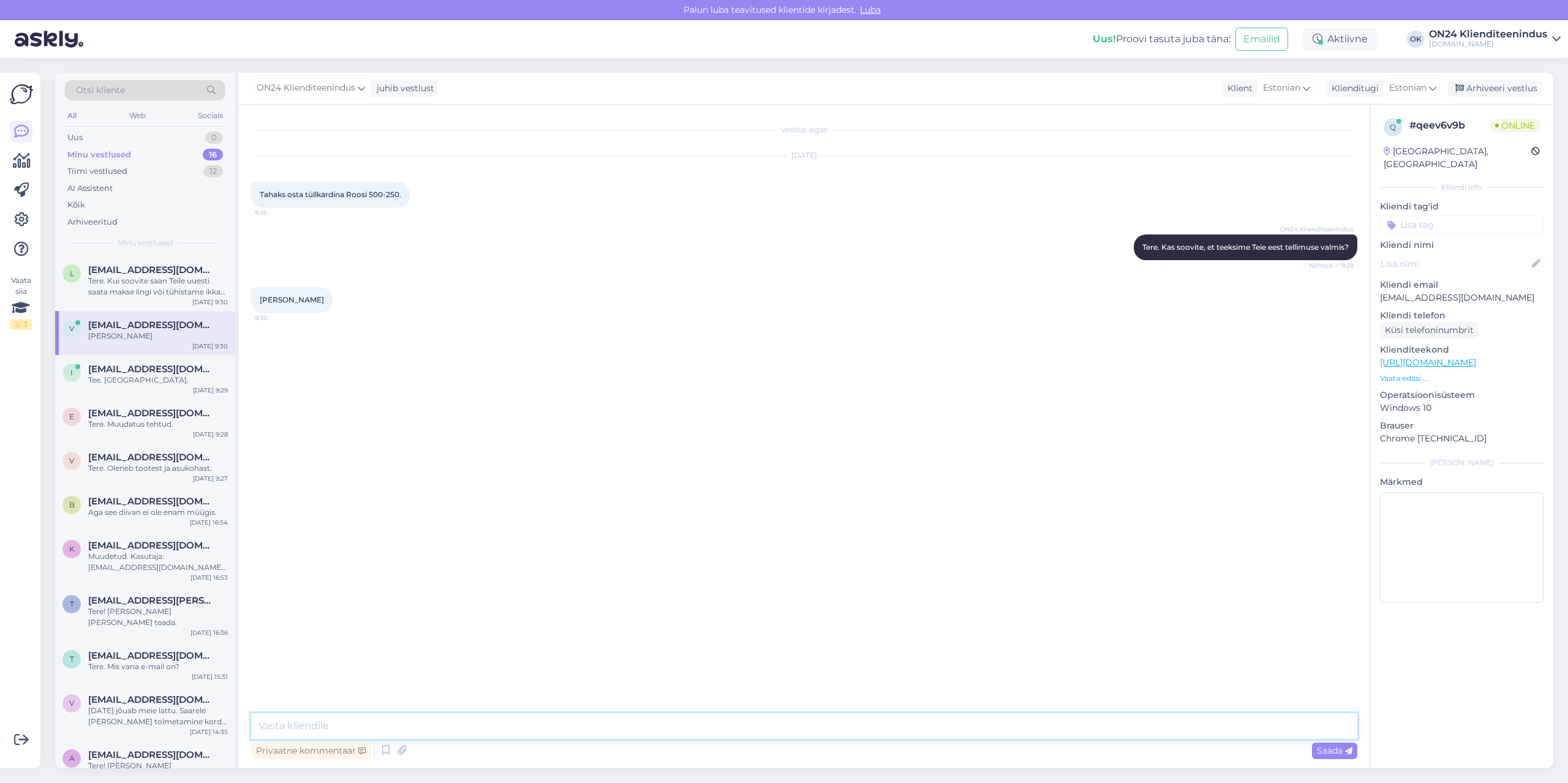
click at [299, 732] on textarea at bounding box center [804, 726] width 1106 height 25
type textarea "jAH."
type textarea "s"
paste textarea "[URL][DOMAIN_NAME]"
type textarea "Soovite seda toodet : [URL][DOMAIN_NAME] ja mõõdud 500x250?"
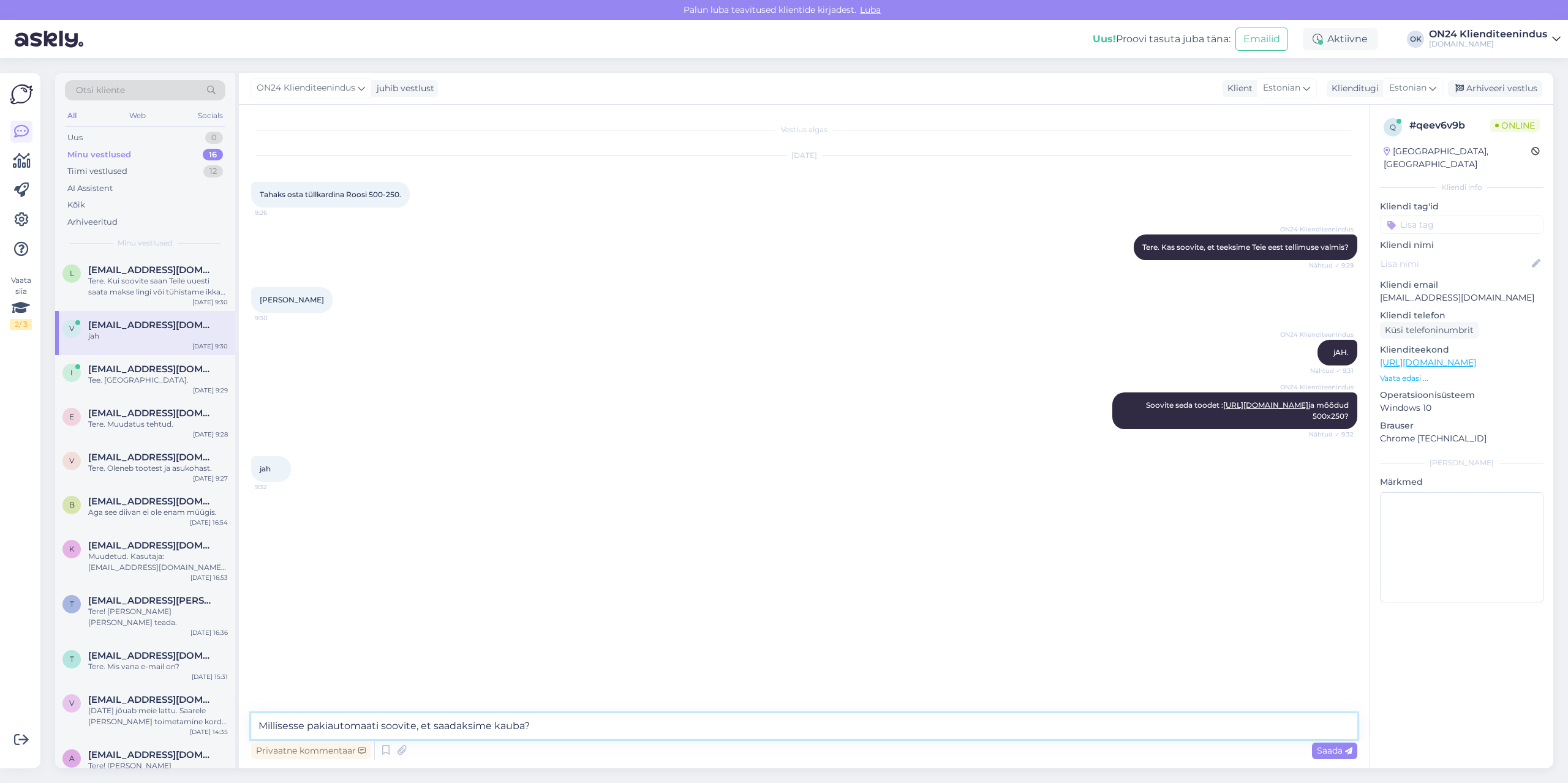
type textarea "Millisesse pakiautomaati soovite, et saadaksime kauba?"
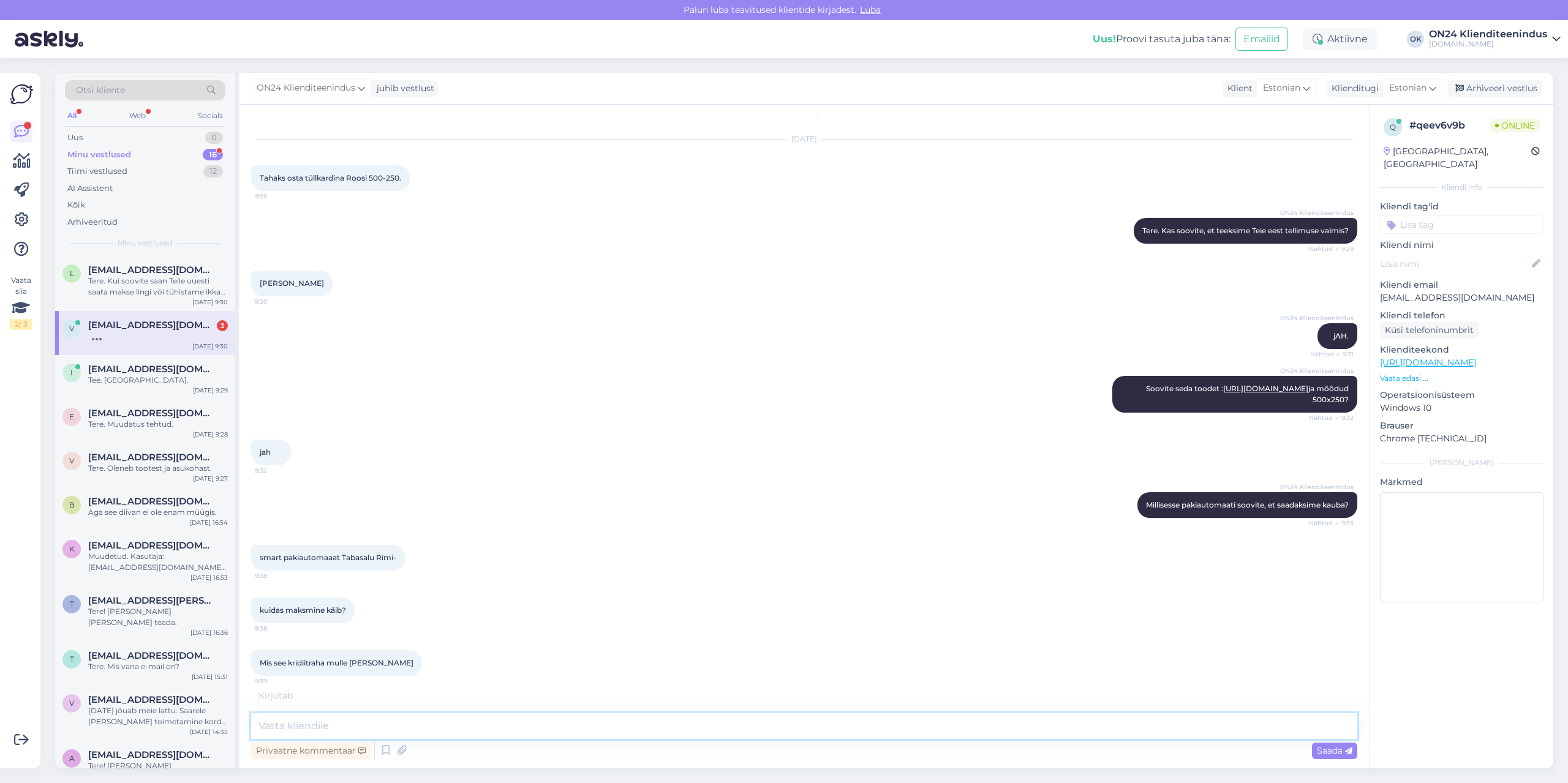
scroll to position [15, 0]
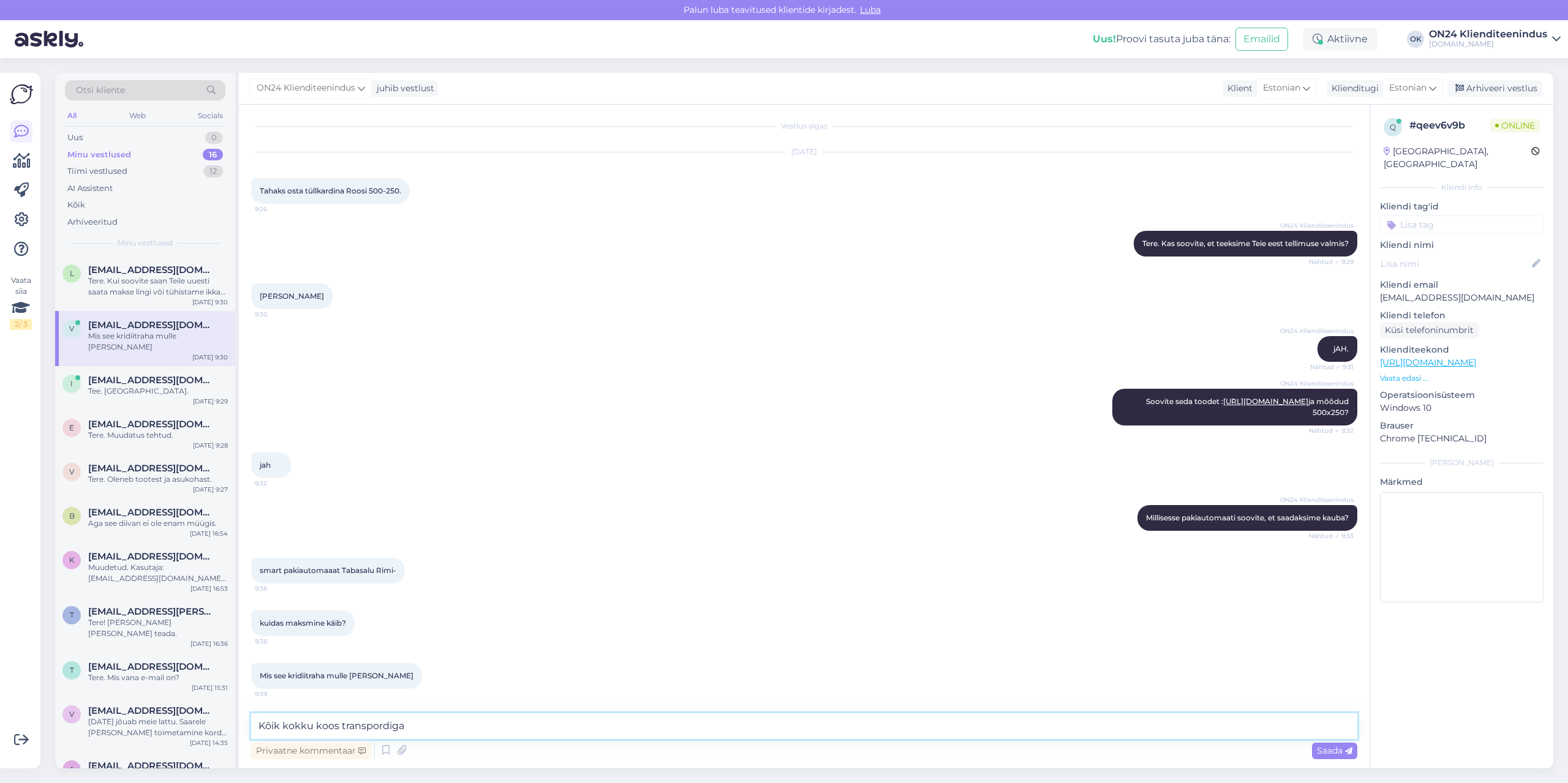
paste textarea "165,66 €"
paste textarea "-19,52 €"
type textarea "Kõik kokku koos transpordiga 165,66 €. Sellelt tellimuselt saate soodustust -19…"
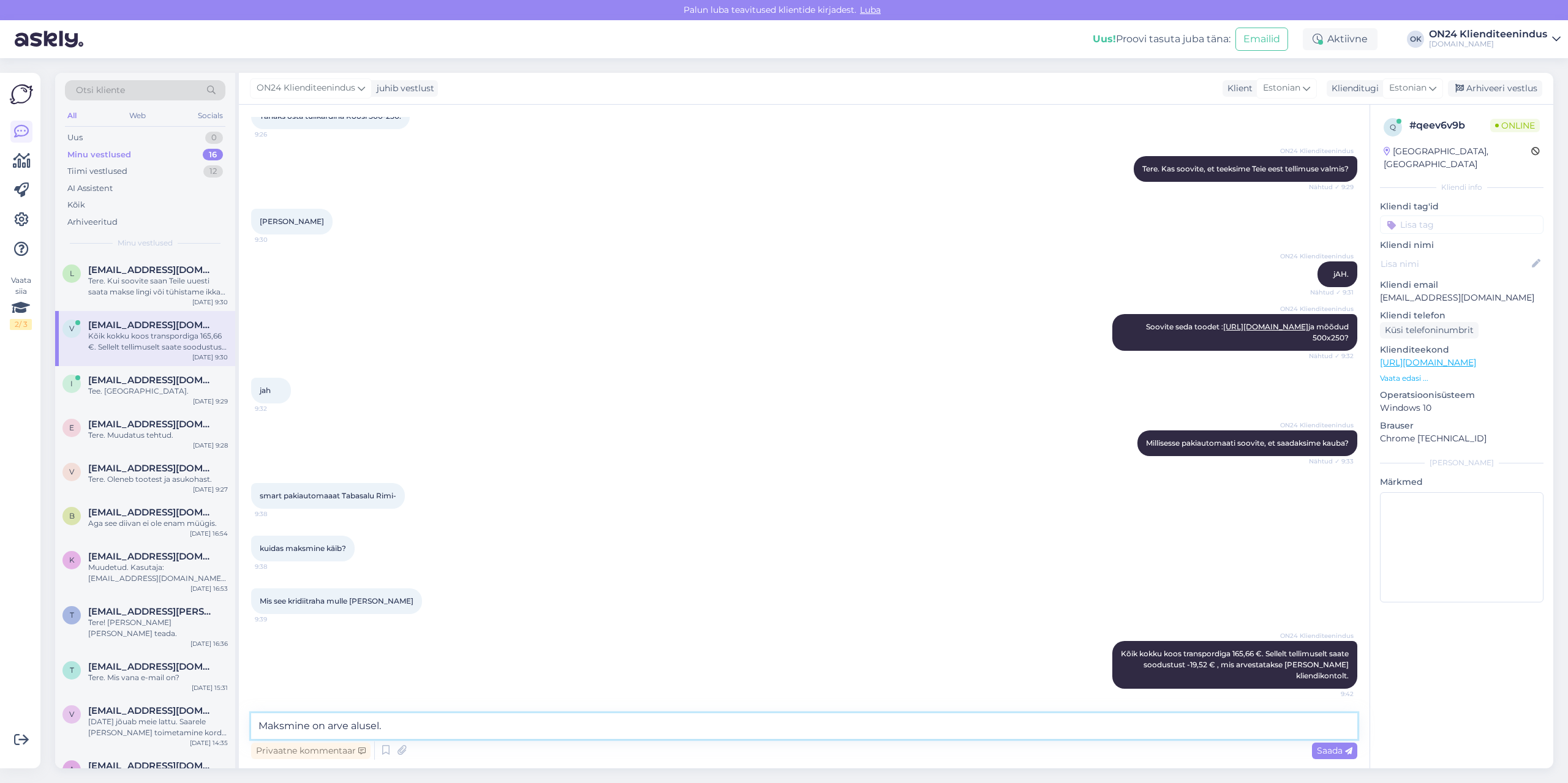
type textarea "Maksmine on arve alusel."
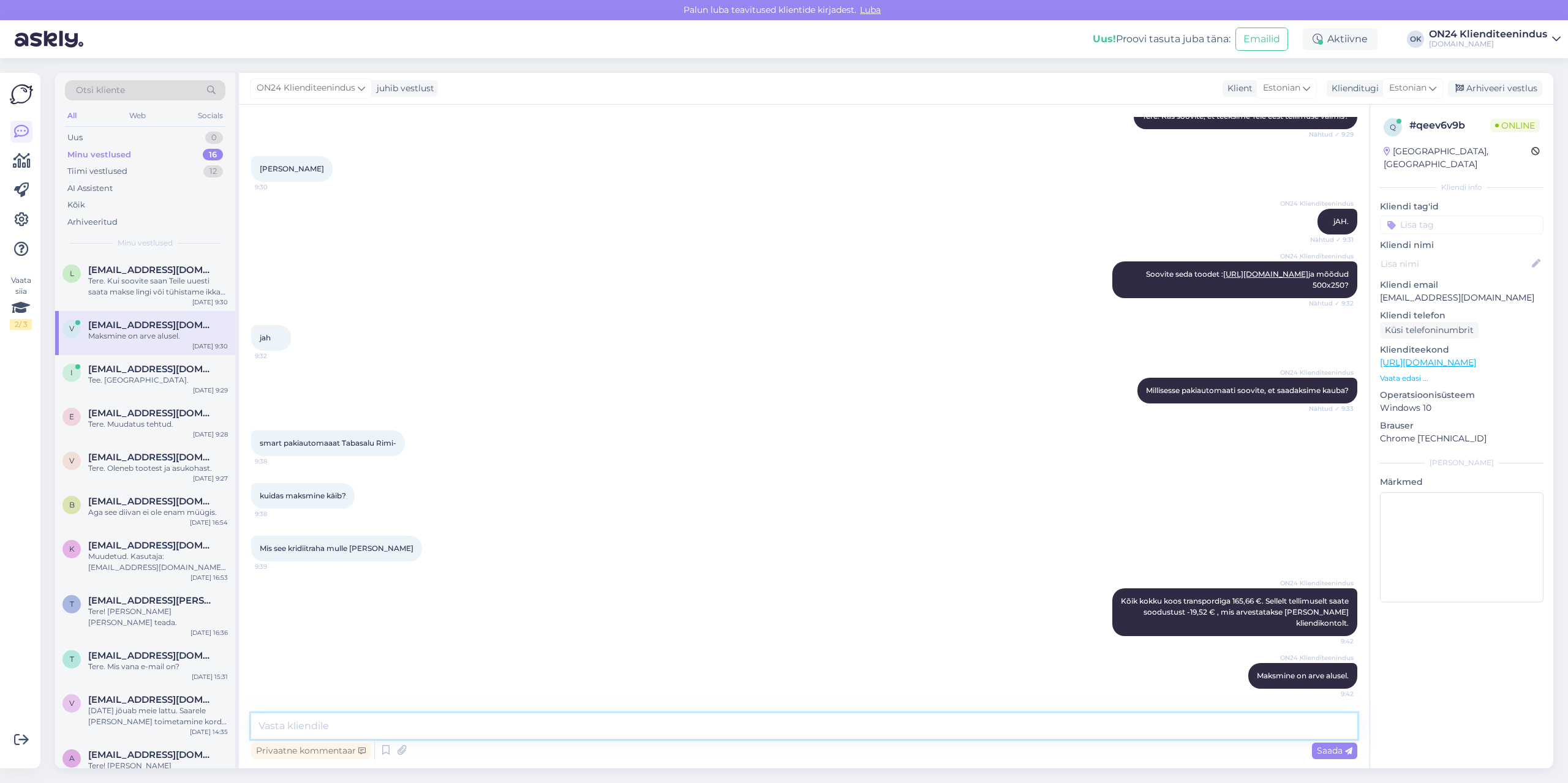
click at [462, 723] on textarea at bounding box center [804, 726] width 1106 height 25
type textarea "Mis on Teie telefoninumber?"
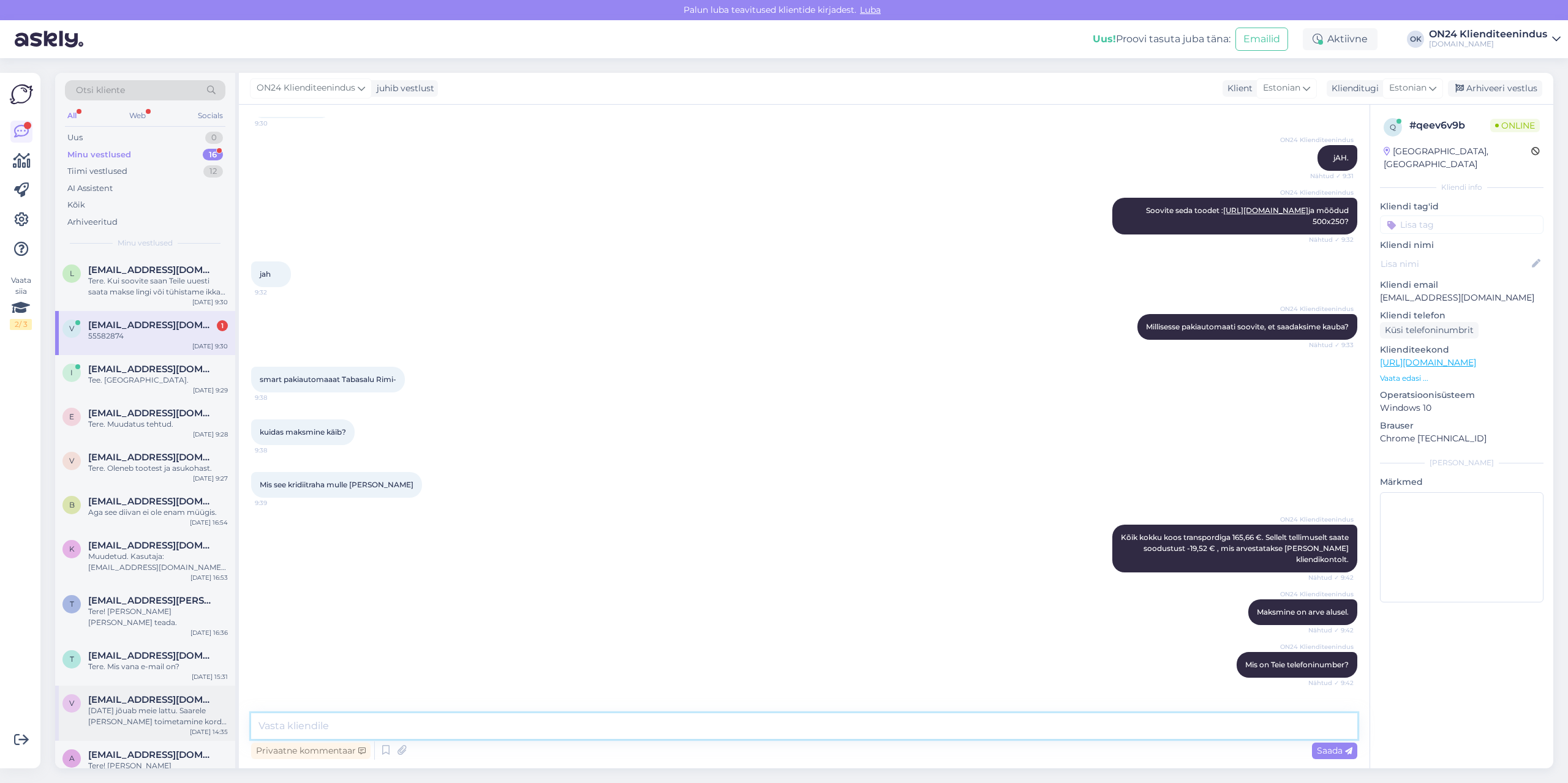
scroll to position [248, 0]
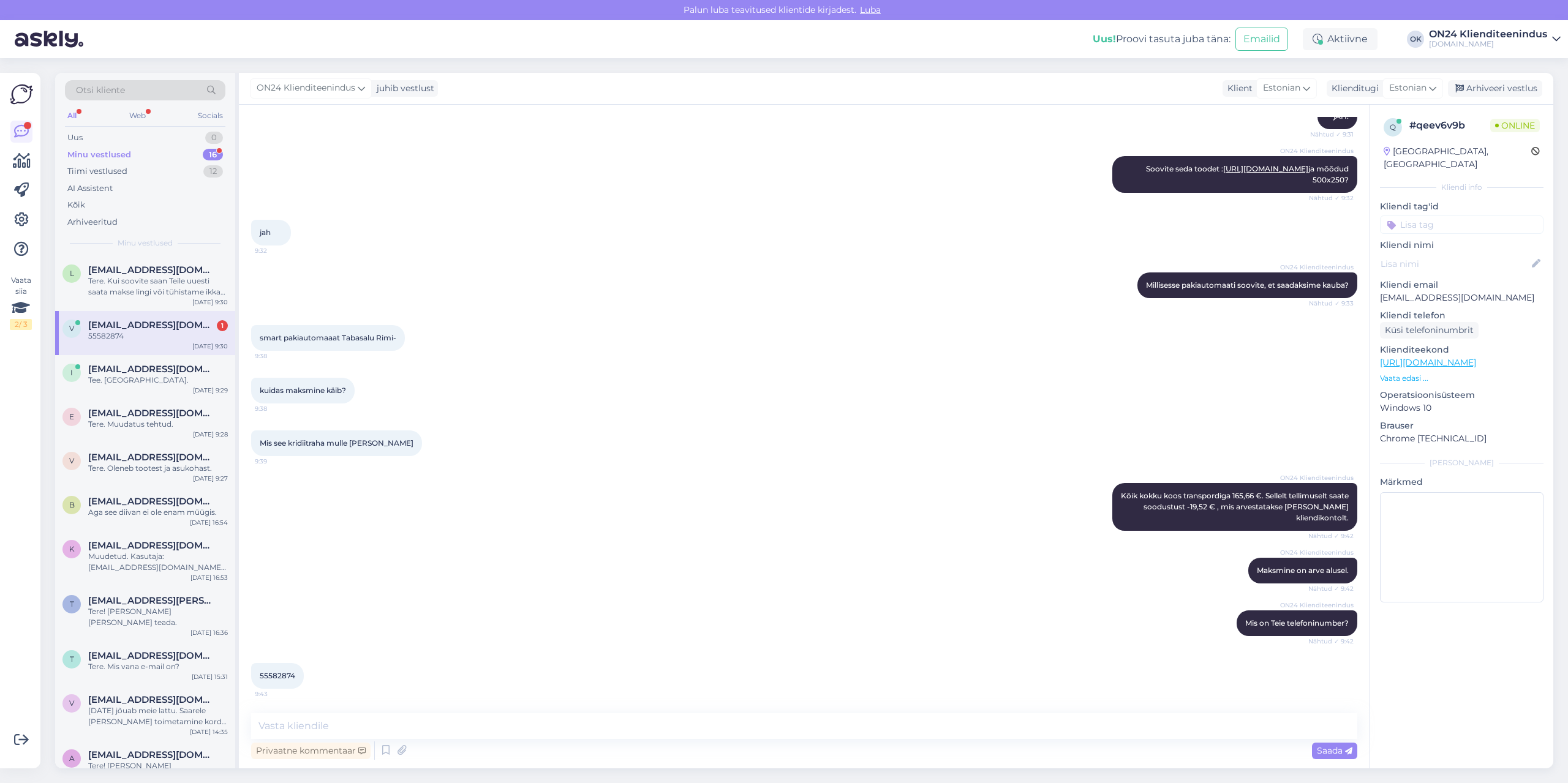
click at [112, 335] on div "55582874" at bounding box center [158, 336] width 139 height 11
click at [280, 669] on div "55582874 9:43" at bounding box center [278, 676] width 53 height 25
copy div "55582874 9:43"
click at [336, 722] on textarea at bounding box center [804, 726] width 1106 height 25
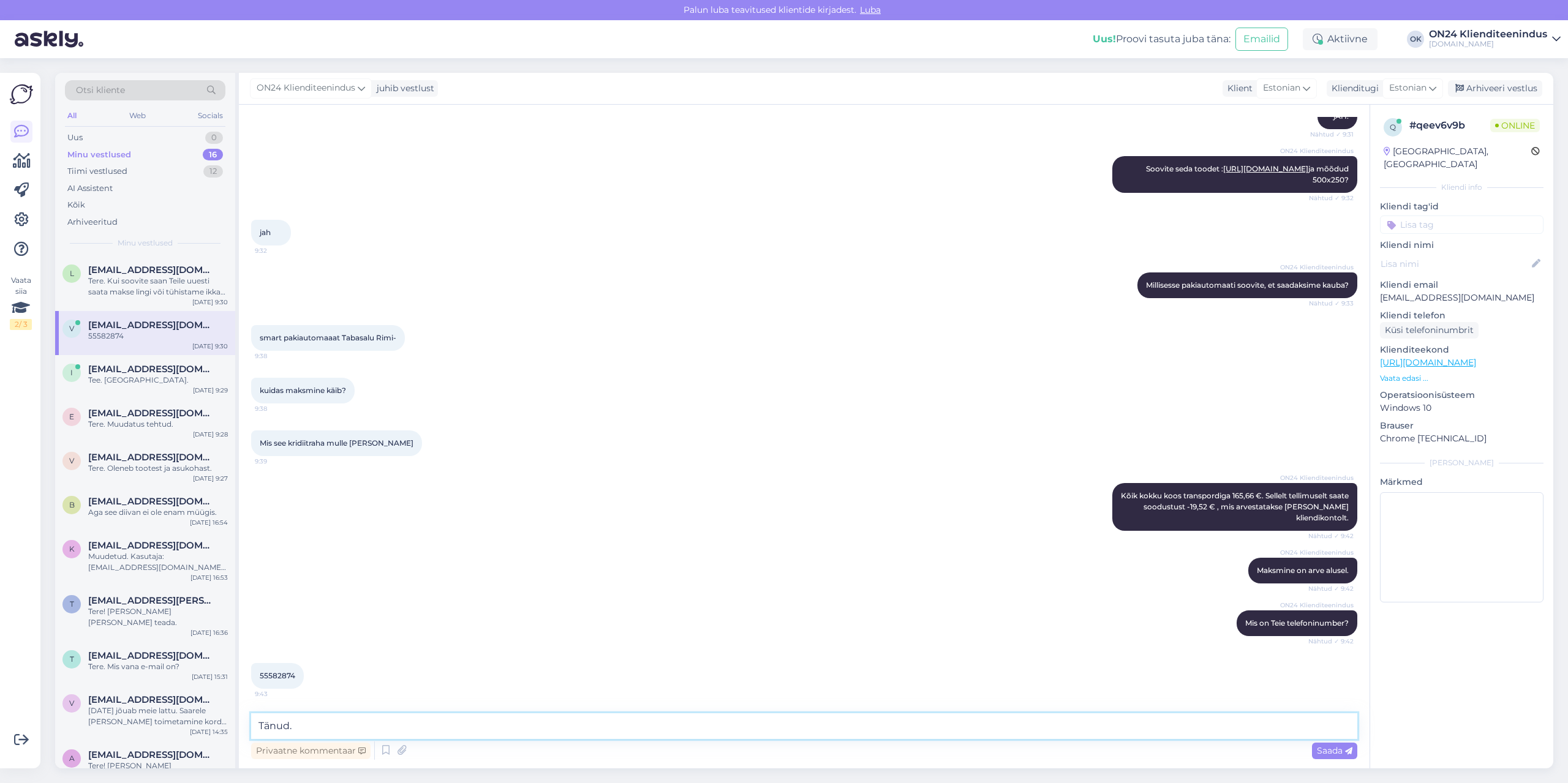
type textarea "Tänud."
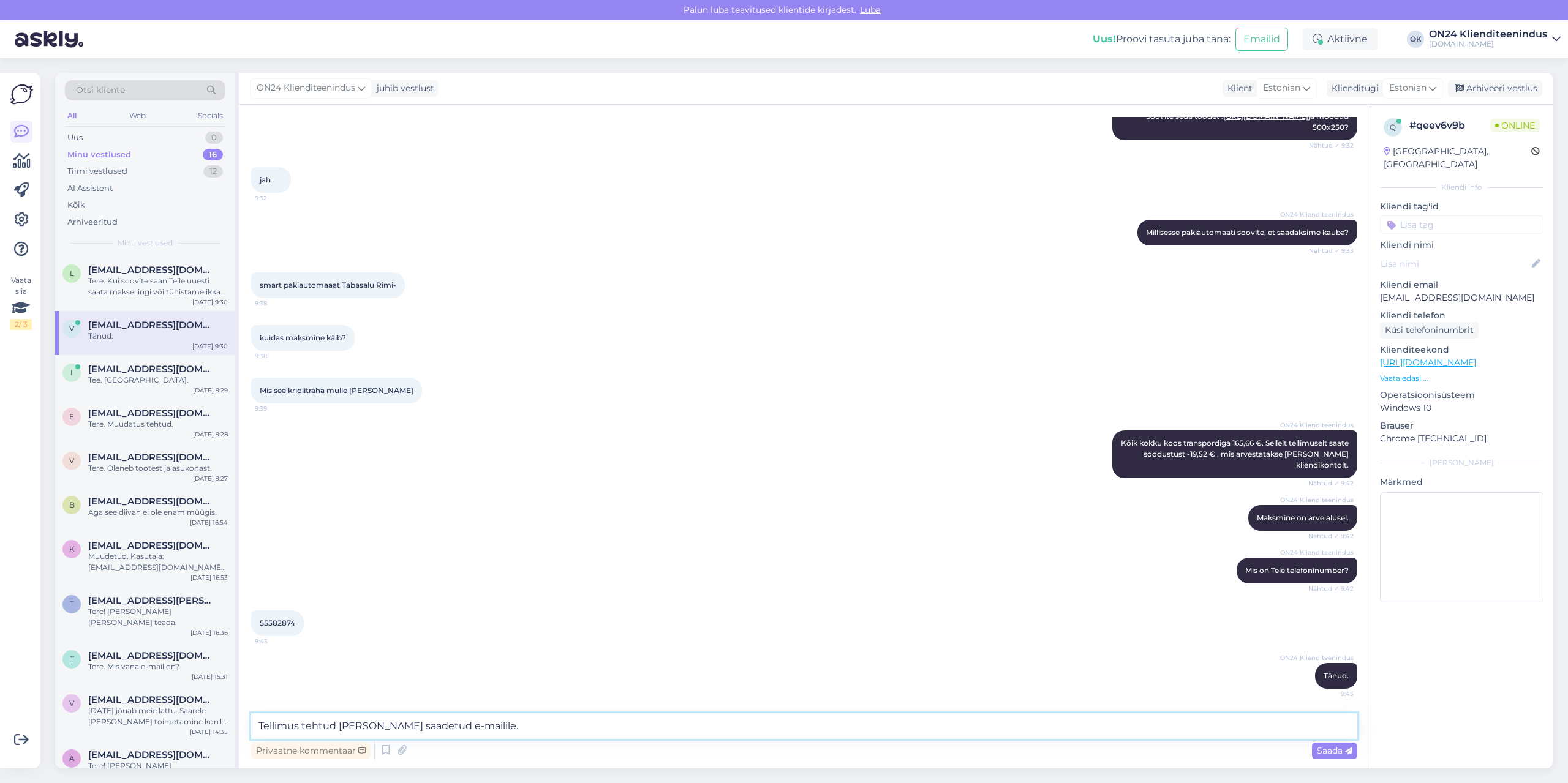
type textarea "Tellimus tehtud [PERSON_NAME] saadetud e-mailile."
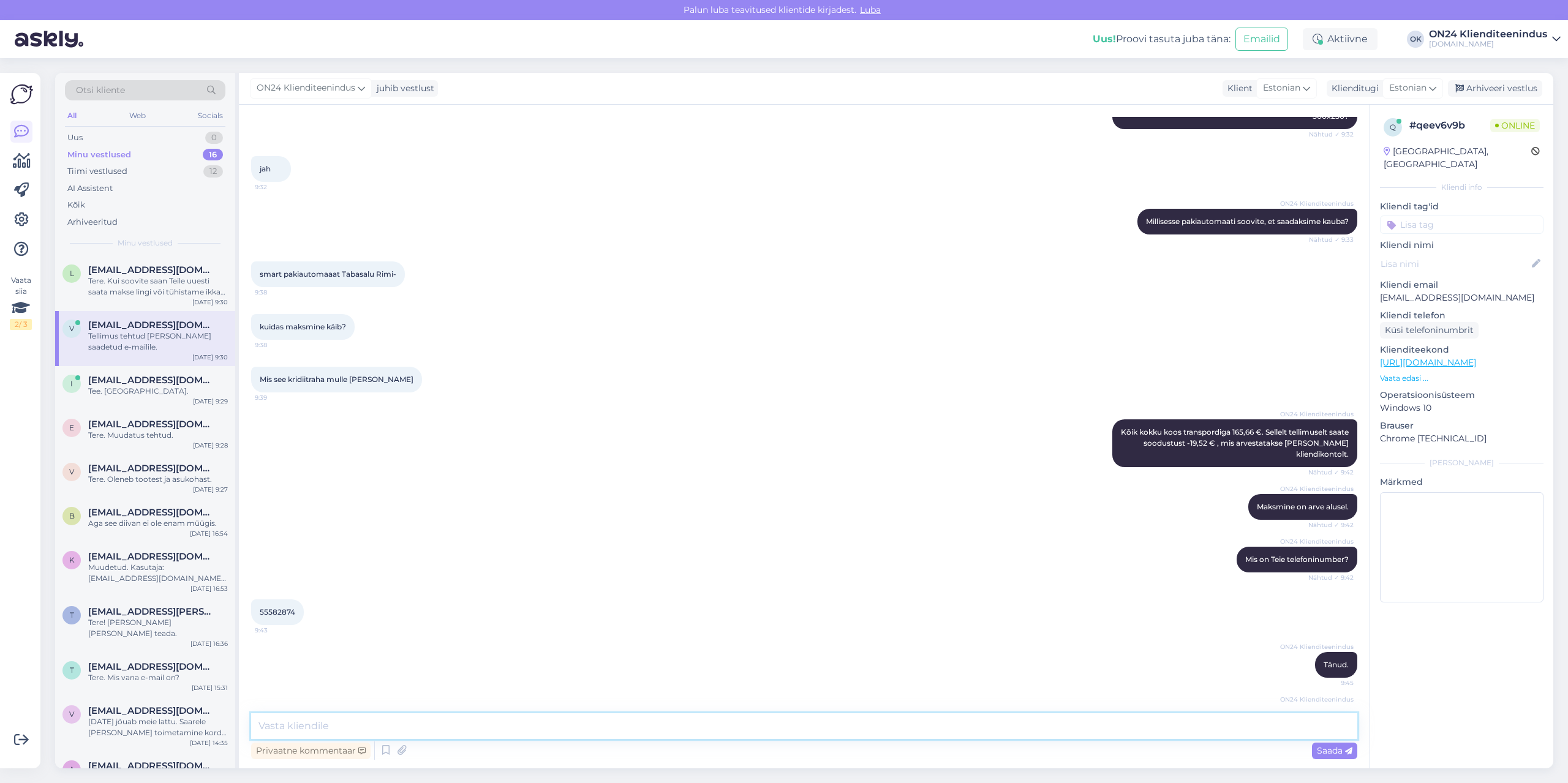
scroll to position [353, 0]
